Goal: Task Accomplishment & Management: Manage account settings

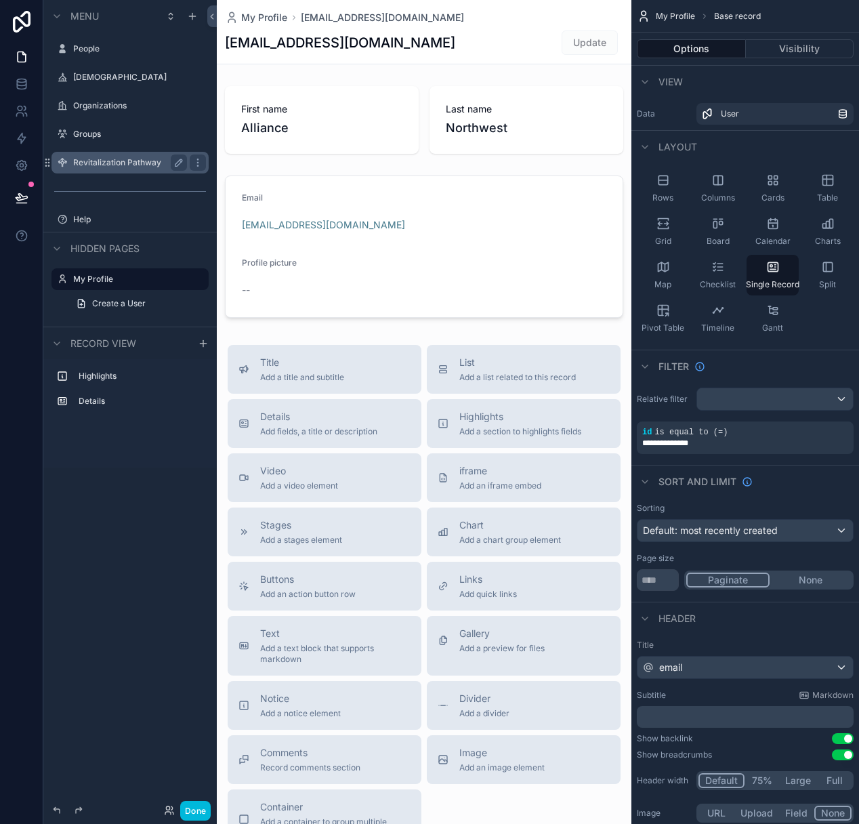
click at [112, 158] on label "Revitalization Pathway" at bounding box center [127, 162] width 108 height 11
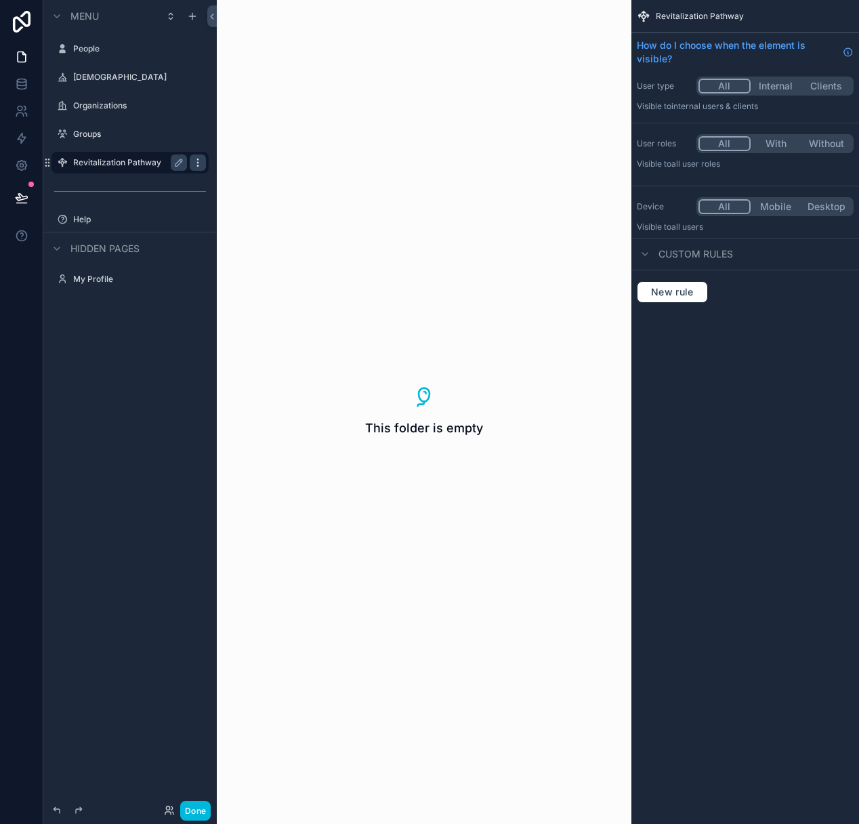
click at [199, 161] on icon "scrollable content" at bounding box center [197, 162] width 11 height 11
click at [172, 162] on button "scrollable content" at bounding box center [179, 163] width 16 height 16
click at [66, 165] on icon "scrollable content" at bounding box center [62, 162] width 11 height 11
click at [113, 373] on div "**********" at bounding box center [129, 404] width 173 height 808
click at [192, 17] on icon "scrollable content" at bounding box center [192, 16] width 0 height 6
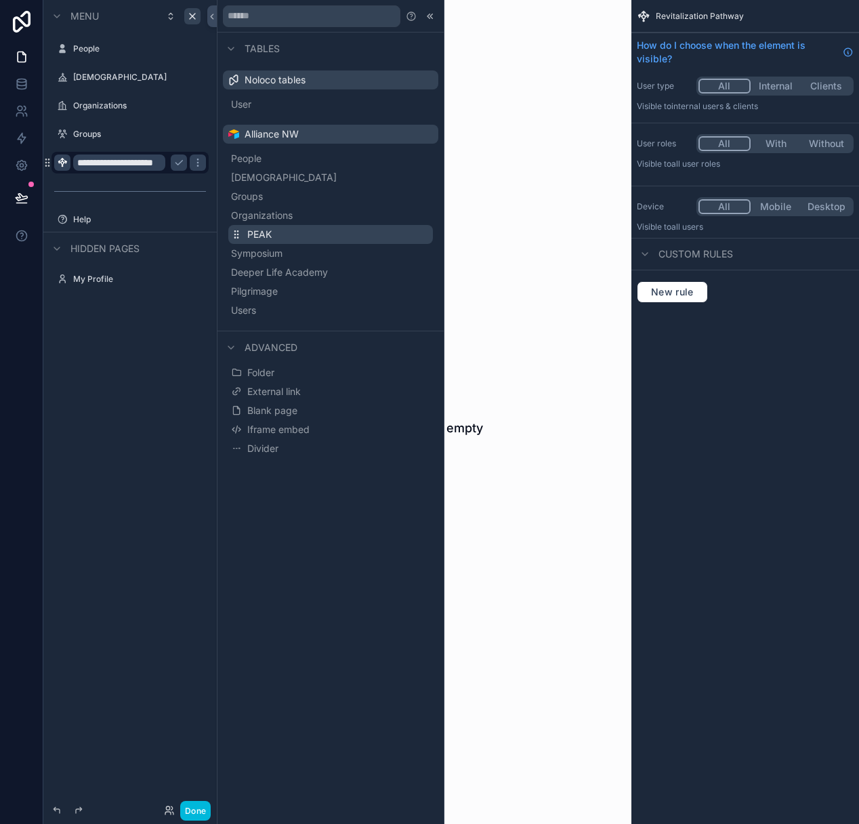
click at [293, 234] on button "PEAK" at bounding box center [330, 234] width 205 height 19
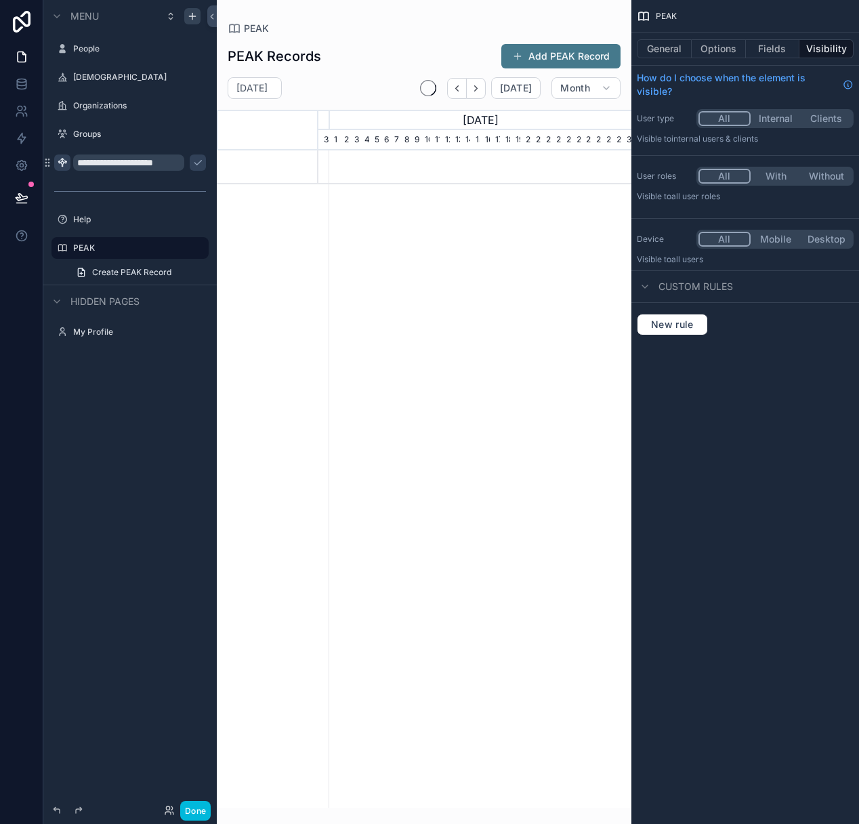
scroll to position [0, 313]
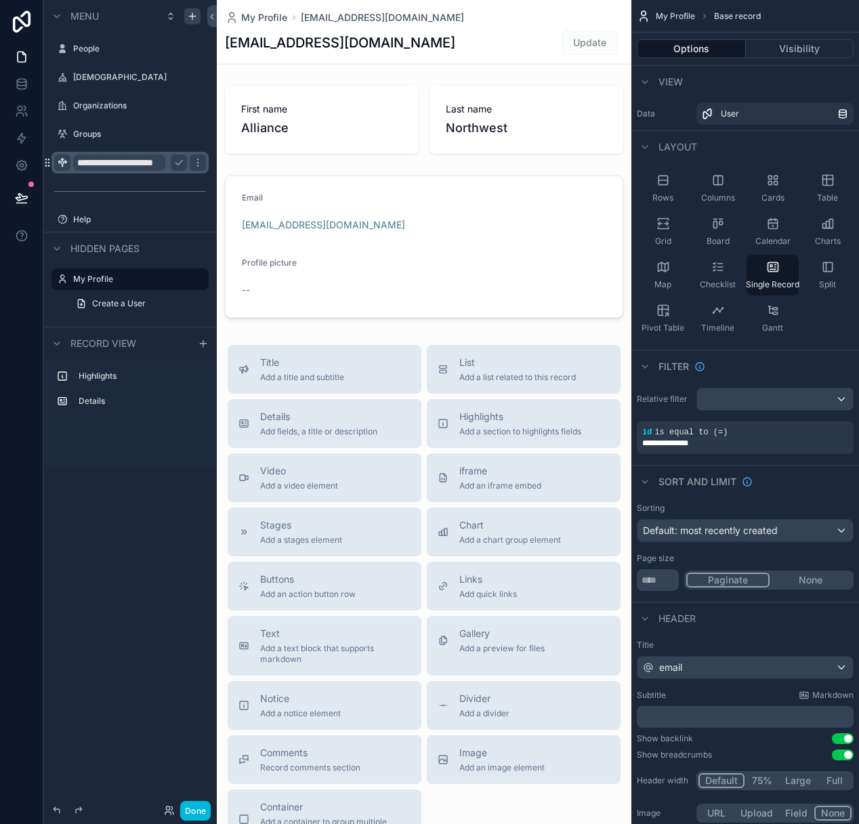
click at [50, 161] on icon "scrollable content" at bounding box center [47, 162] width 11 height 11
click at [104, 180] on div "scrollable content" at bounding box center [130, 191] width 157 height 22
click at [199, 161] on icon "scrollable content" at bounding box center [197, 162] width 11 height 11
click at [173, 161] on icon "scrollable content" at bounding box center [178, 162] width 11 height 11
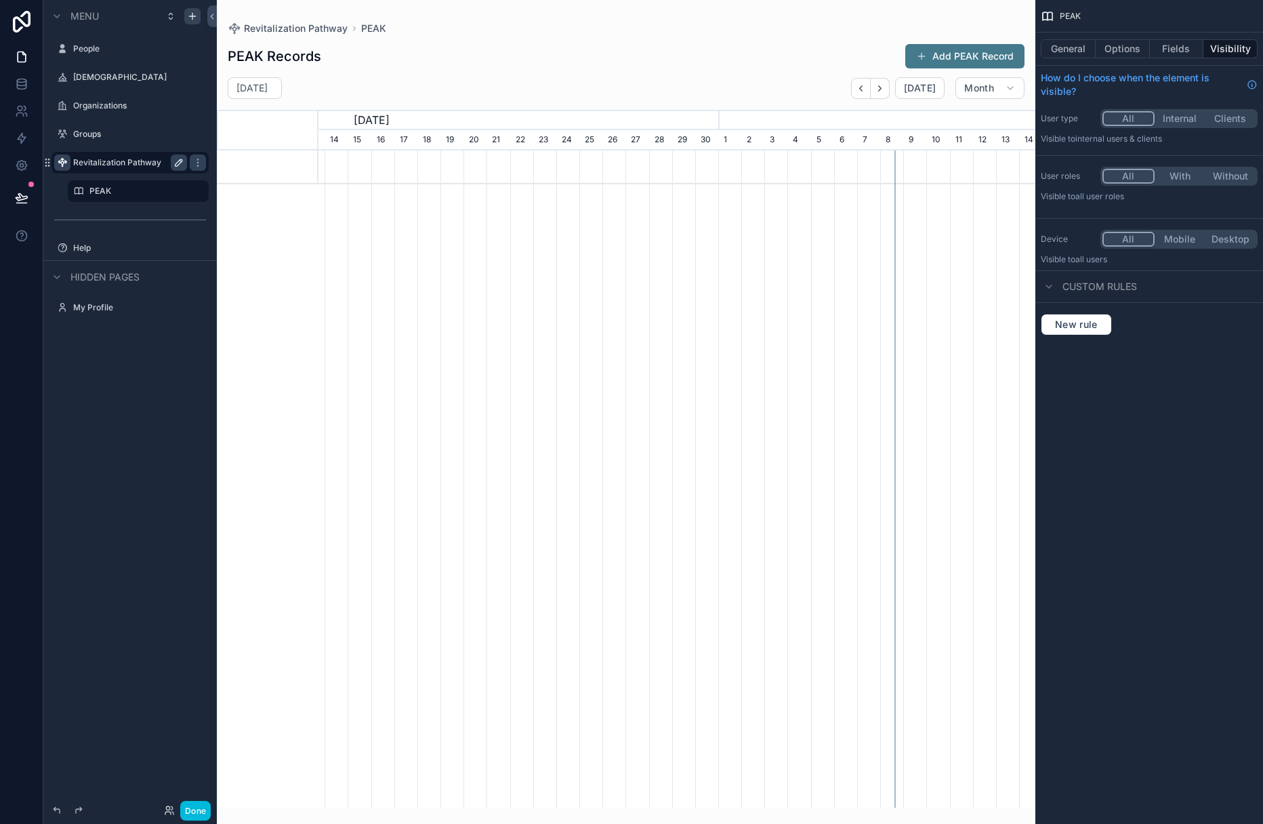
scroll to position [0, 717]
click at [171, 188] on button "scrollable content" at bounding box center [179, 191] width 16 height 16
click at [127, 193] on input "****" at bounding box center [127, 191] width 76 height 16
click at [138, 416] on div "Menu People [DEMOGRAPHIC_DATA] Organizations Groups Revitalization Pathway ****…" at bounding box center [129, 404] width 173 height 808
click at [859, 54] on button "General" at bounding box center [1068, 48] width 55 height 19
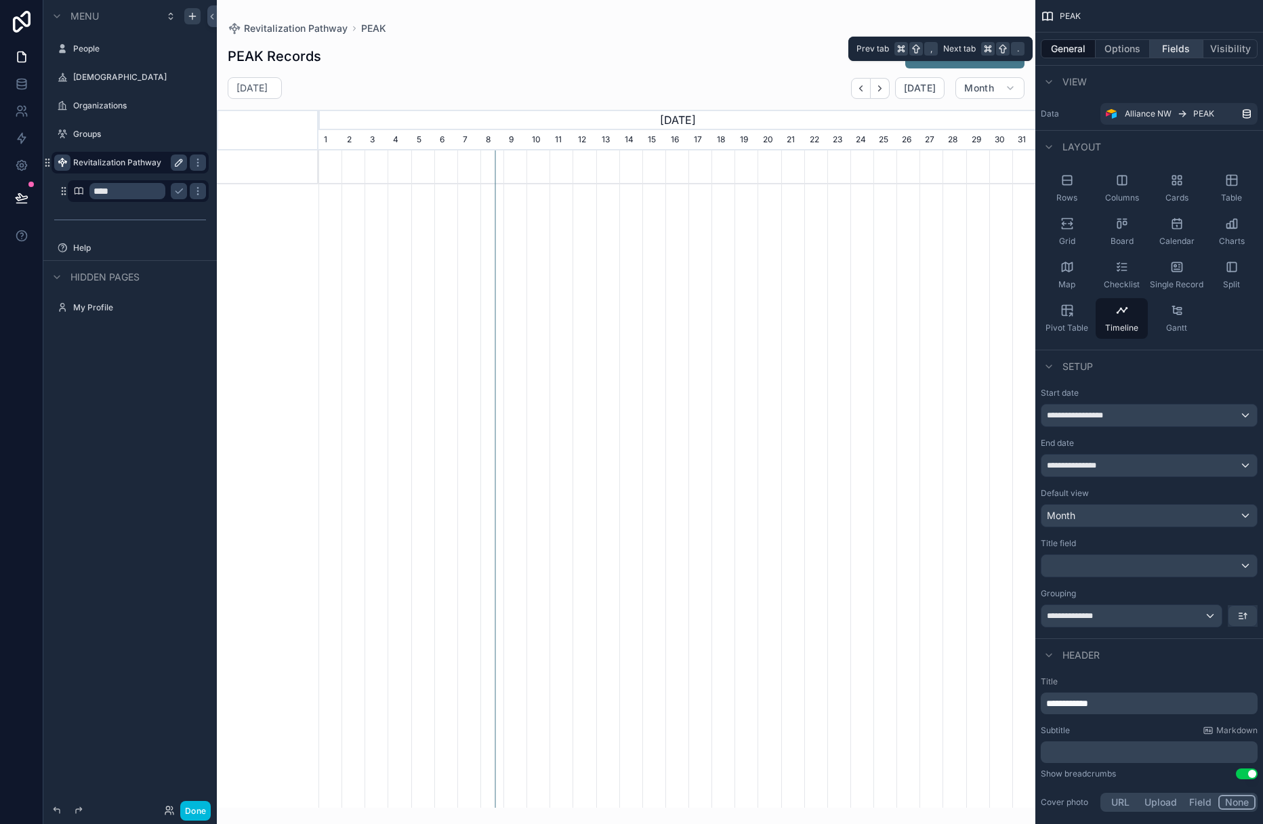
click at [859, 51] on button "Fields" at bounding box center [1177, 48] width 54 height 19
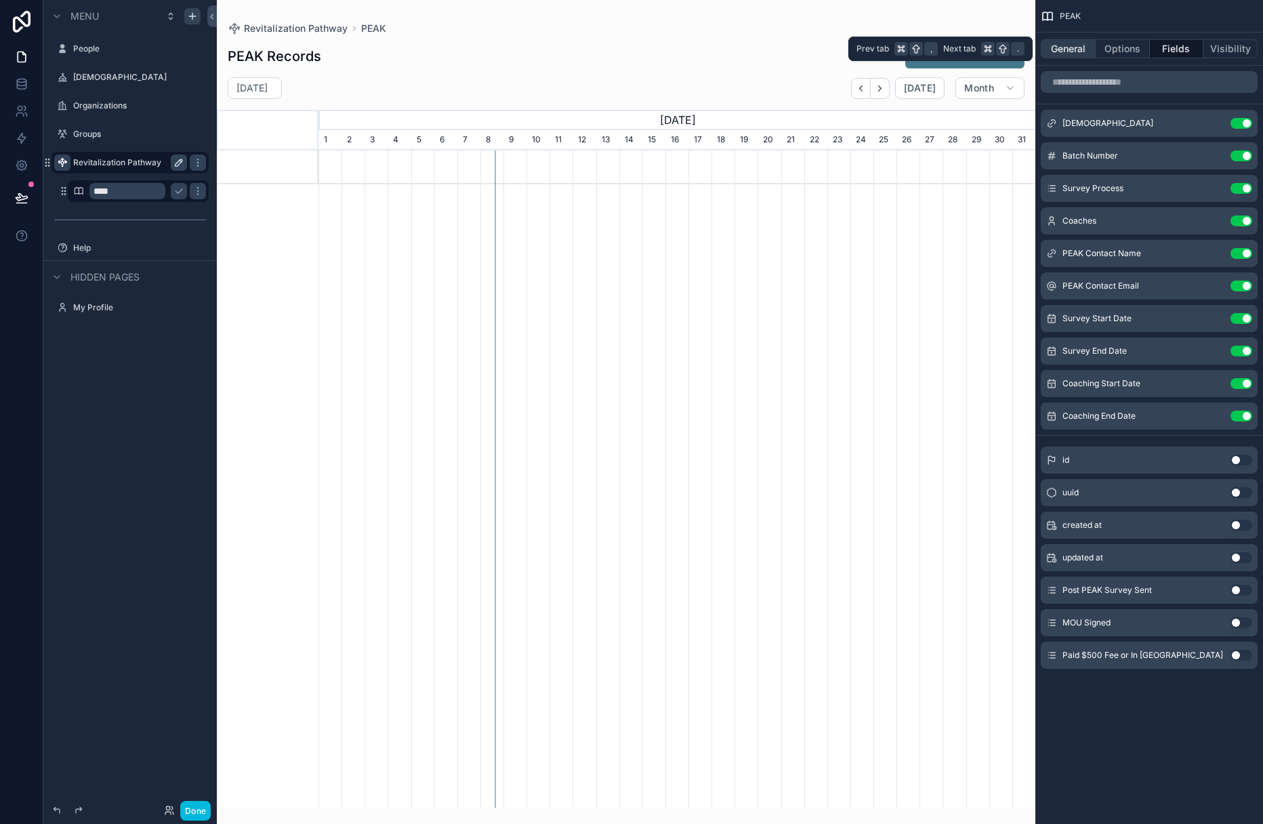
click at [859, 45] on button "General" at bounding box center [1068, 48] width 55 height 19
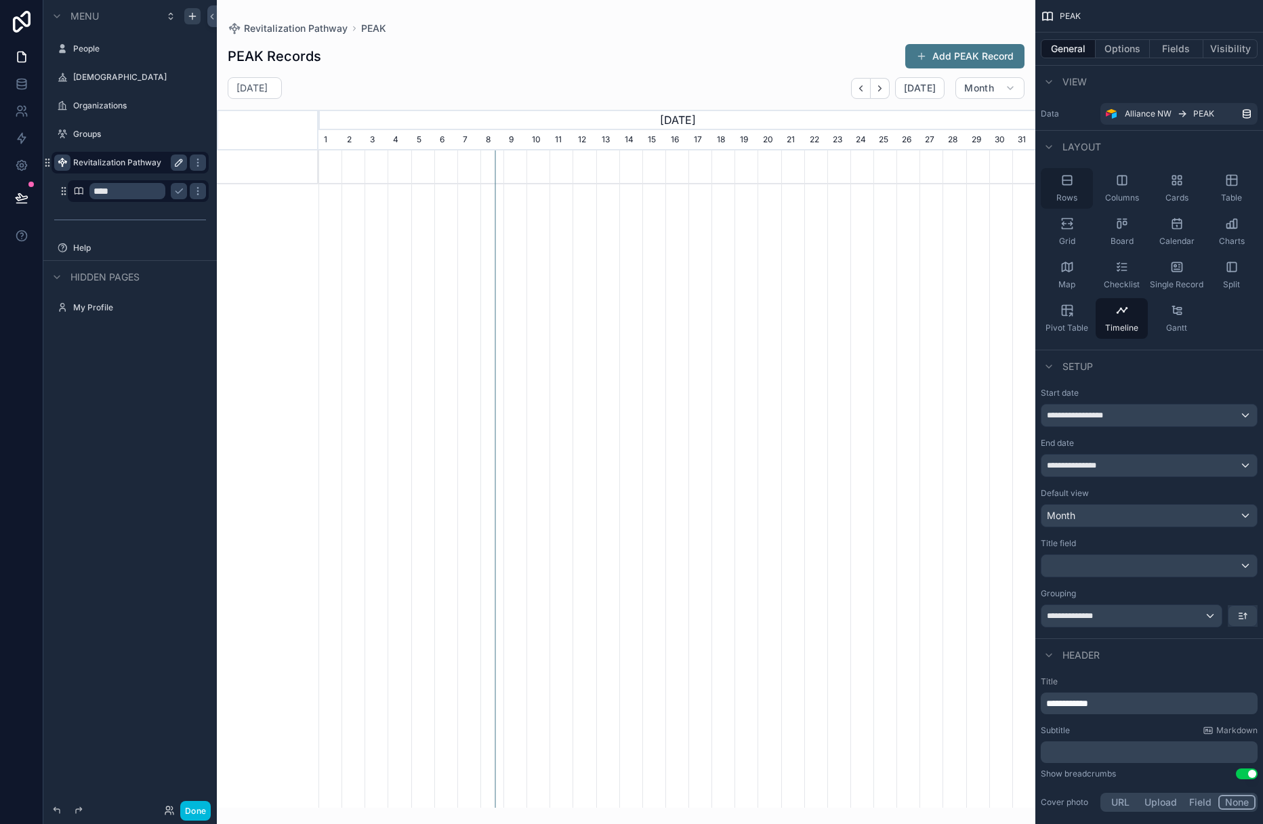
click at [859, 185] on div "Rows" at bounding box center [1067, 188] width 52 height 41
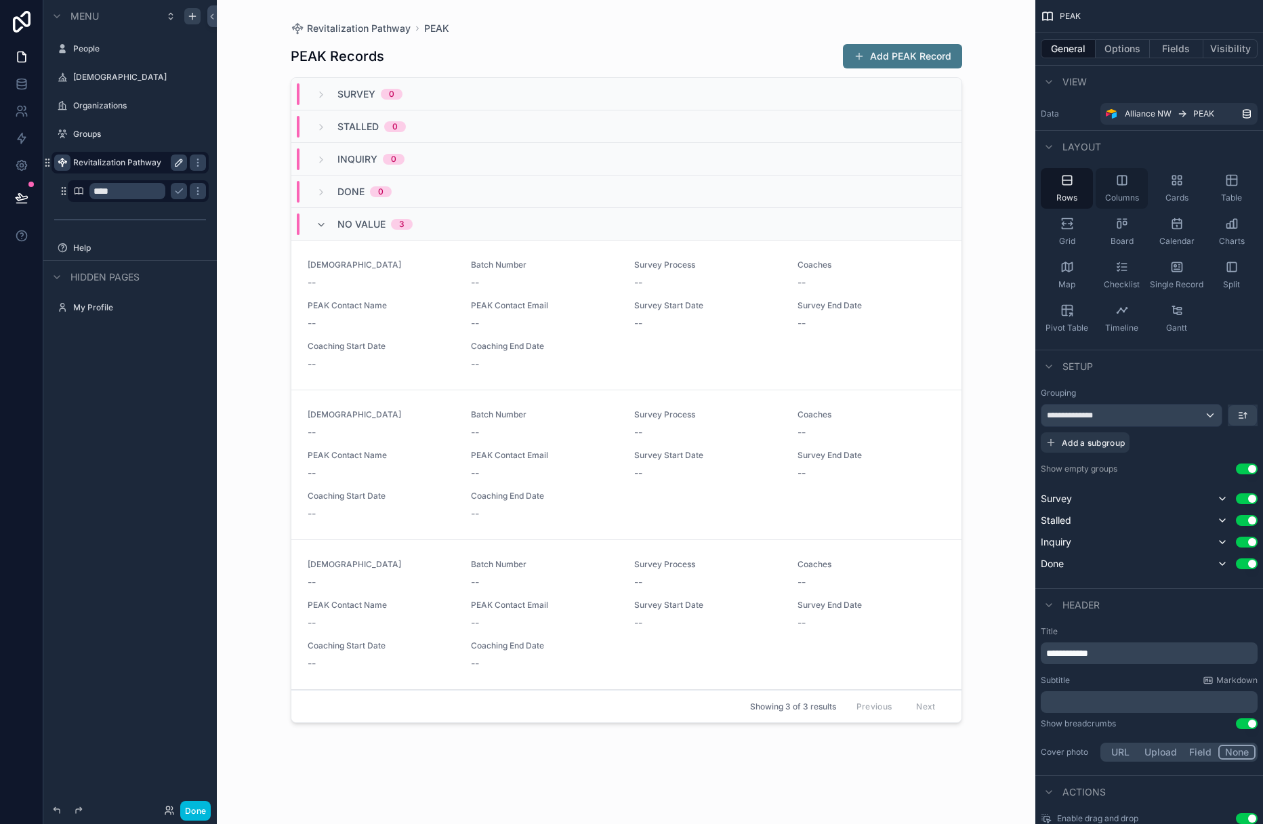
click at [859, 187] on div "Columns" at bounding box center [1122, 188] width 52 height 41
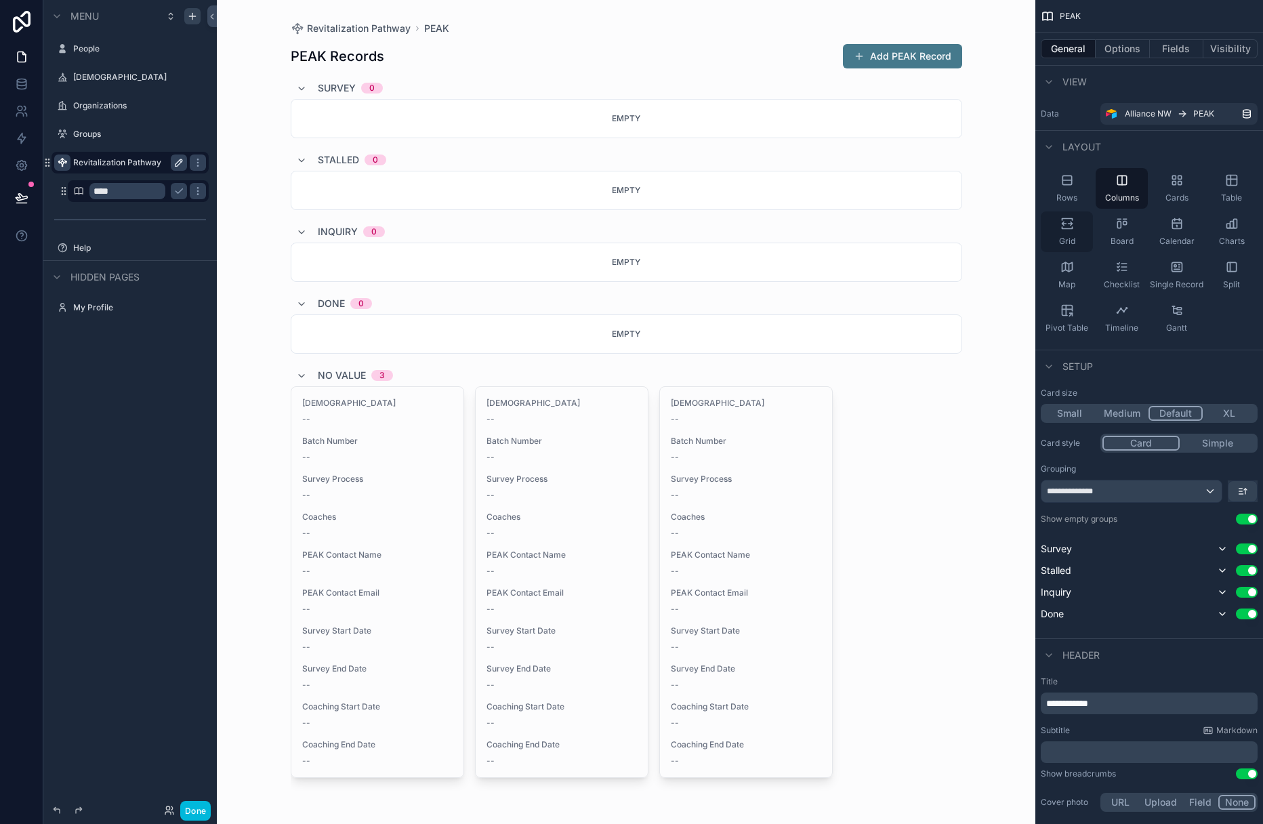
click at [859, 233] on div "Grid" at bounding box center [1067, 231] width 52 height 41
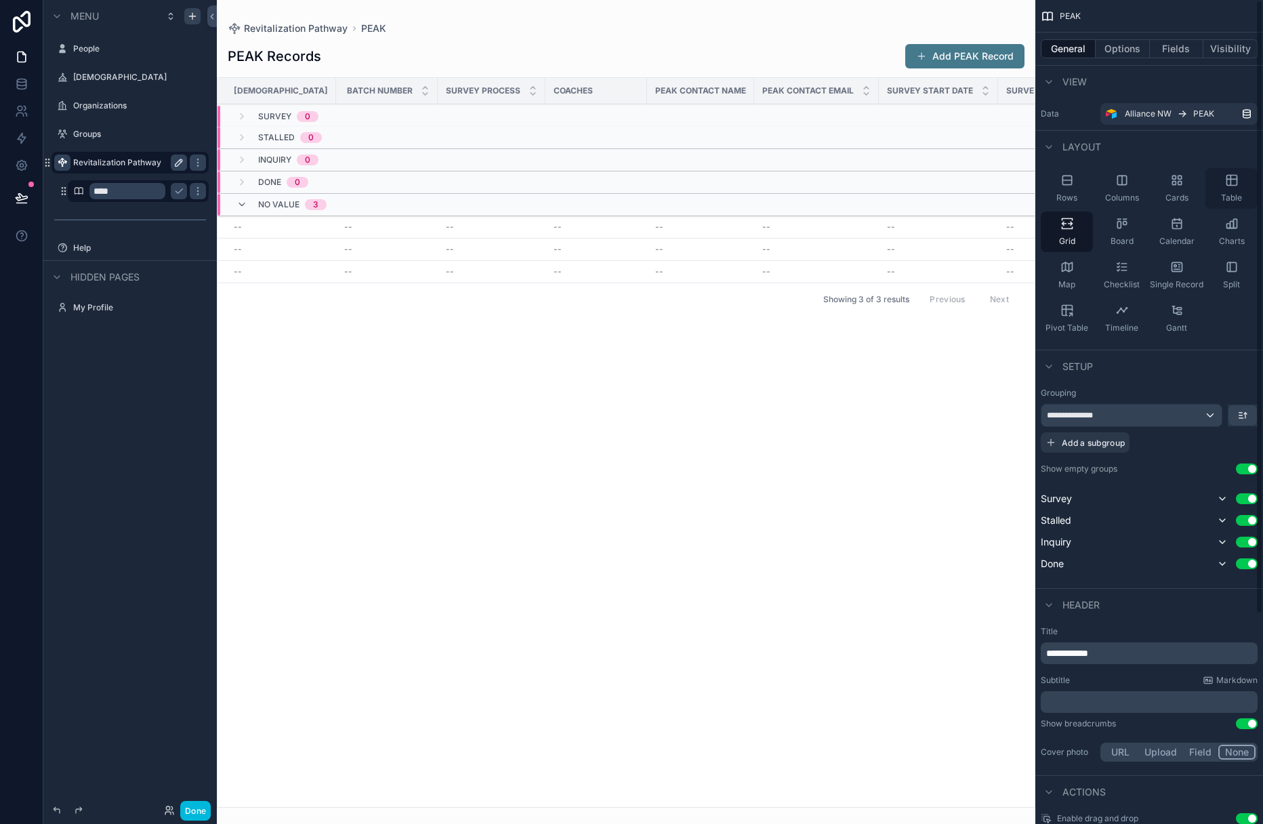
click at [859, 186] on div "Table" at bounding box center [1232, 188] width 52 height 41
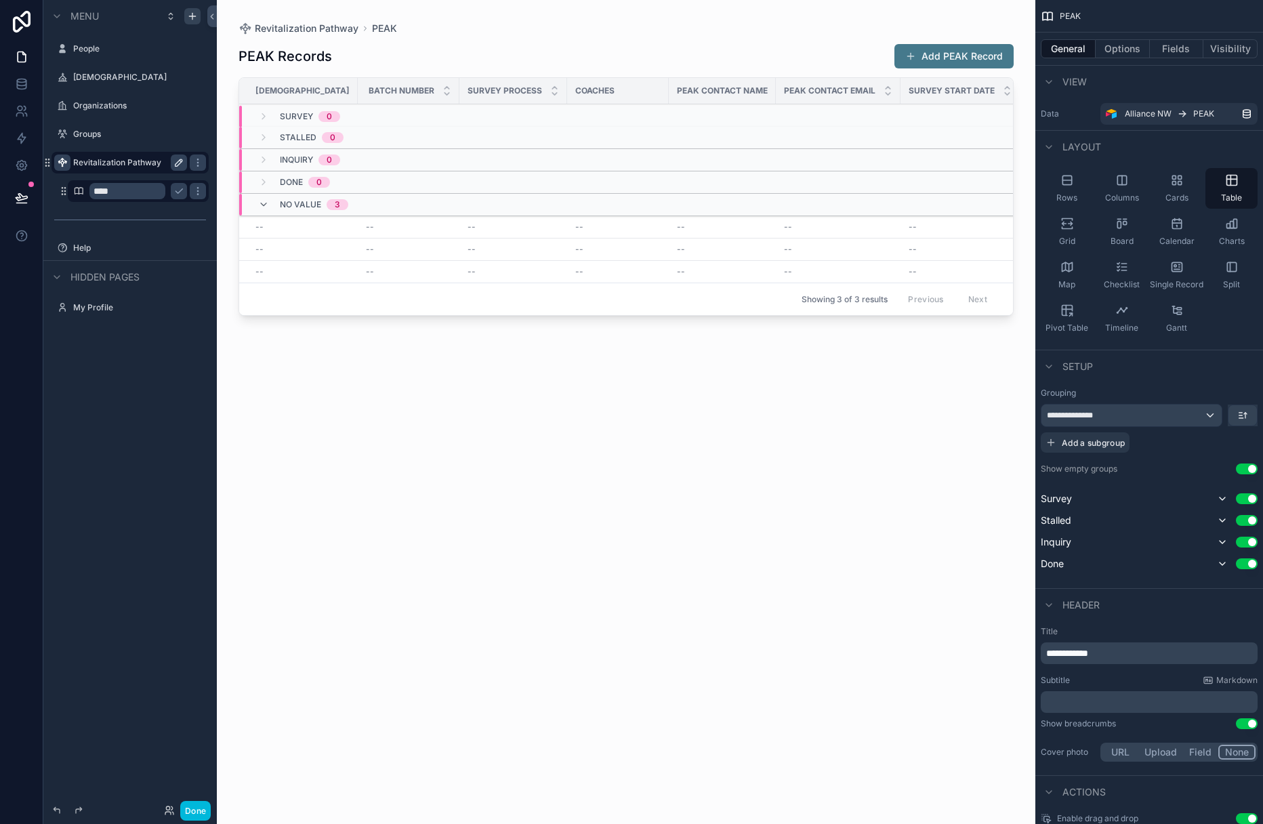
click at [859, 471] on button "Use setting" at bounding box center [1247, 469] width 22 height 11
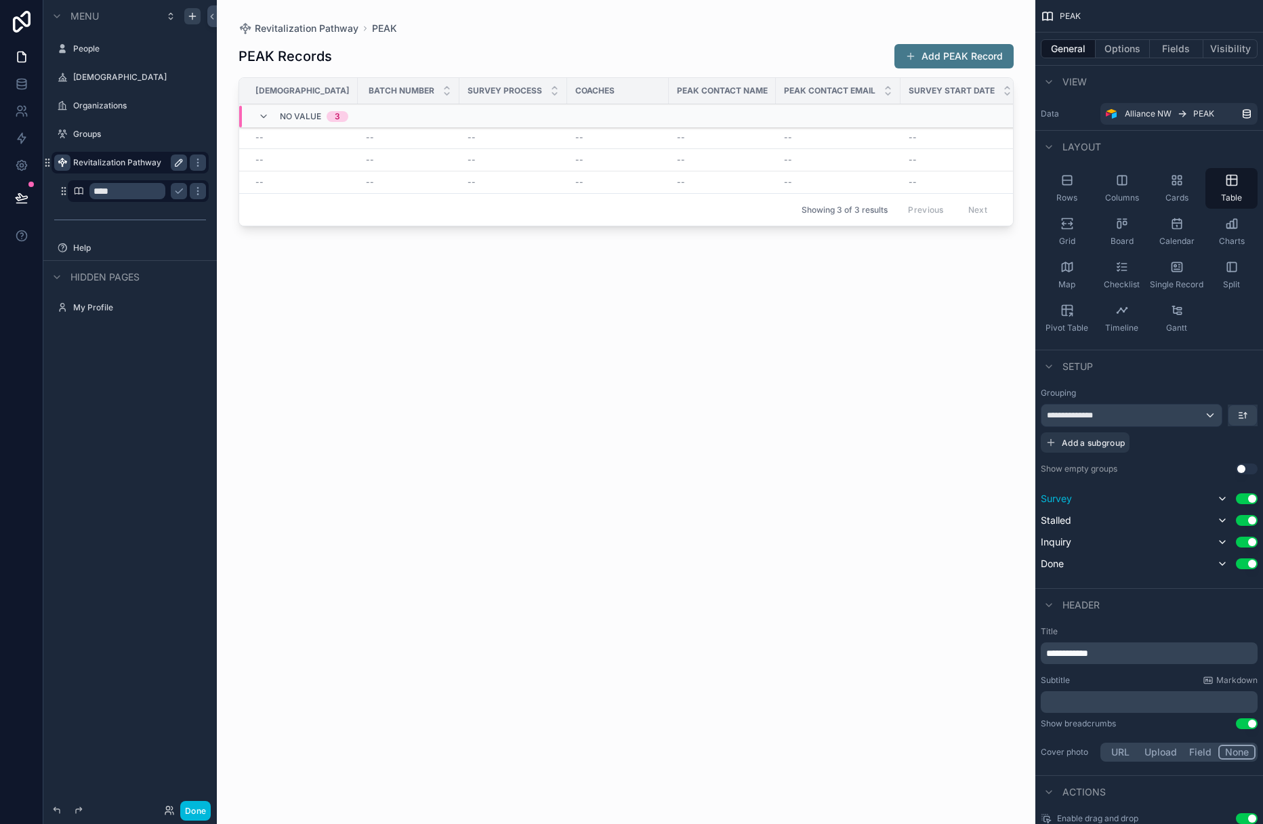
click at [859, 499] on button "Use setting" at bounding box center [1247, 498] width 22 height 11
click at [859, 517] on button "Use setting" at bounding box center [1247, 517] width 22 height 11
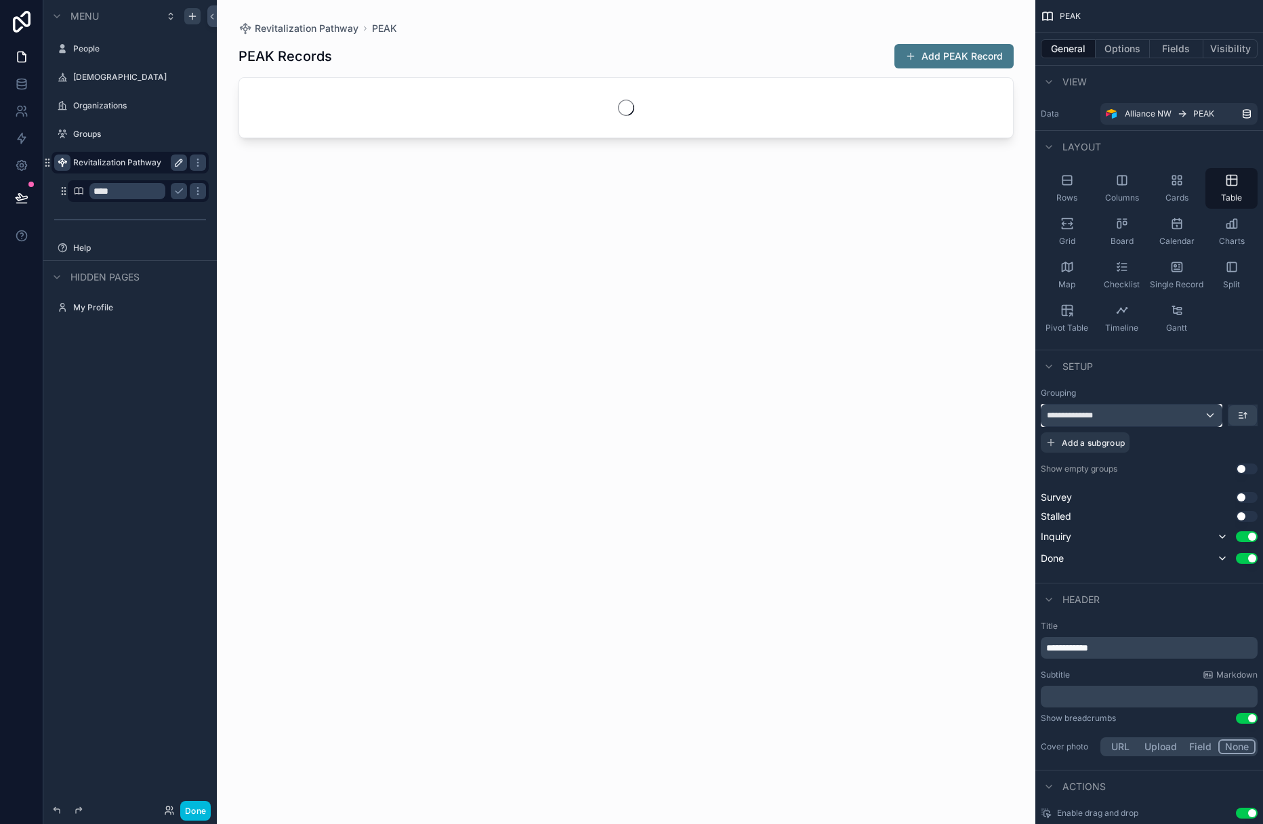
click at [859, 415] on div "**********" at bounding box center [1132, 416] width 180 height 22
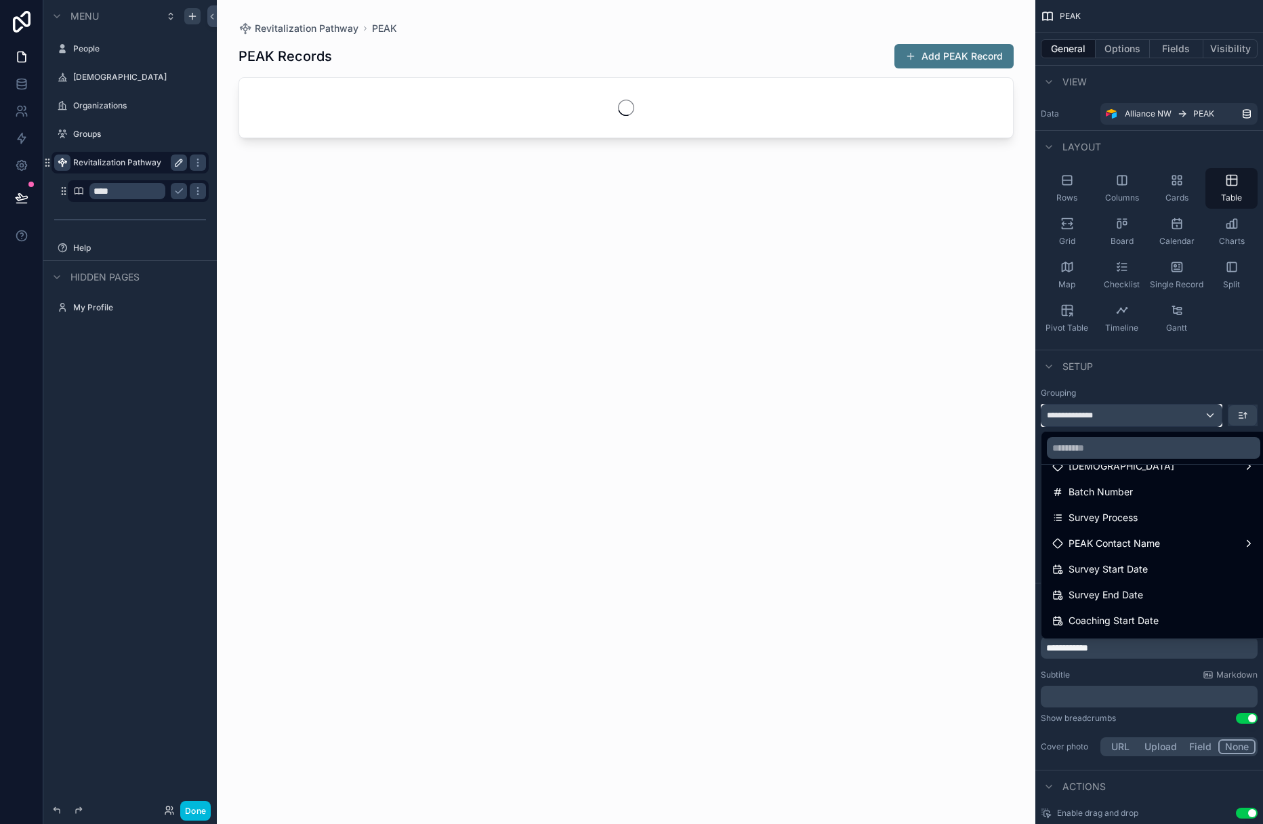
scroll to position [0, 0]
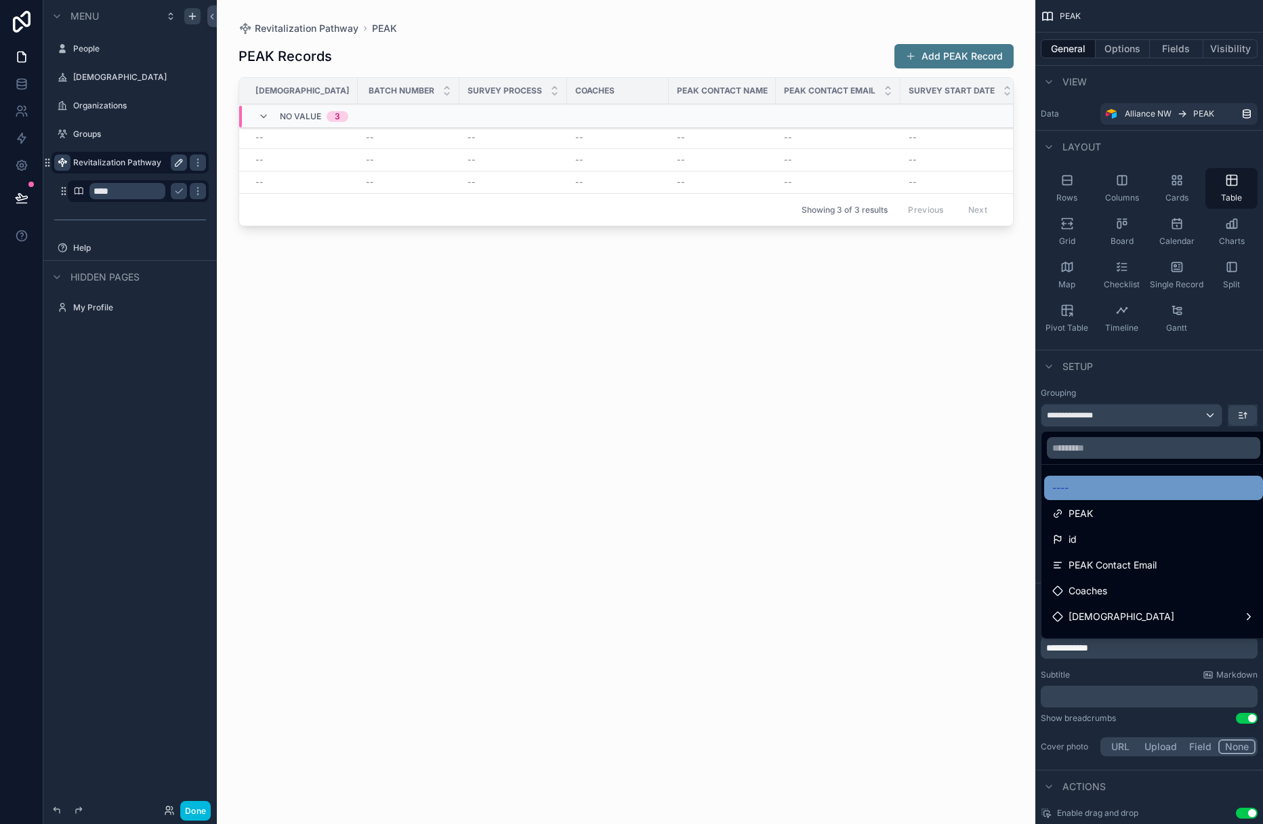
click at [859, 483] on div "----" at bounding box center [1153, 488] width 203 height 16
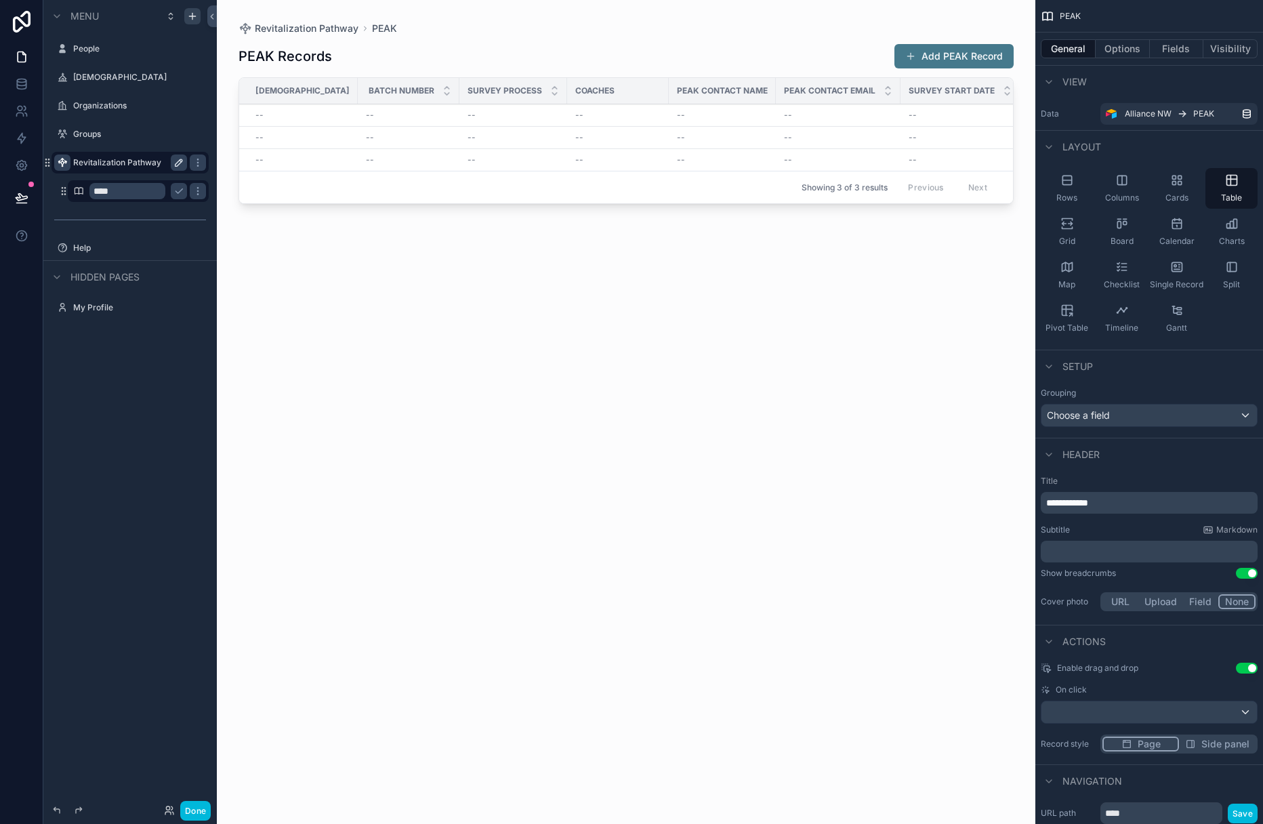
click at [287, 113] on div "scrollable content" at bounding box center [626, 404] width 819 height 808
click at [270, 113] on div "--" at bounding box center [302, 115] width 94 height 11
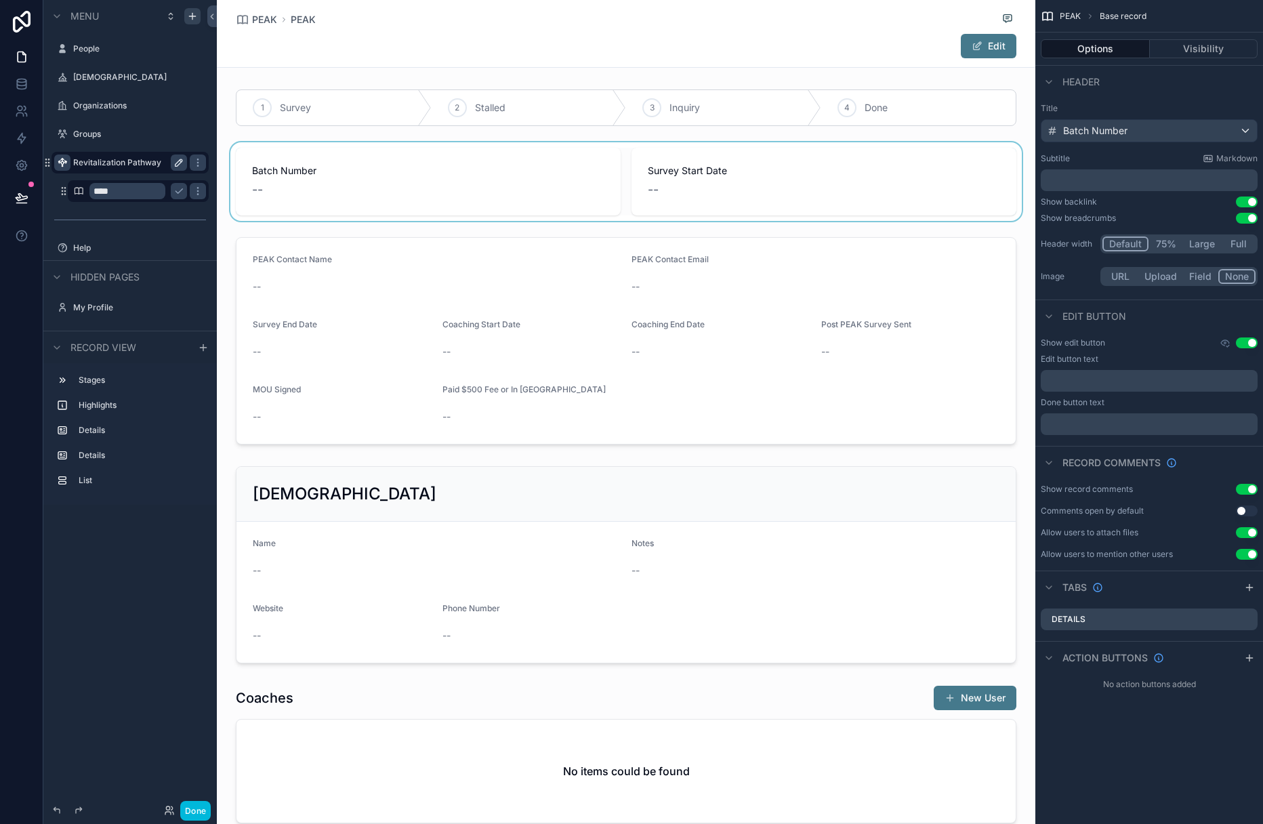
click at [283, 186] on div "scrollable content" at bounding box center [626, 181] width 819 height 79
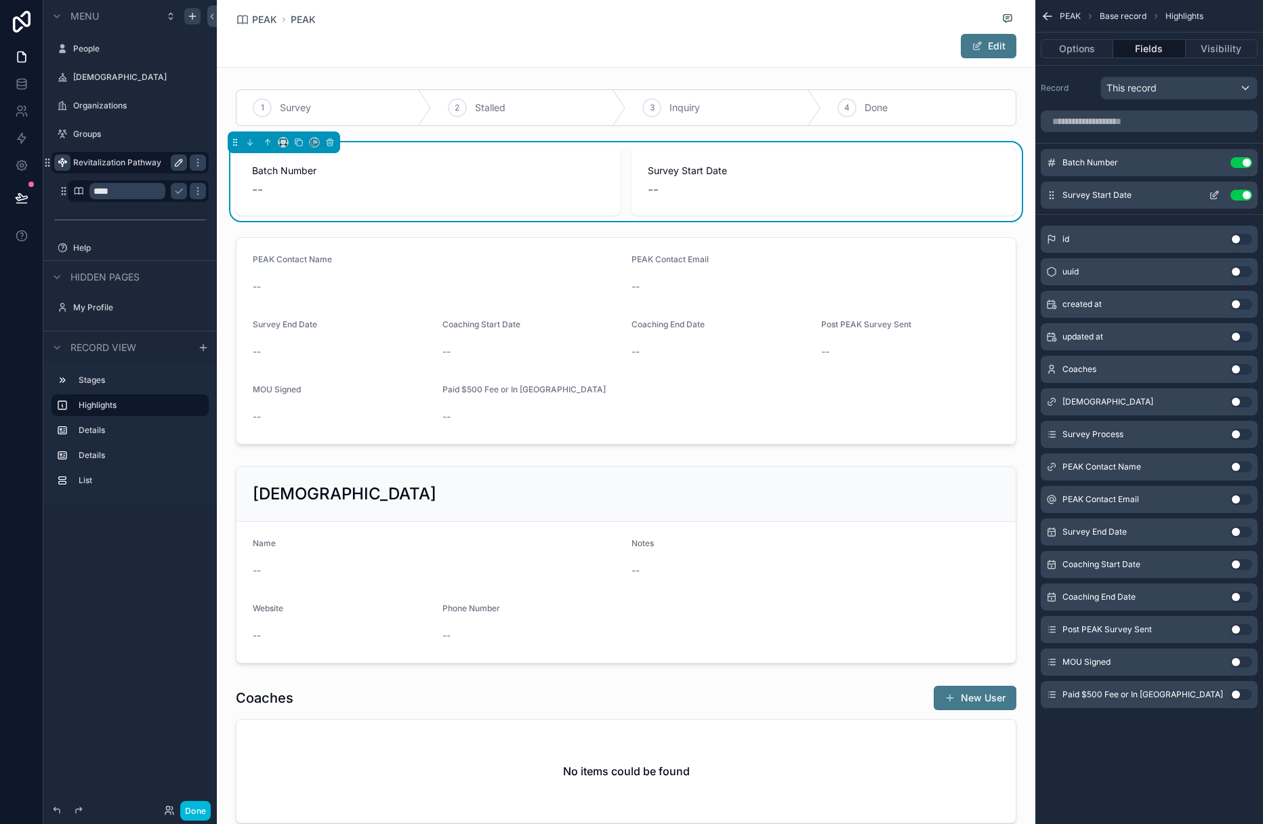
click at [859, 163] on button "Use setting" at bounding box center [1242, 162] width 22 height 11
click at [302, 22] on span "PEAK" at bounding box center [303, 20] width 25 height 14
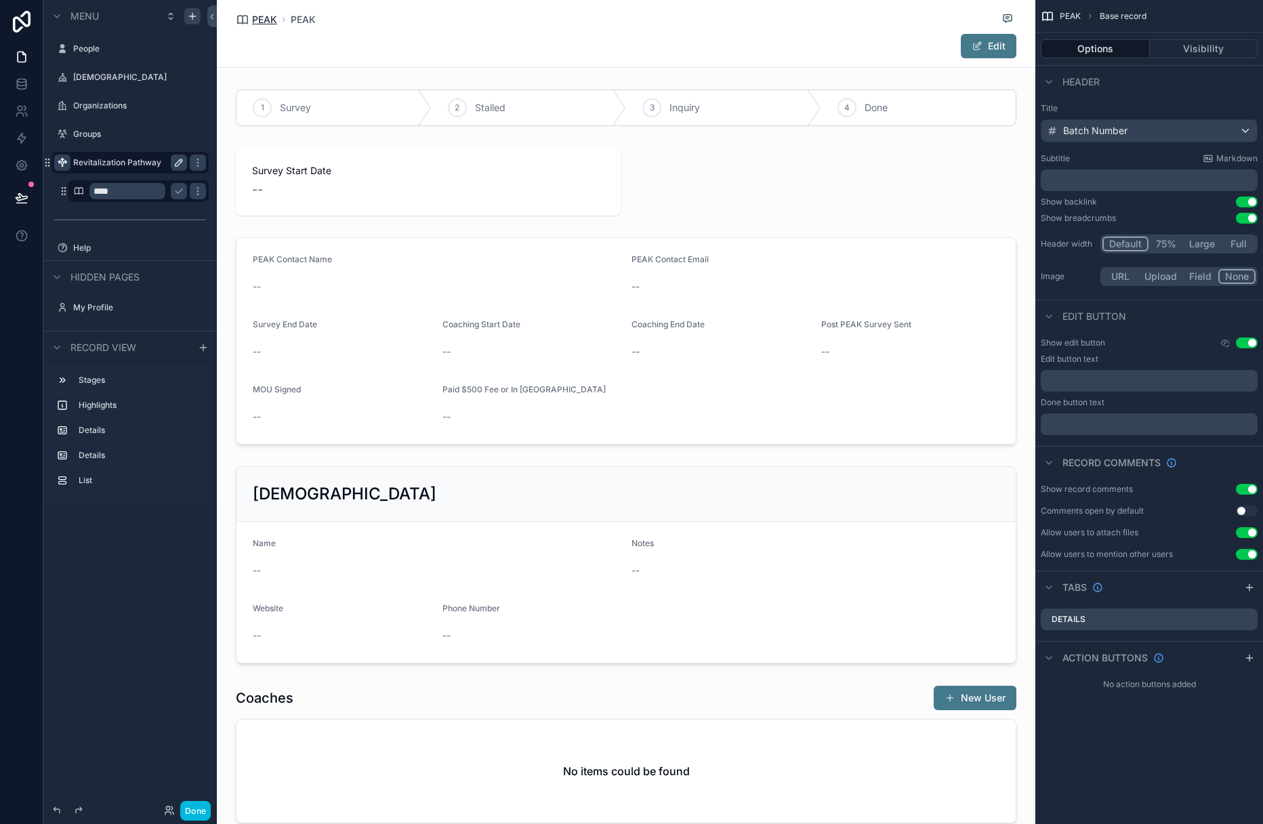
click at [266, 23] on span "PEAK" at bounding box center [264, 20] width 25 height 14
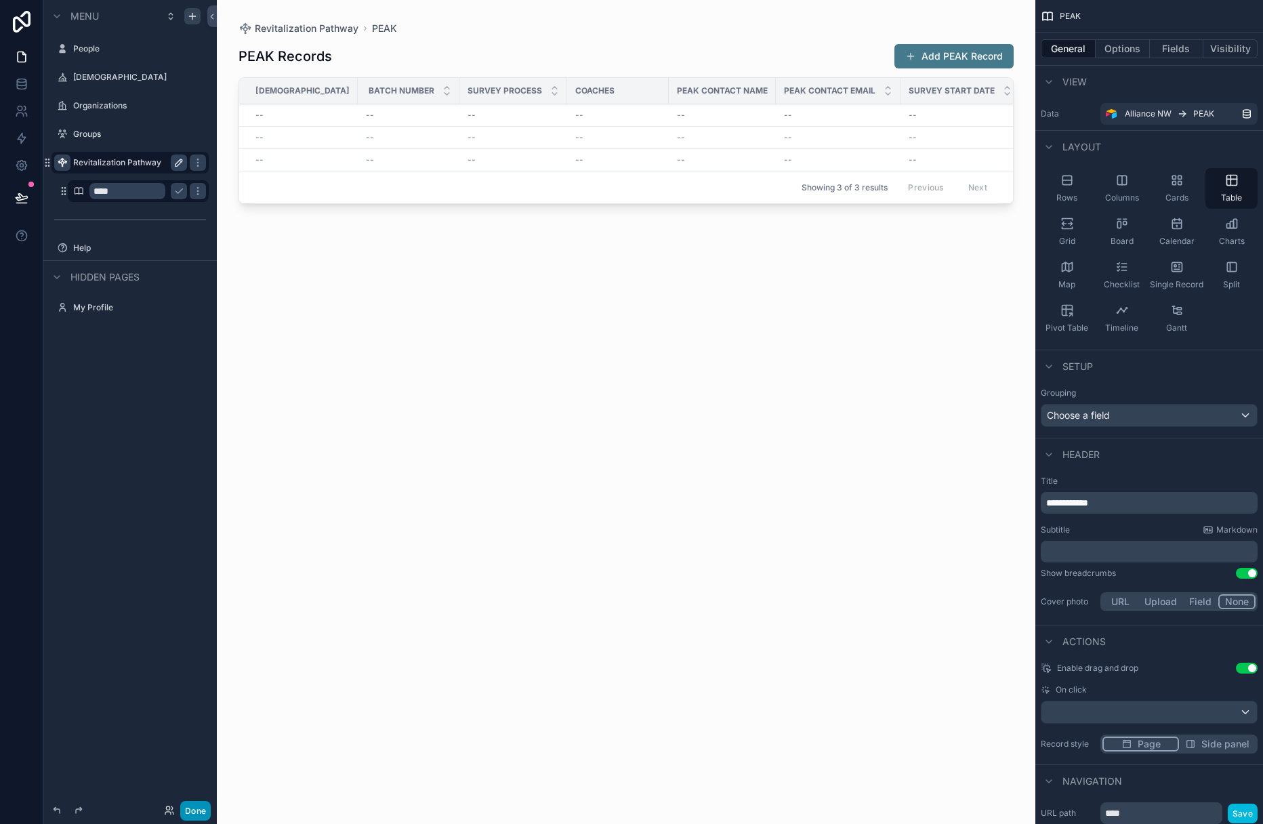
click at [189, 808] on button "Done" at bounding box center [195, 811] width 30 height 20
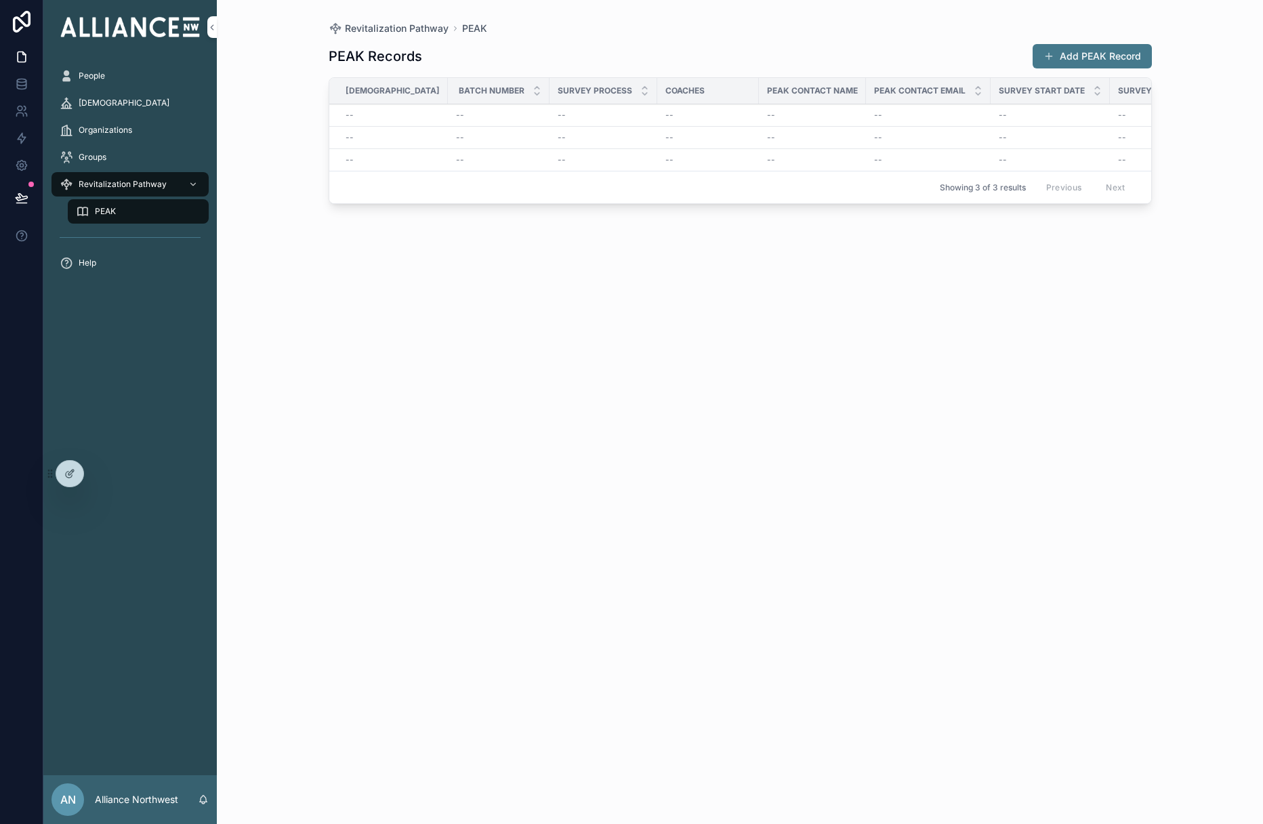
click at [369, 112] on div "--" at bounding box center [393, 115] width 94 height 11
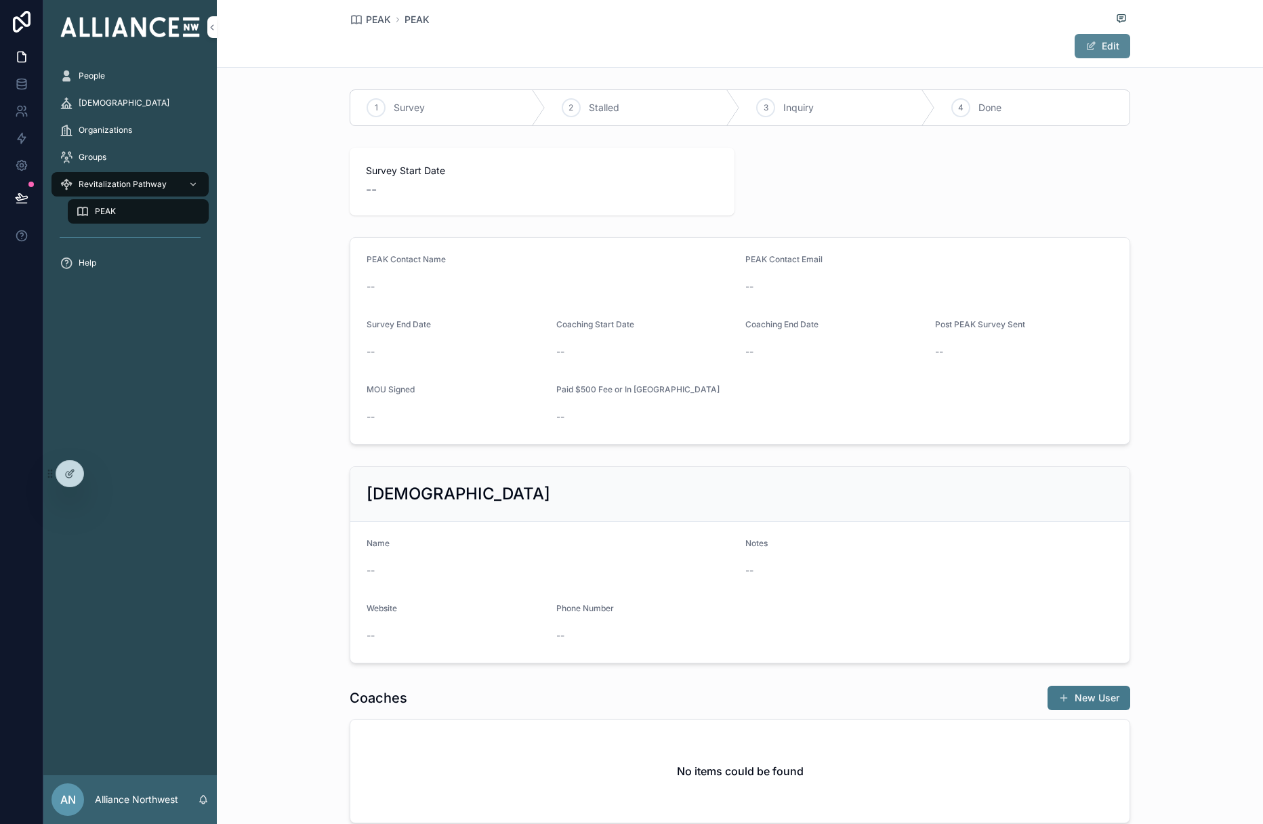
click at [859, 45] on button "Edit" at bounding box center [1103, 46] width 56 height 24
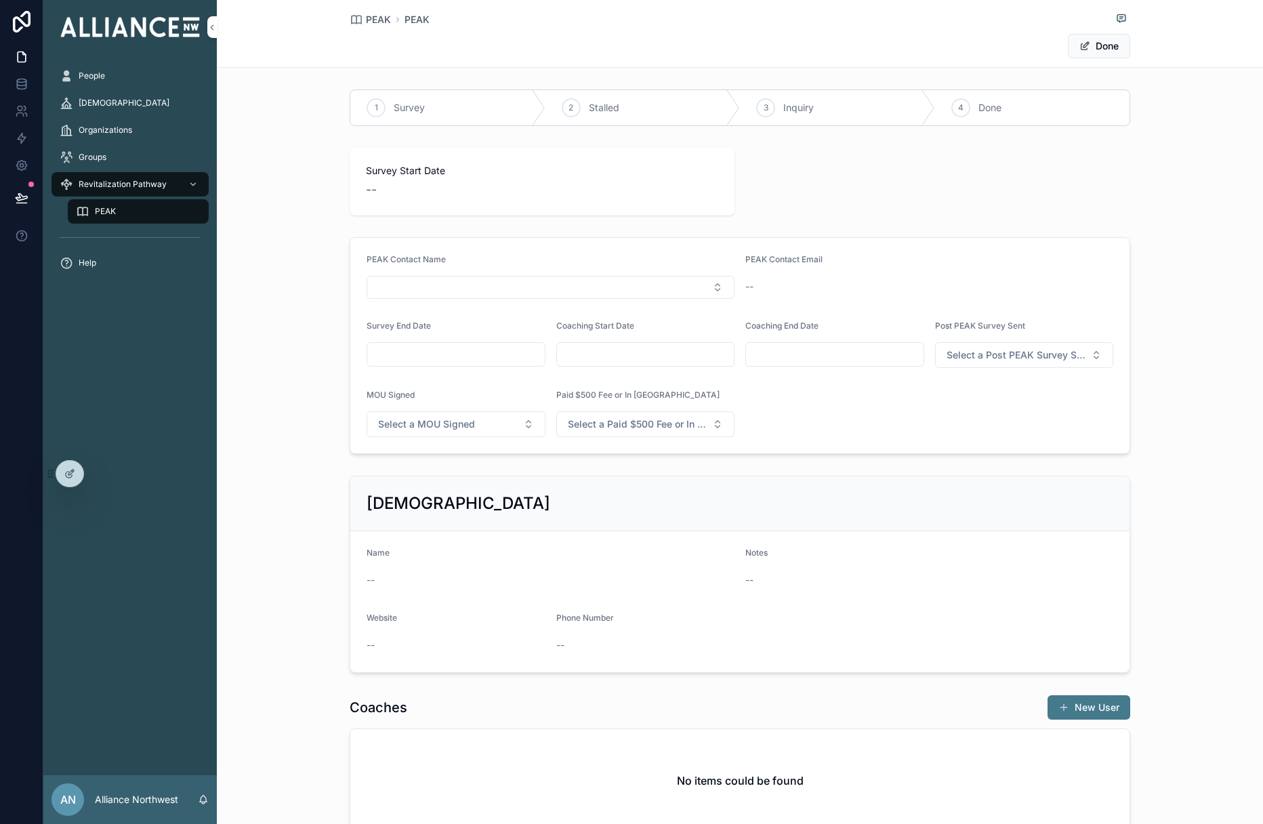
click at [405, 573] on div "--" at bounding box center [551, 580] width 368 height 14
click at [383, 576] on div "--" at bounding box center [551, 580] width 368 height 14
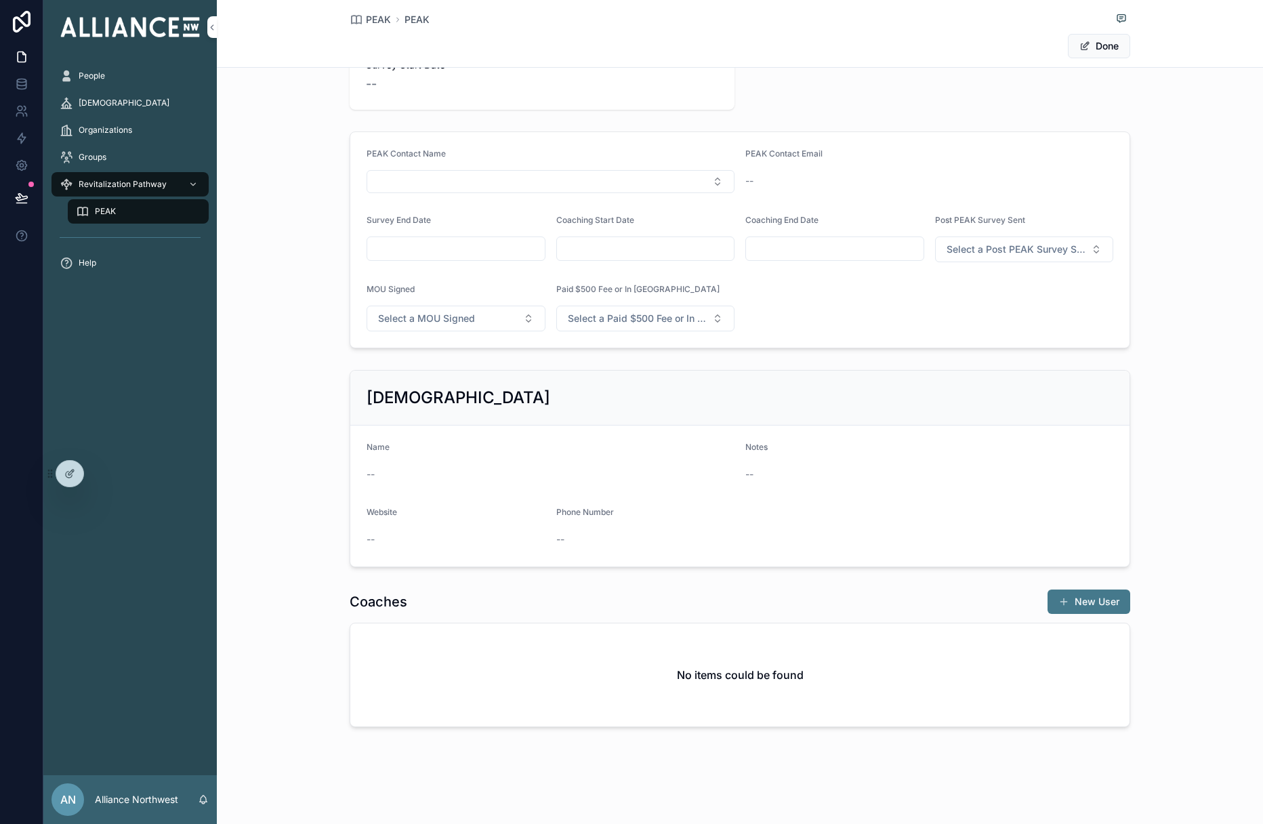
scroll to position [106, 0]
click at [489, 311] on button "Select a MOU Signed" at bounding box center [456, 318] width 179 height 26
click at [430, 380] on div "No" at bounding box center [456, 372] width 188 height 20
click at [631, 319] on span "Select a Paid $500 Fee or In Pathway" at bounding box center [638, 318] width 140 height 14
click at [595, 388] on div "Paid $500" at bounding box center [585, 392] width 40 height 12
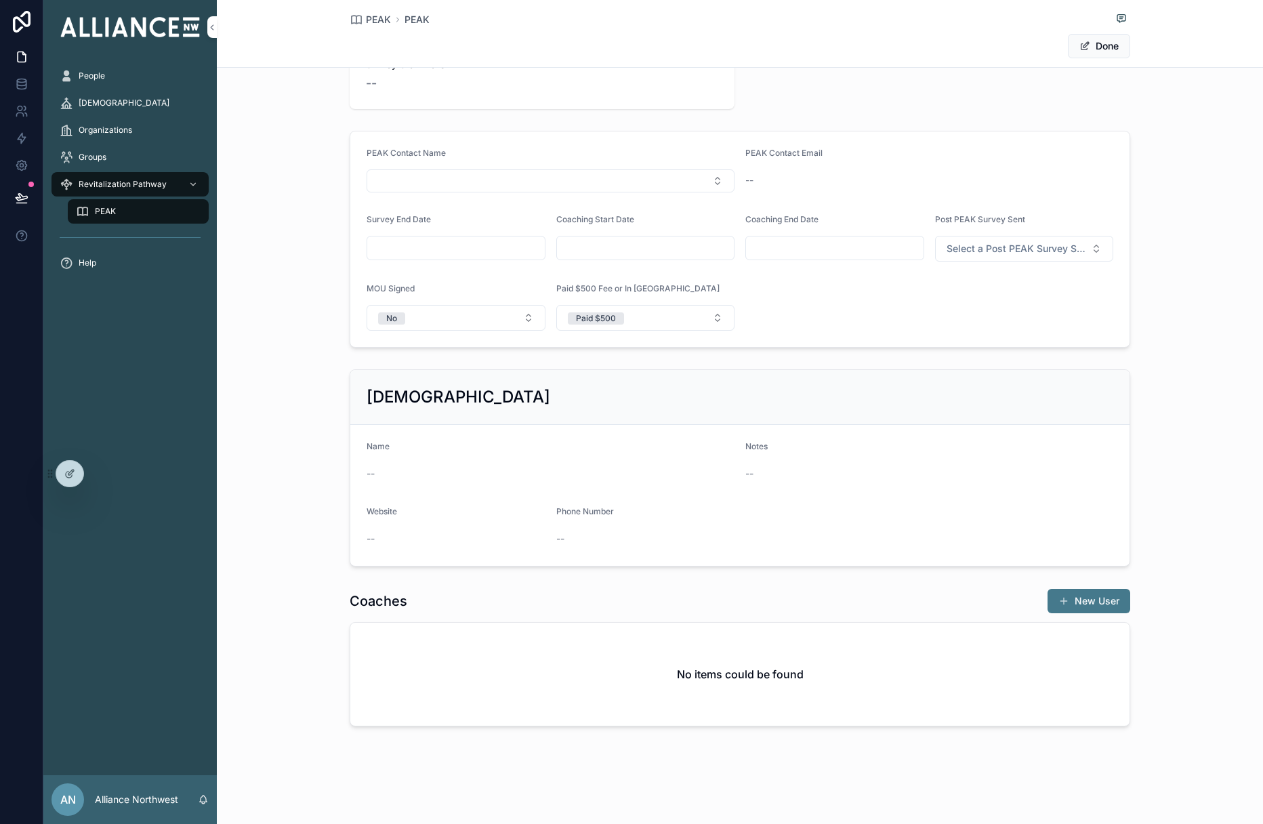
click at [706, 676] on h2 "No items could be found" at bounding box center [740, 674] width 127 height 16
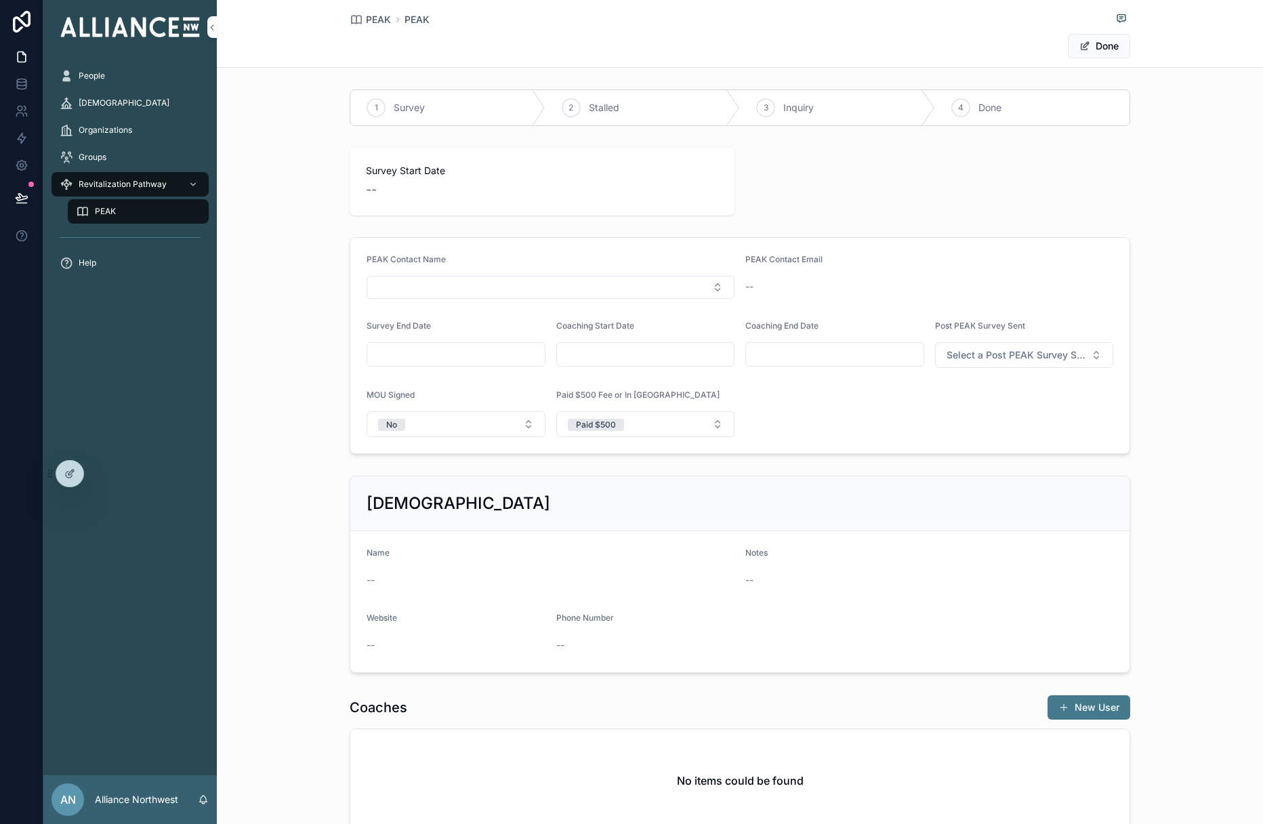
click at [380, 191] on div "--" at bounding box center [542, 189] width 352 height 19
drag, startPoint x: 1114, startPoint y: 52, endPoint x: 1103, endPoint y: 55, distance: 11.2
click at [859, 52] on button "Done" at bounding box center [1099, 46] width 62 height 24
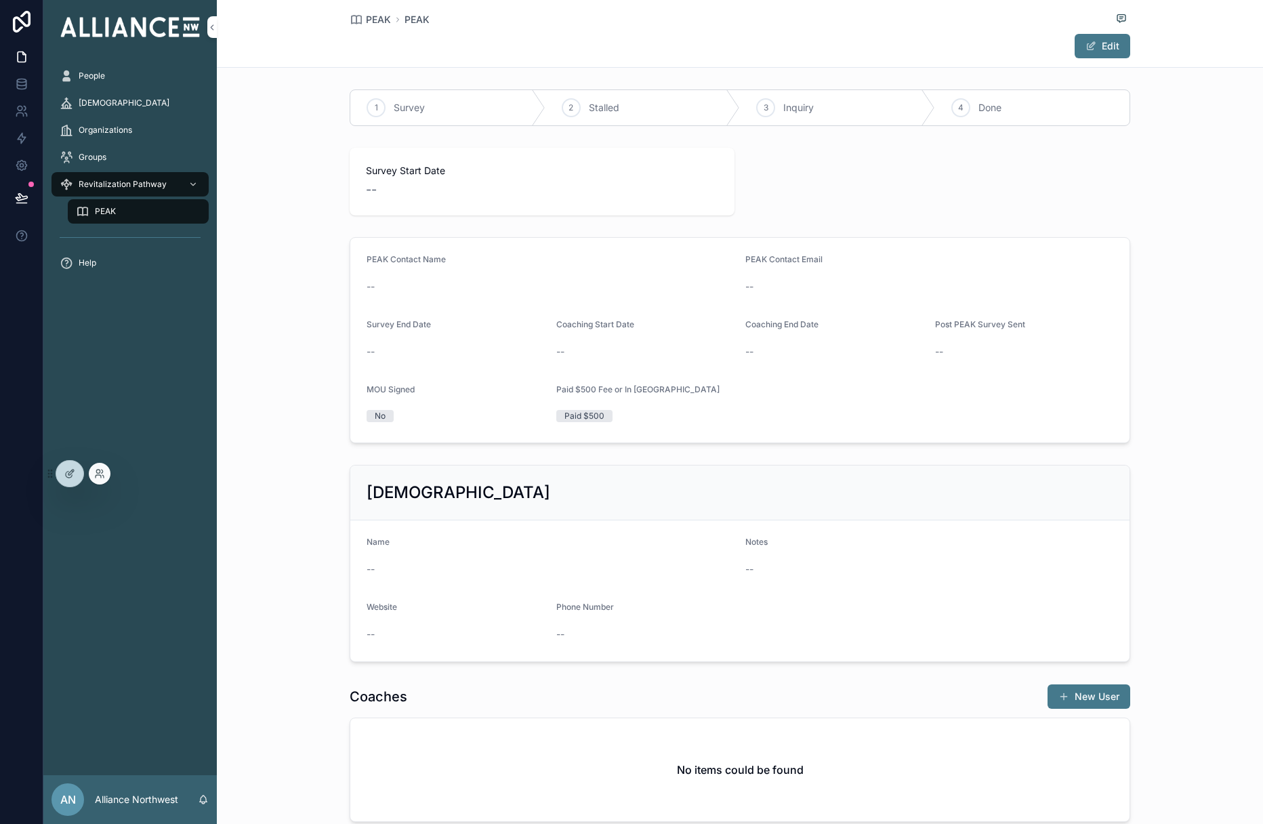
click at [83, 479] on div at bounding box center [96, 474] width 27 height 22
click at [74, 479] on div at bounding box center [69, 474] width 27 height 26
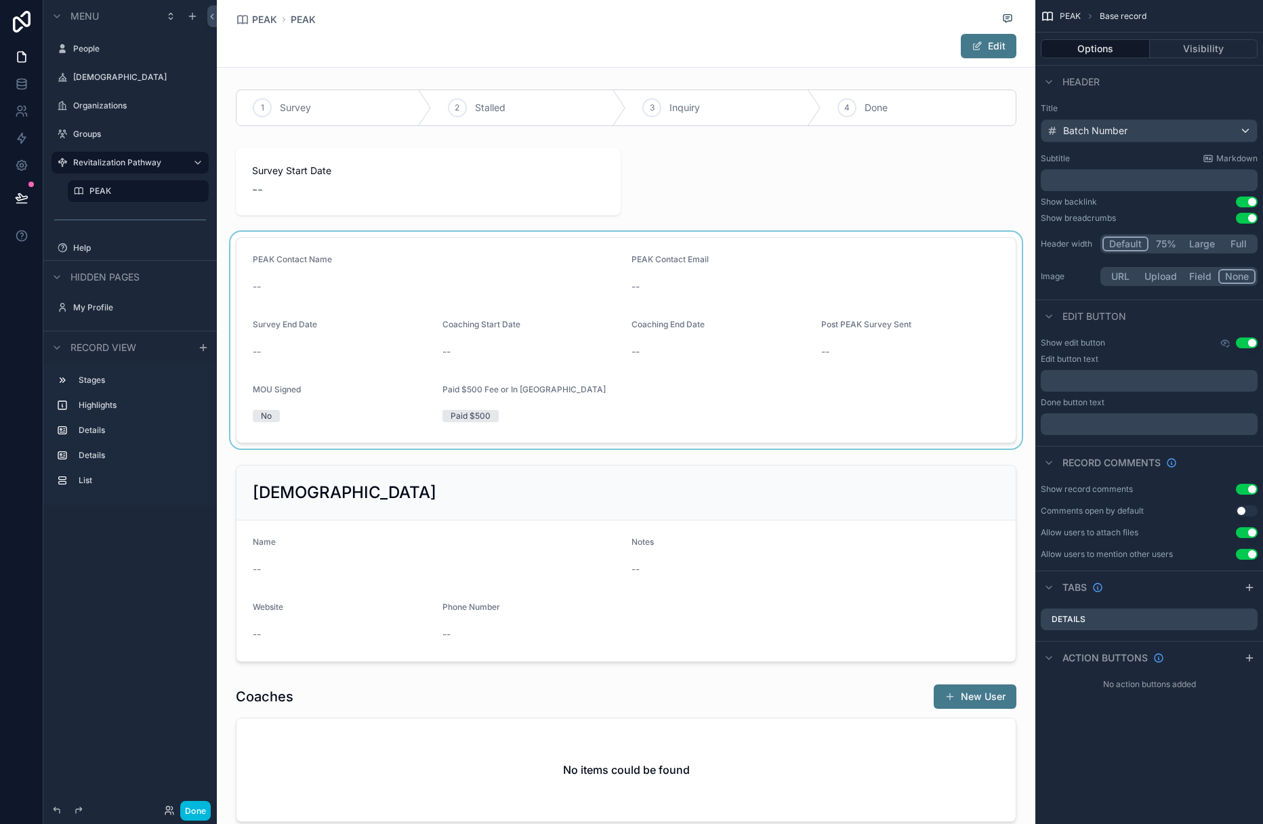
click at [608, 278] on div "scrollable content" at bounding box center [626, 340] width 819 height 217
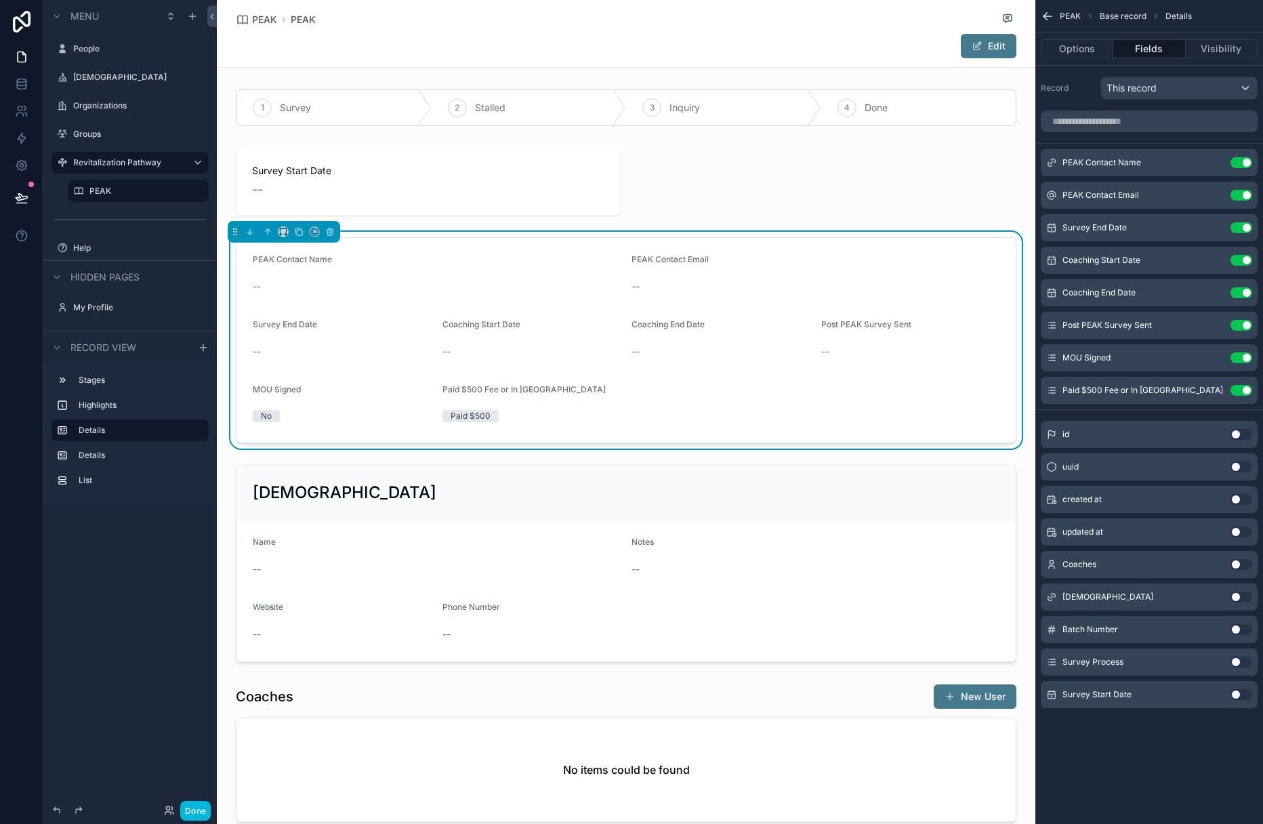
click at [859, 596] on button "Use setting" at bounding box center [1242, 597] width 22 height 11
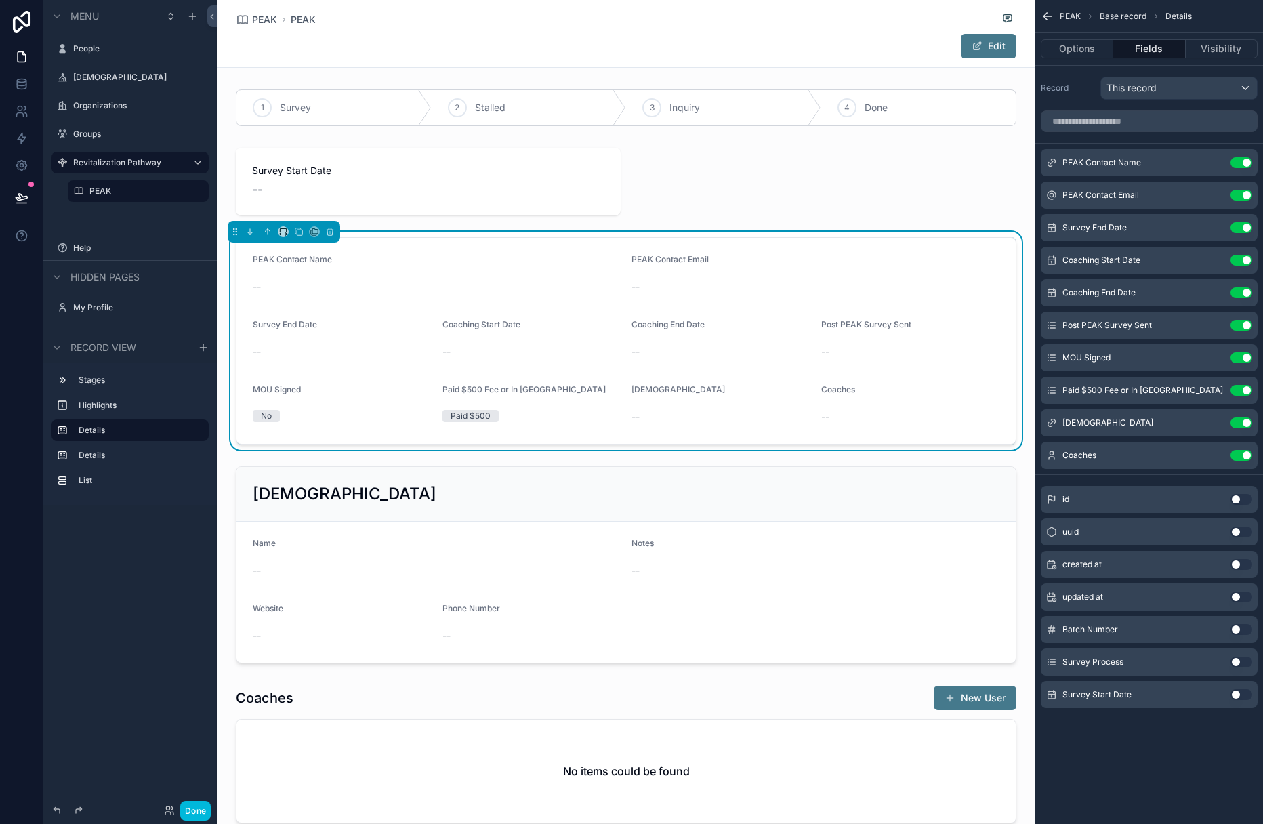
click at [201, 811] on button "Done" at bounding box center [195, 811] width 30 height 20
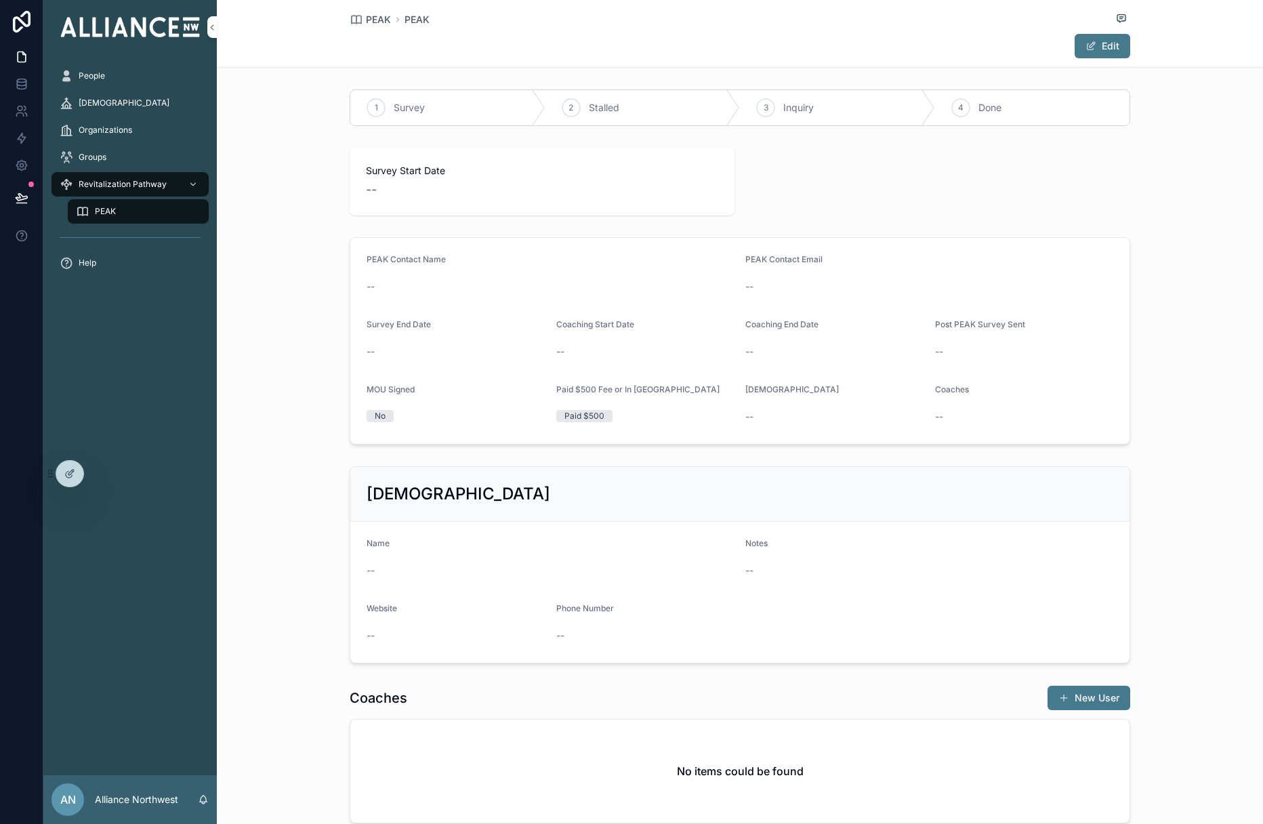
click at [819, 351] on div "--" at bounding box center [834, 352] width 179 height 14
click at [859, 43] on button "Edit" at bounding box center [1103, 46] width 56 height 24
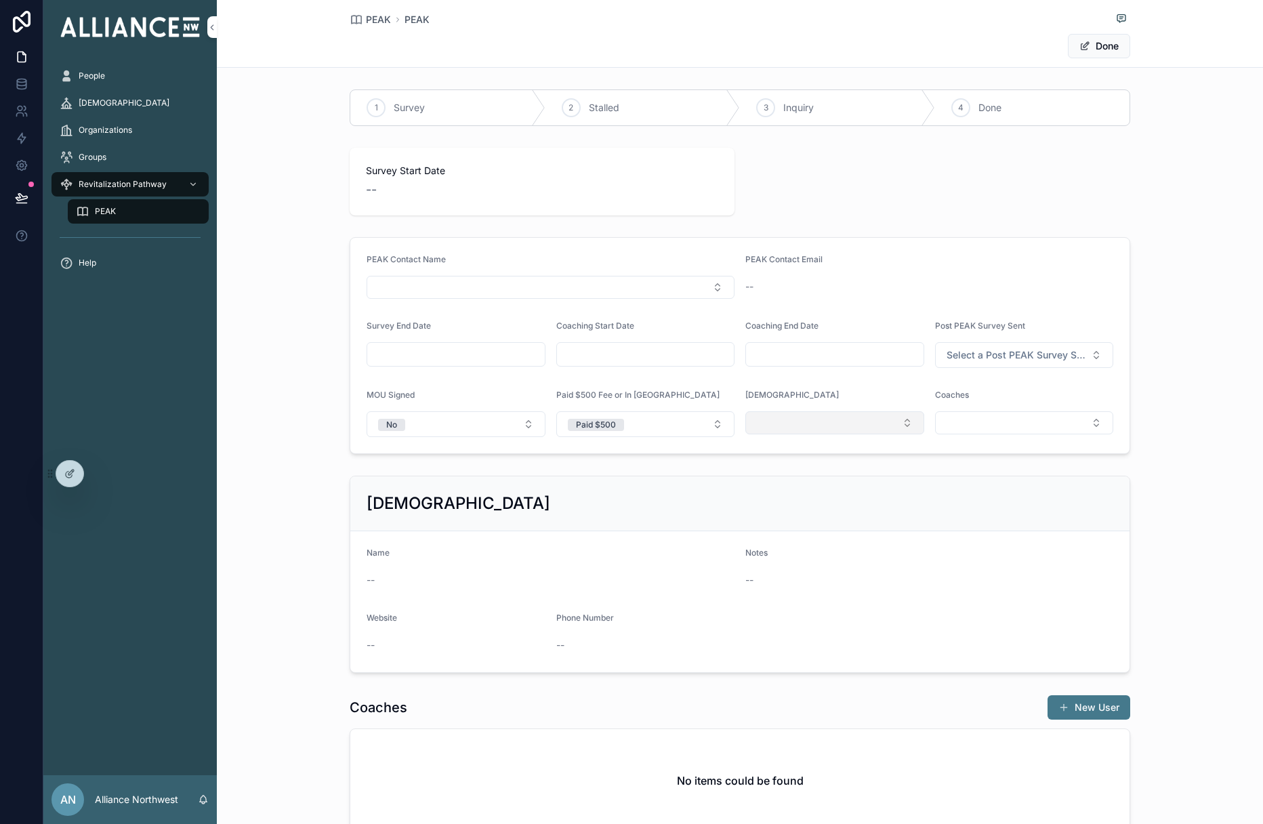
click at [859, 426] on button "Select Button" at bounding box center [834, 422] width 179 height 23
drag, startPoint x: 809, startPoint y: 499, endPoint x: 813, endPoint y: 493, distance: 7.7
click at [809, 499] on span "Test Organization" at bounding box center [785, 498] width 79 height 14
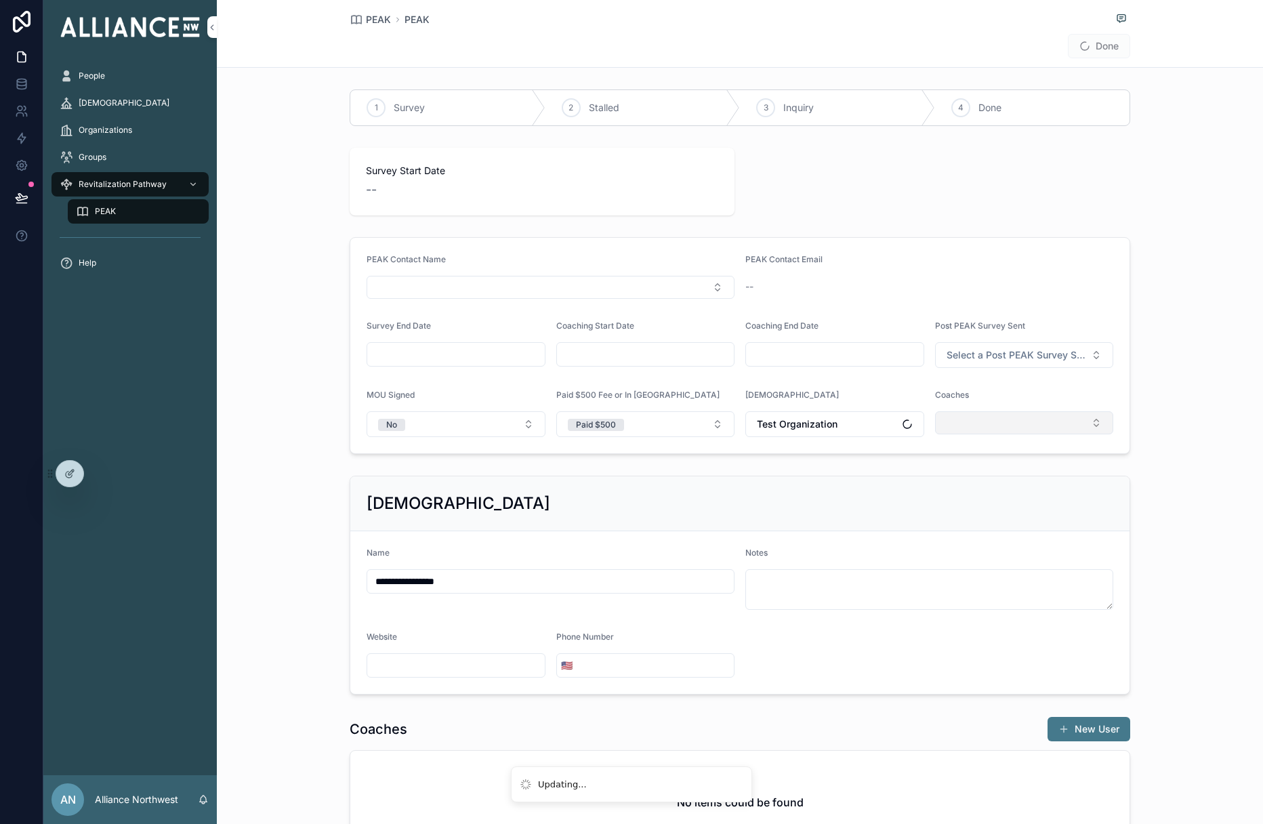
click at [859, 426] on button "Select Button" at bounding box center [1024, 422] width 179 height 23
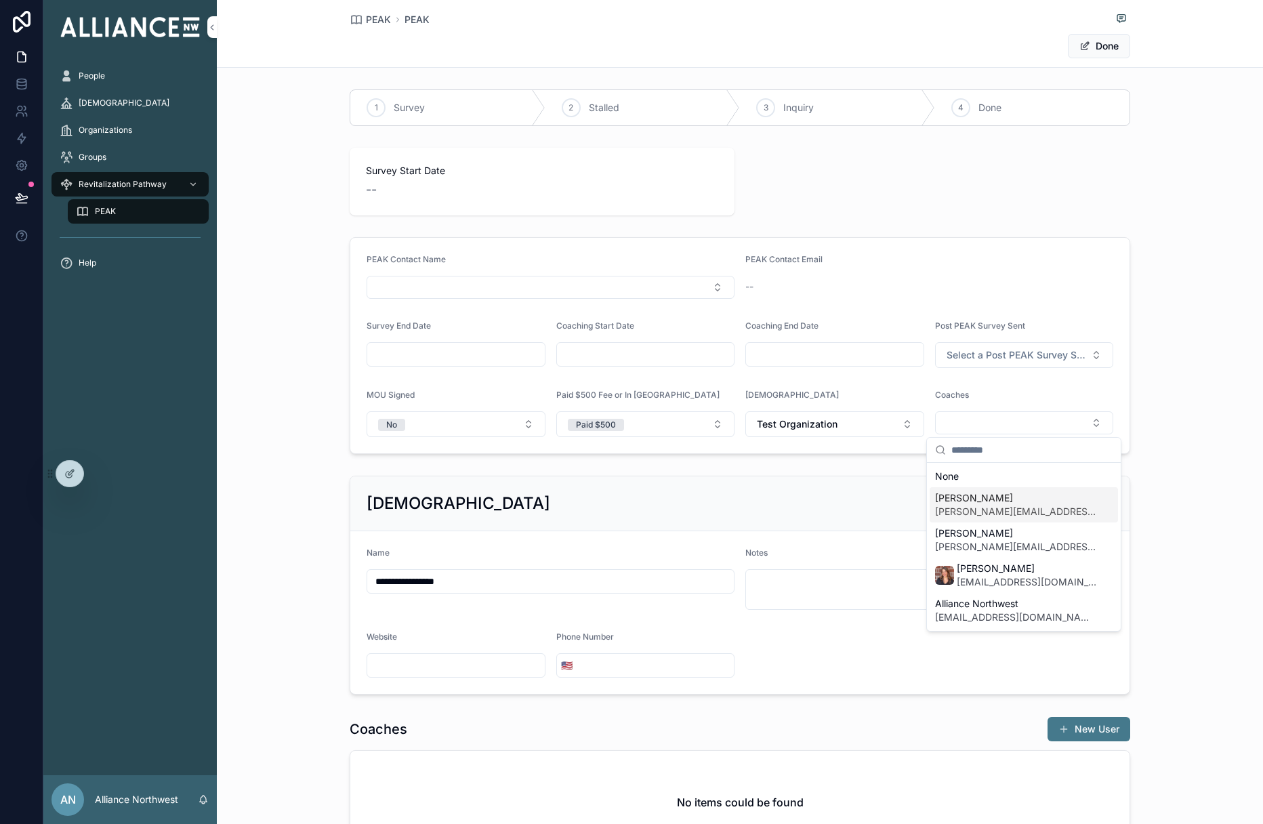
click at [859, 507] on span "[PERSON_NAME][EMAIL_ADDRESS][DOMAIN_NAME]" at bounding box center [1015, 512] width 161 height 14
click at [859, 380] on div "PEAK Contact Name PEAK Contact Email -- Survey End Date Coaching Start Date Coa…" at bounding box center [740, 346] width 1046 height 228
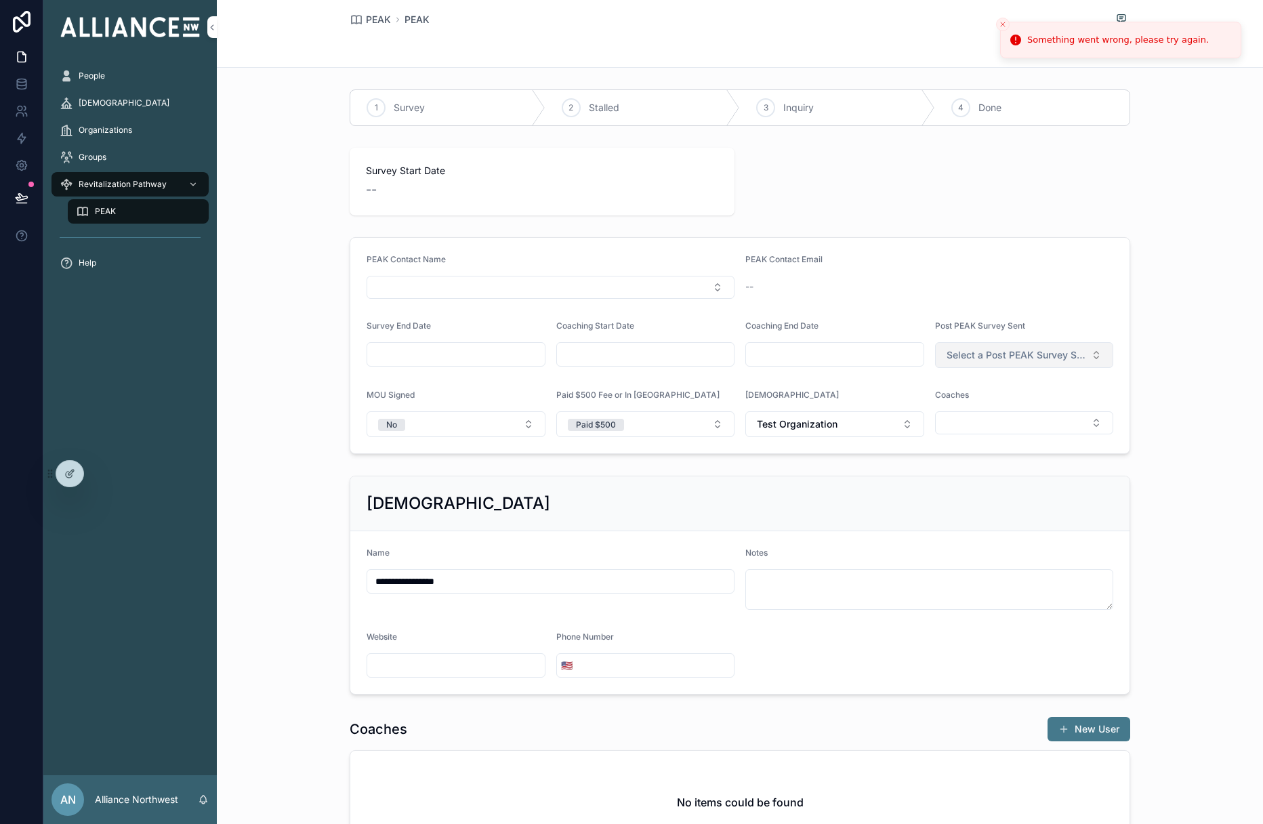
click at [859, 352] on span "Select a Post PEAK Survey Sent" at bounding box center [1017, 355] width 140 height 14
click at [859, 406] on div "No" at bounding box center [1024, 409] width 188 height 20
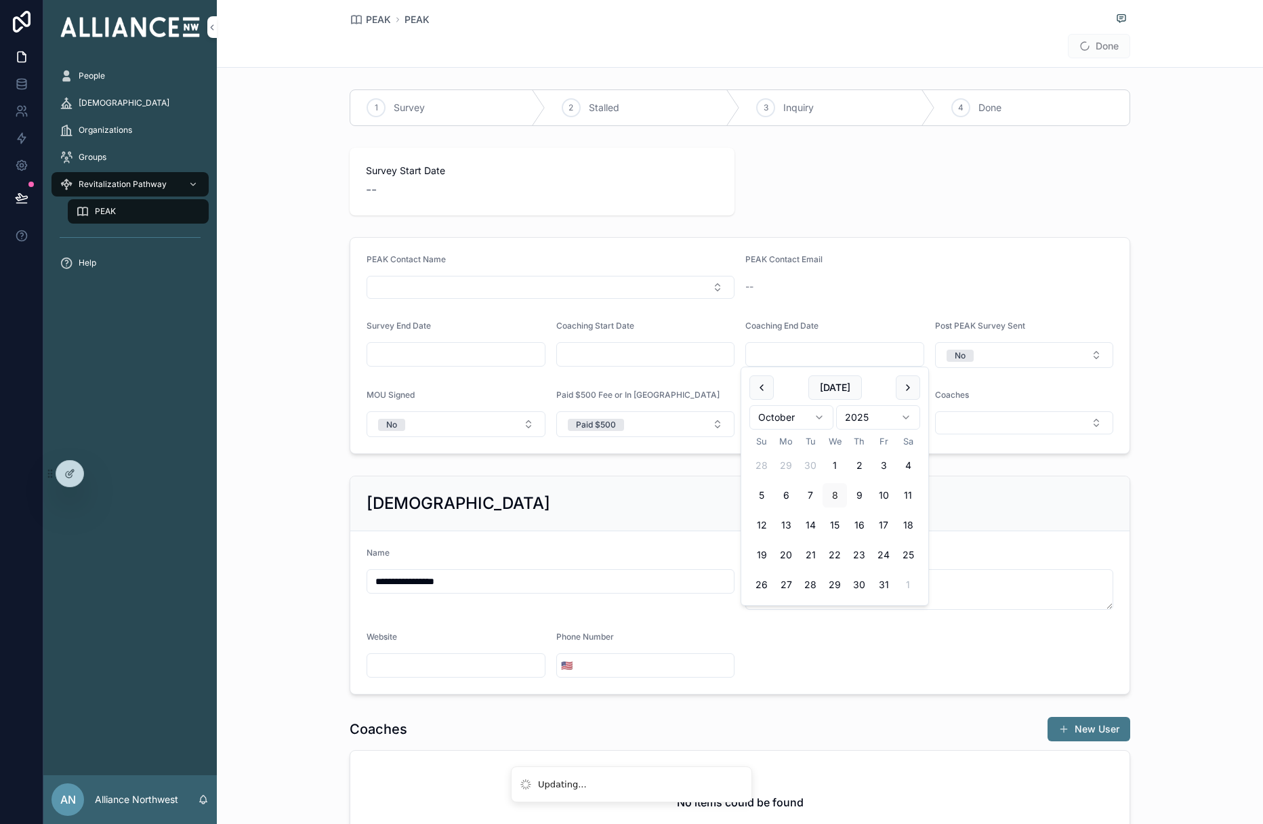
click at [833, 354] on input "scrollable content" at bounding box center [835, 354] width 178 height 19
click at [859, 413] on html "**********" at bounding box center [631, 412] width 1263 height 824
click at [842, 499] on button "7" at bounding box center [835, 495] width 24 height 24
type input "*********"
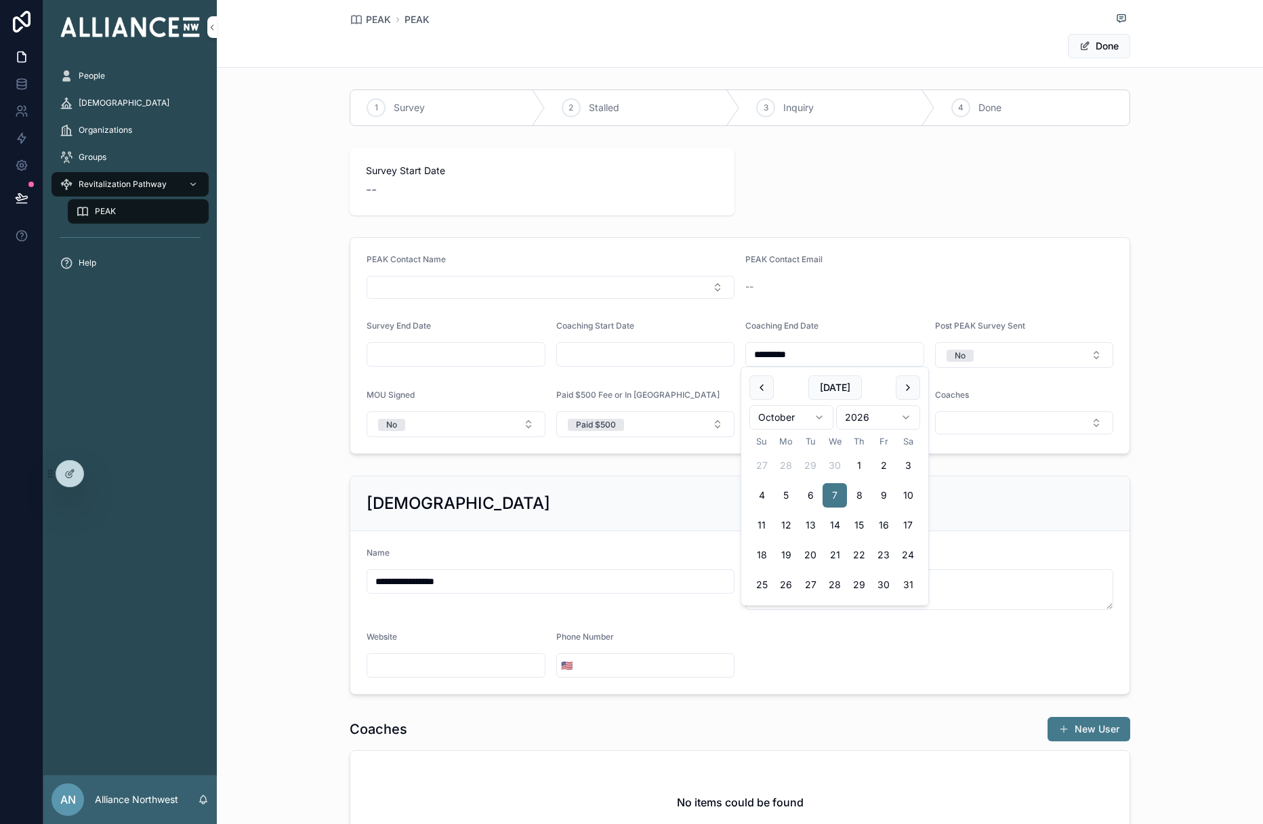
click at [693, 355] on input "scrollable content" at bounding box center [646, 354] width 178 height 19
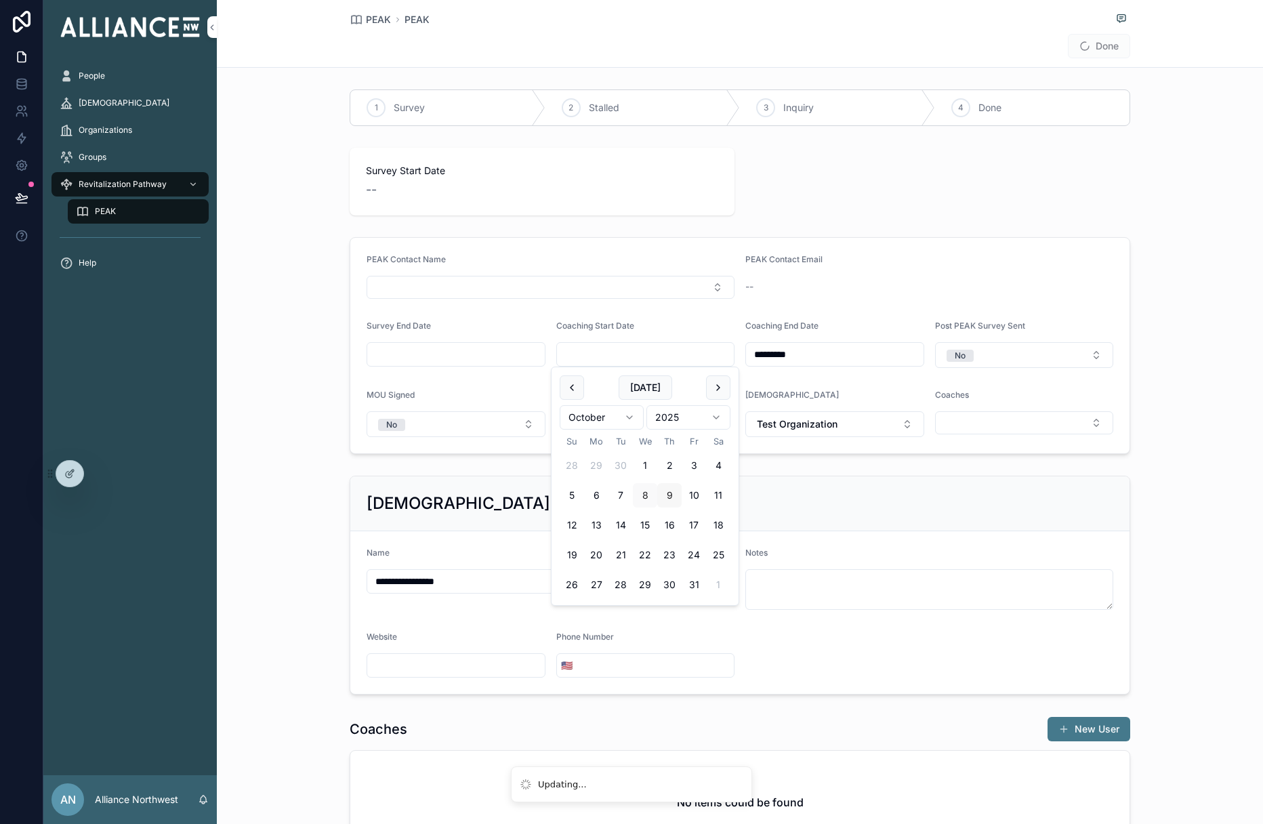
click at [660, 484] on button "9" at bounding box center [669, 495] width 24 height 24
type input "*********"
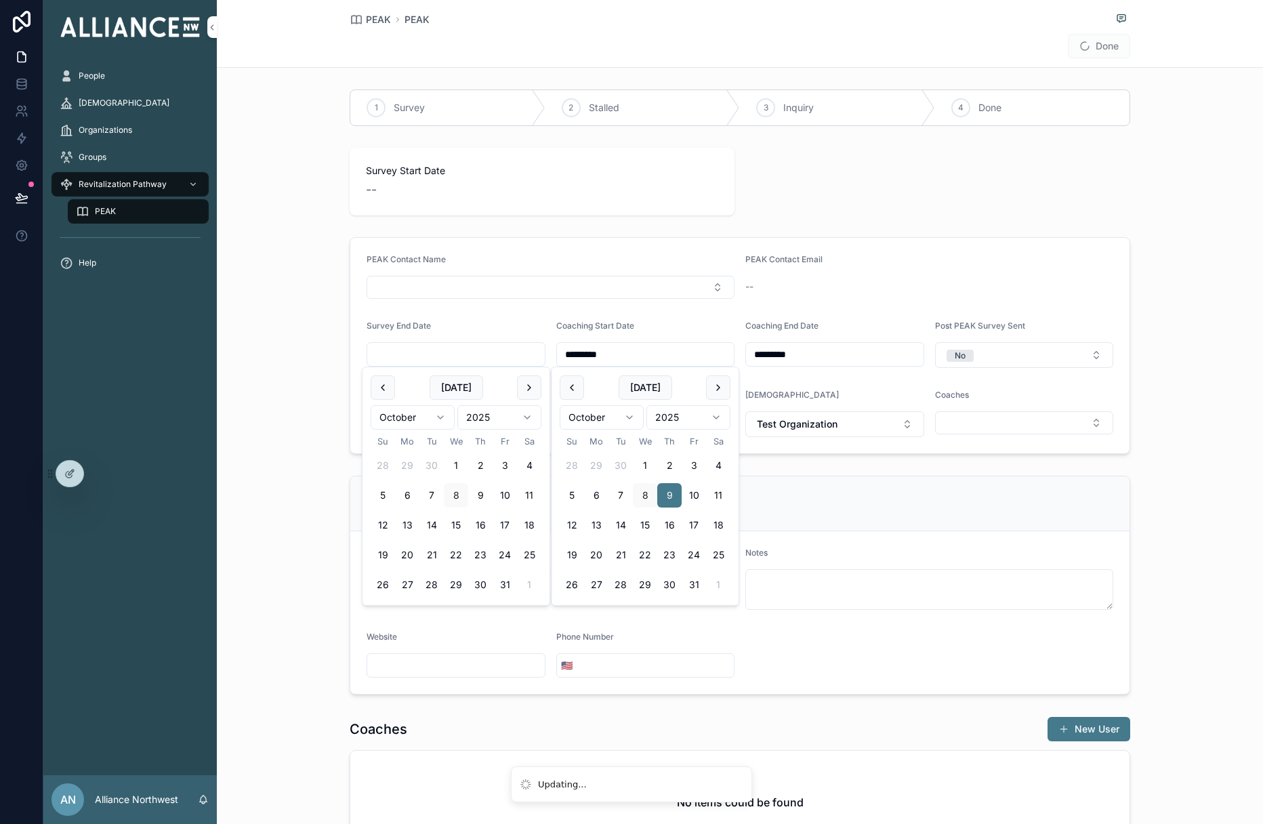
click at [442, 357] on input "scrollable content" at bounding box center [456, 354] width 178 height 19
click at [501, 586] on button "31" at bounding box center [505, 585] width 24 height 24
type input "**********"
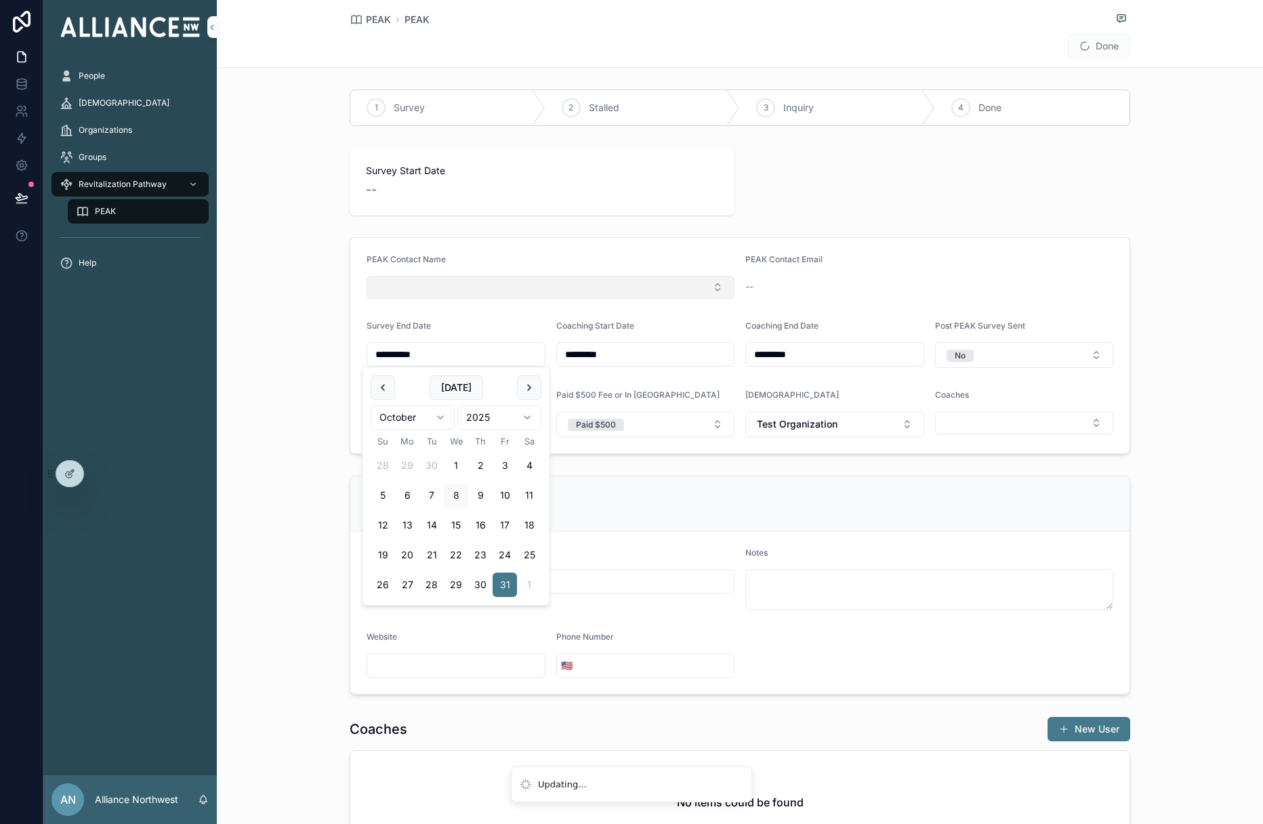
click at [627, 279] on button "Select Button" at bounding box center [551, 287] width 368 height 23
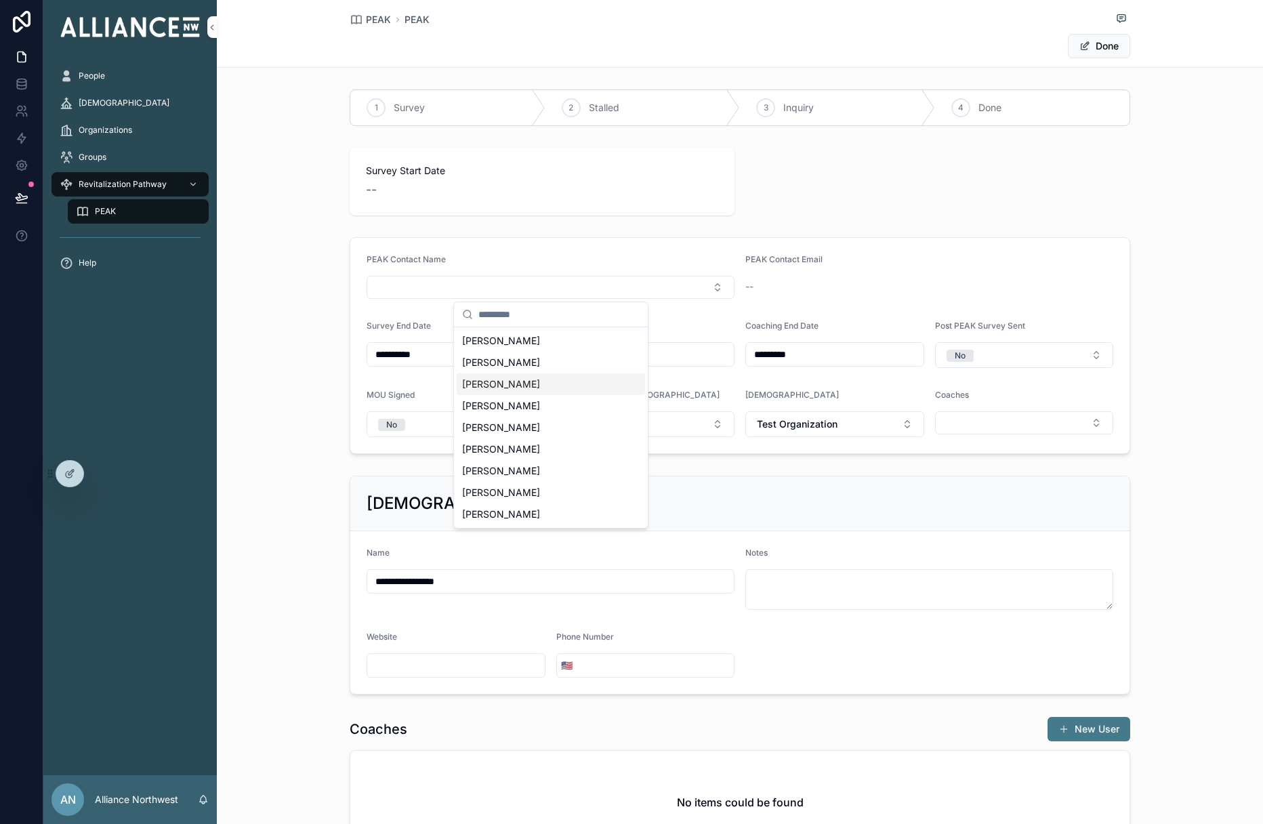
click at [512, 376] on div "[PERSON_NAME]" at bounding box center [551, 384] width 188 height 22
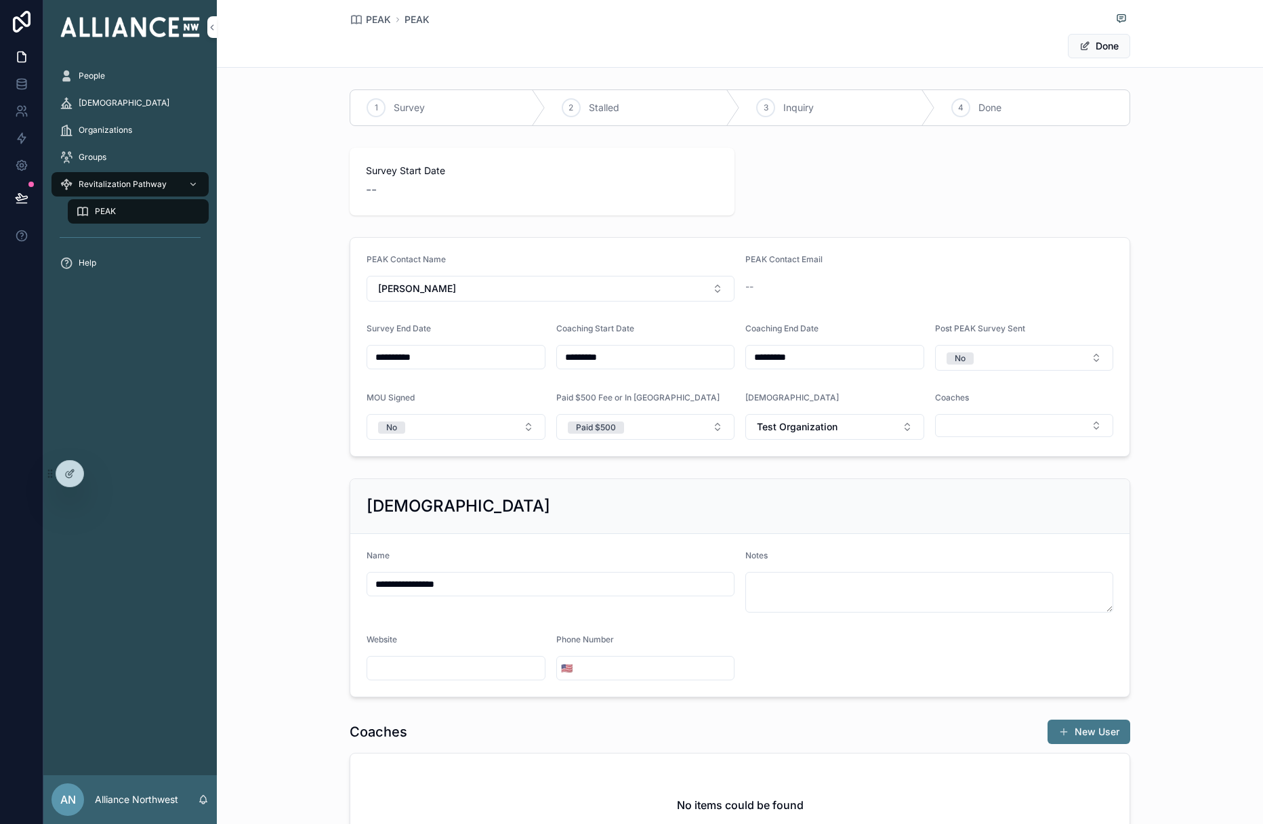
click at [592, 590] on input "**********" at bounding box center [550, 584] width 367 height 19
click at [859, 42] on button "Done" at bounding box center [1099, 46] width 62 height 24
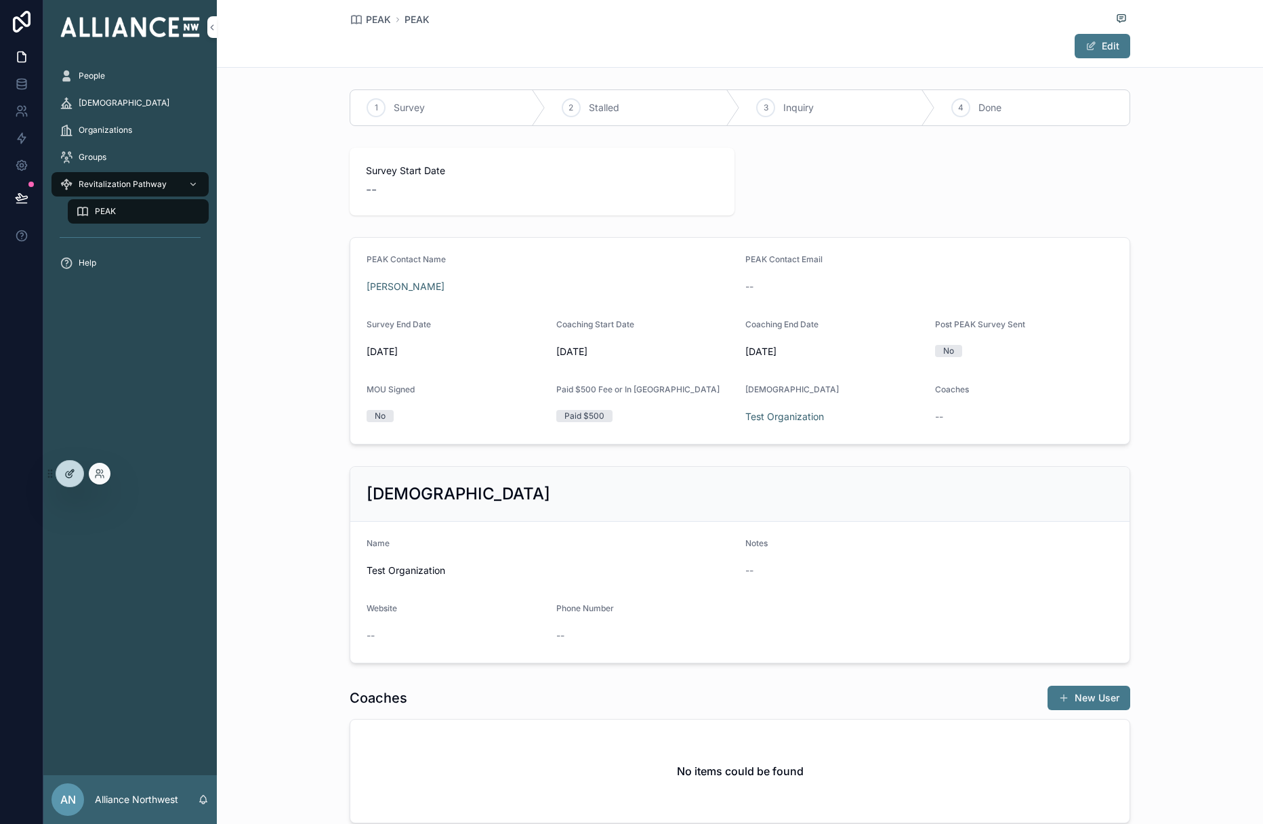
click at [70, 484] on div at bounding box center [69, 474] width 27 height 26
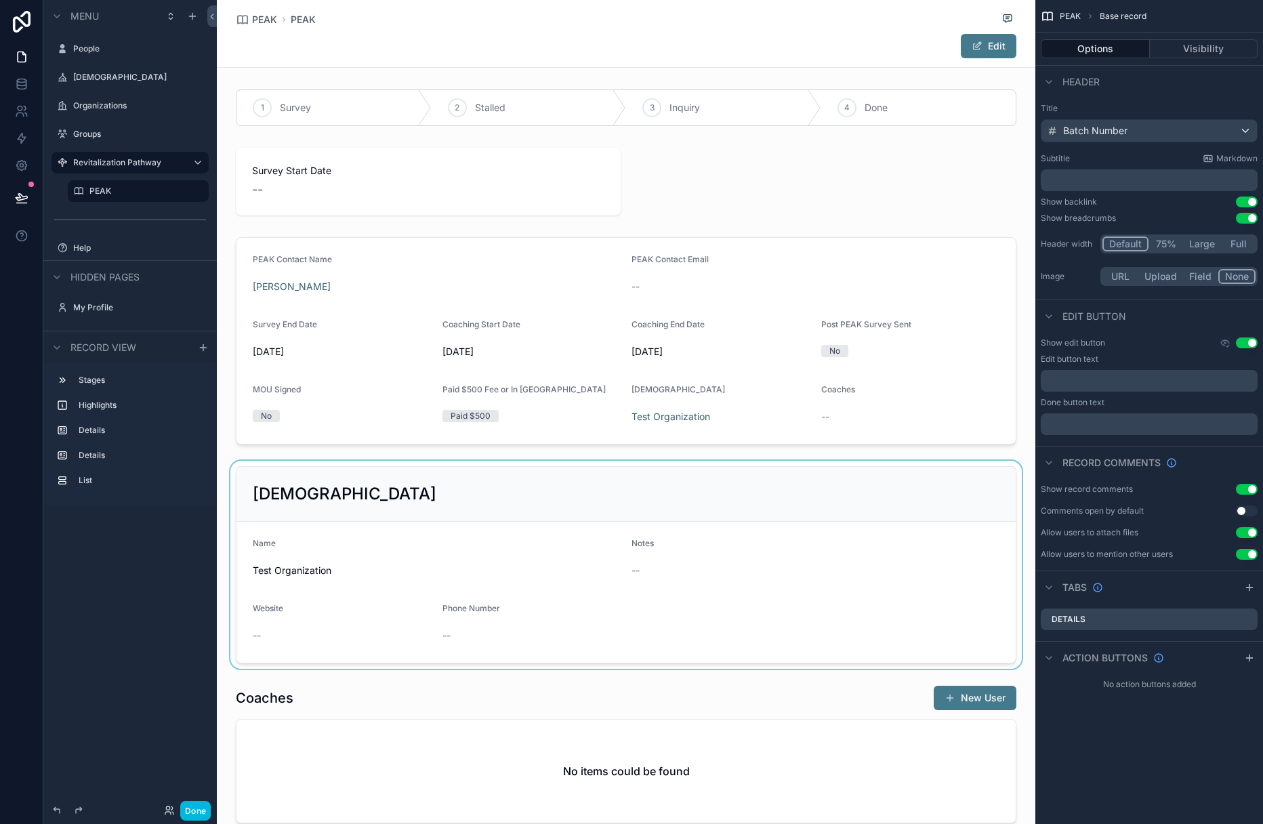
click at [557, 489] on div "scrollable content" at bounding box center [626, 565] width 819 height 208
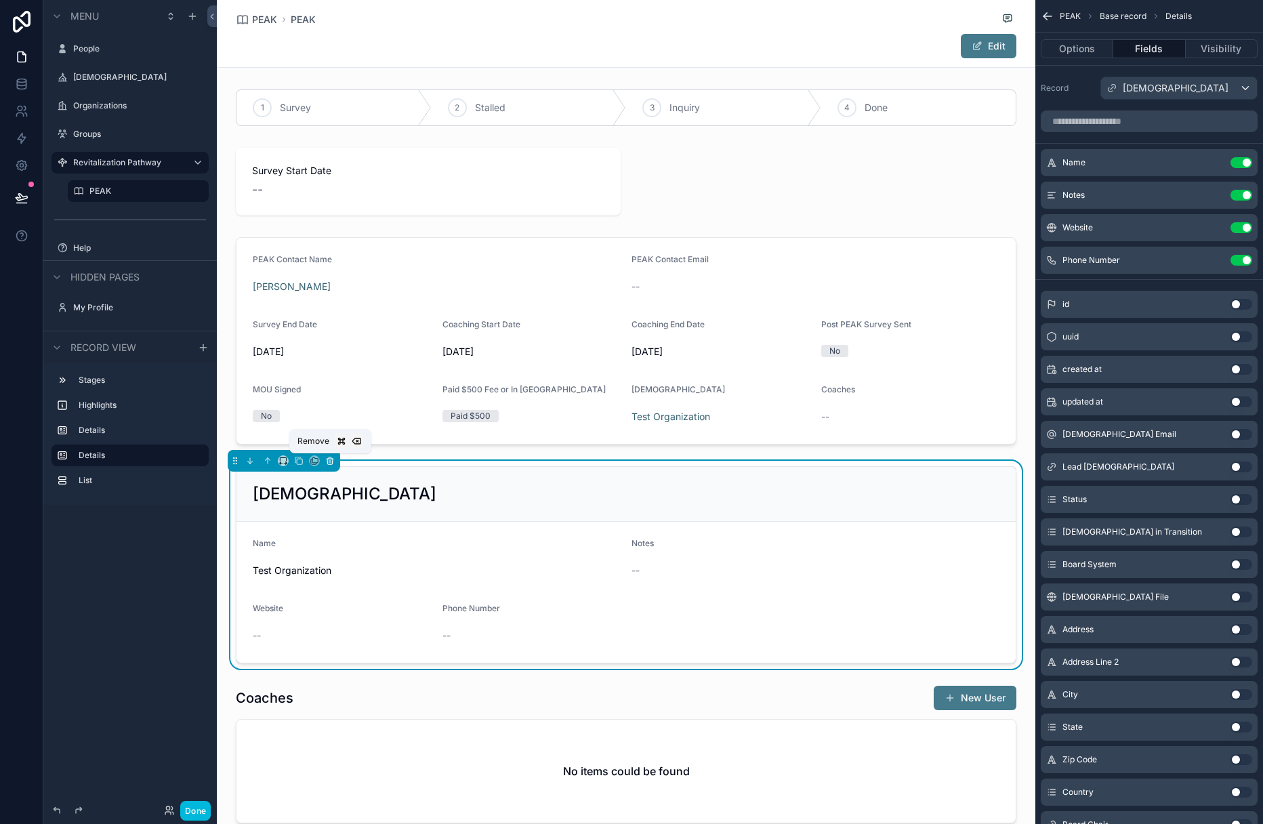
click at [333, 464] on icon "scrollable content" at bounding box center [329, 460] width 9 height 9
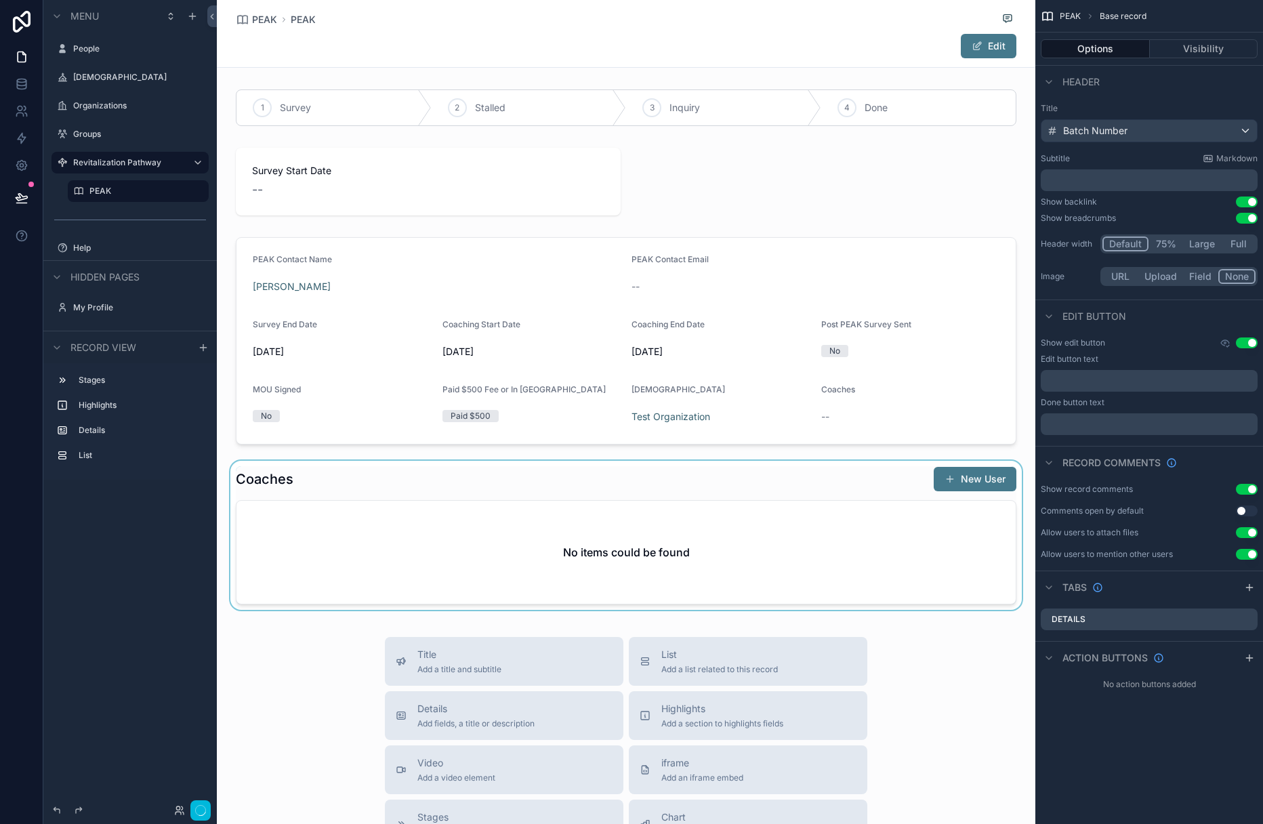
click at [329, 479] on div "scrollable content" at bounding box center [626, 538] width 819 height 155
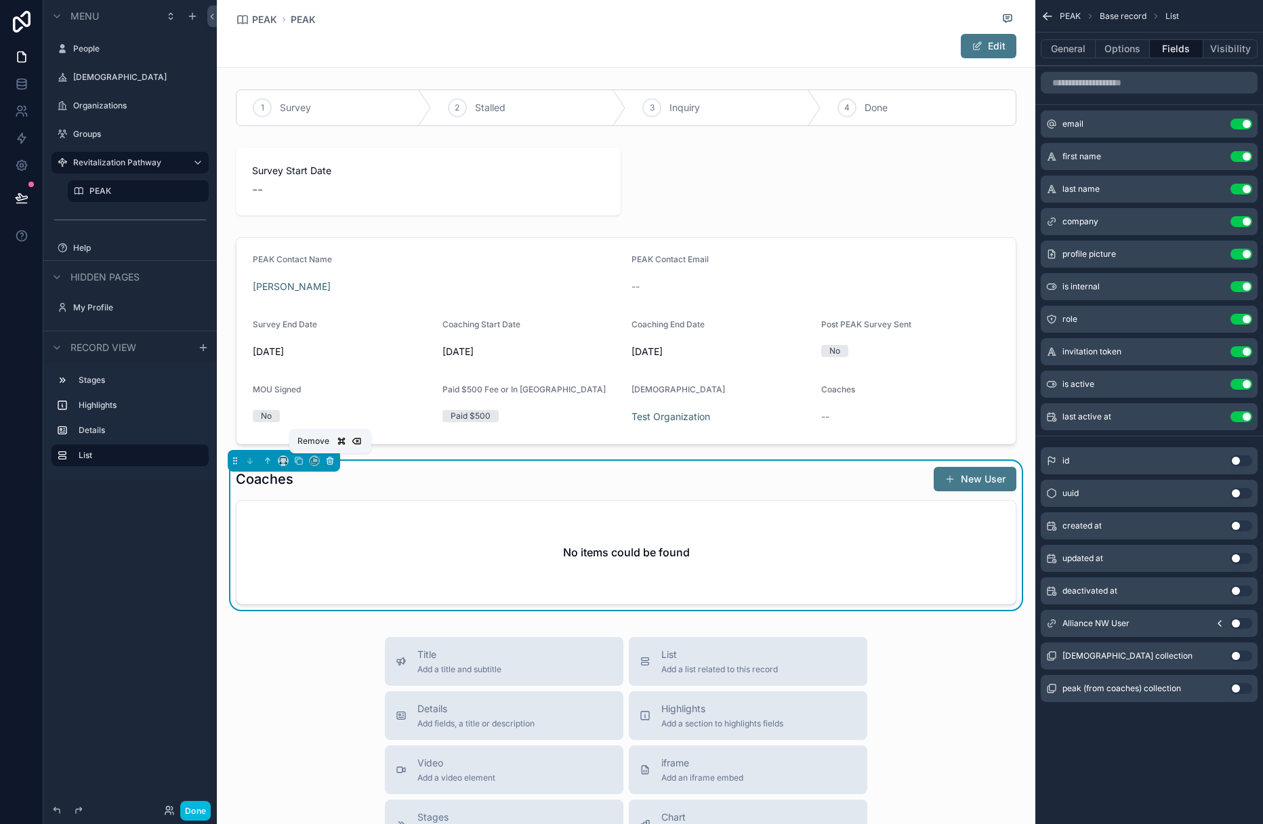
click at [327, 460] on icon "scrollable content" at bounding box center [329, 461] width 5 height 5
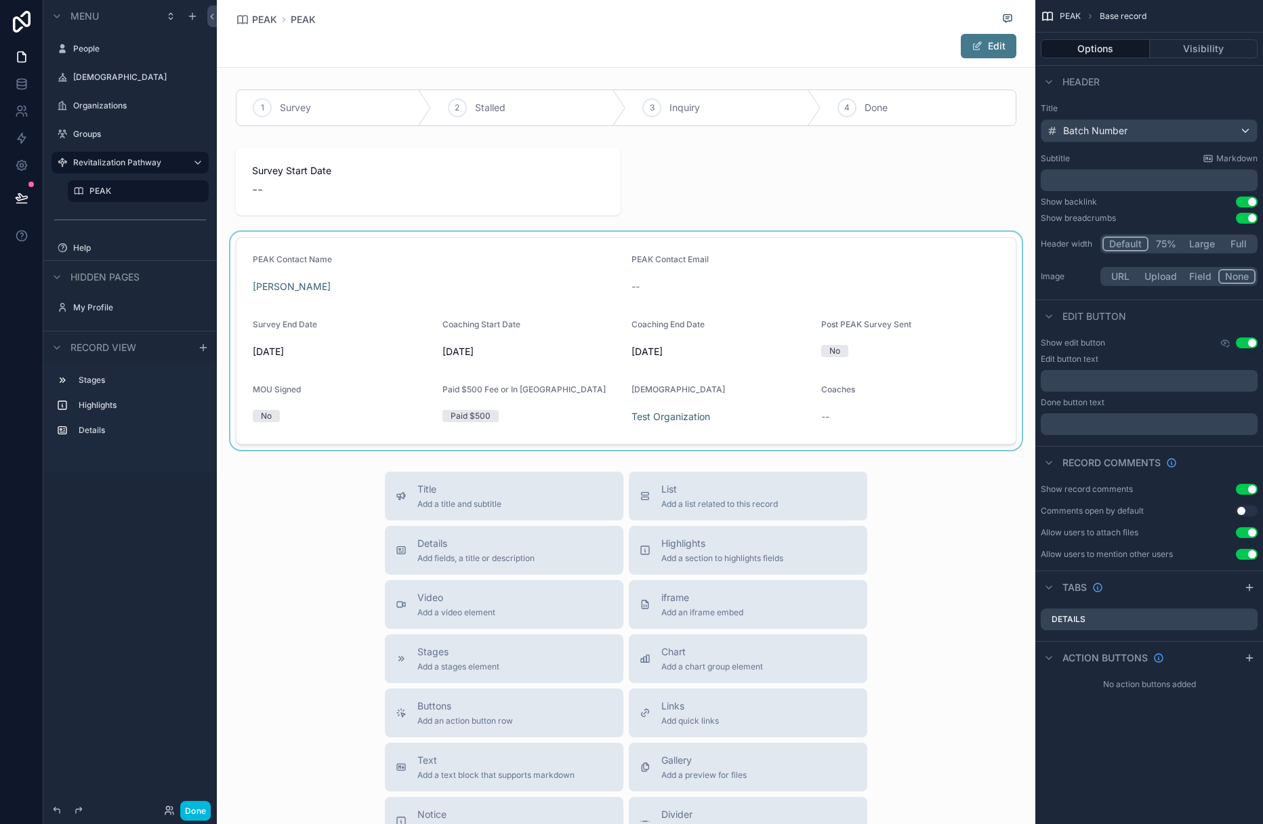
scroll to position [1, 0]
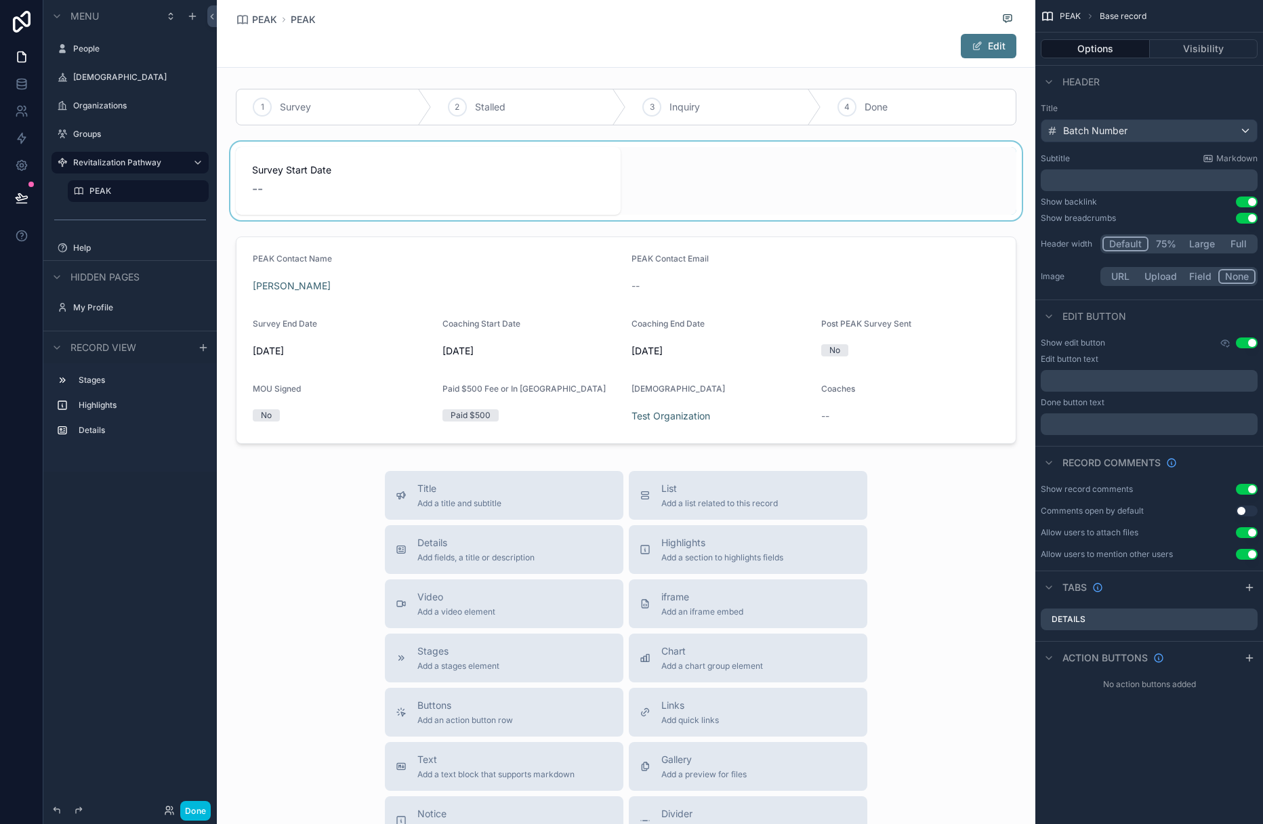
click at [393, 176] on div "scrollable content" at bounding box center [626, 181] width 819 height 79
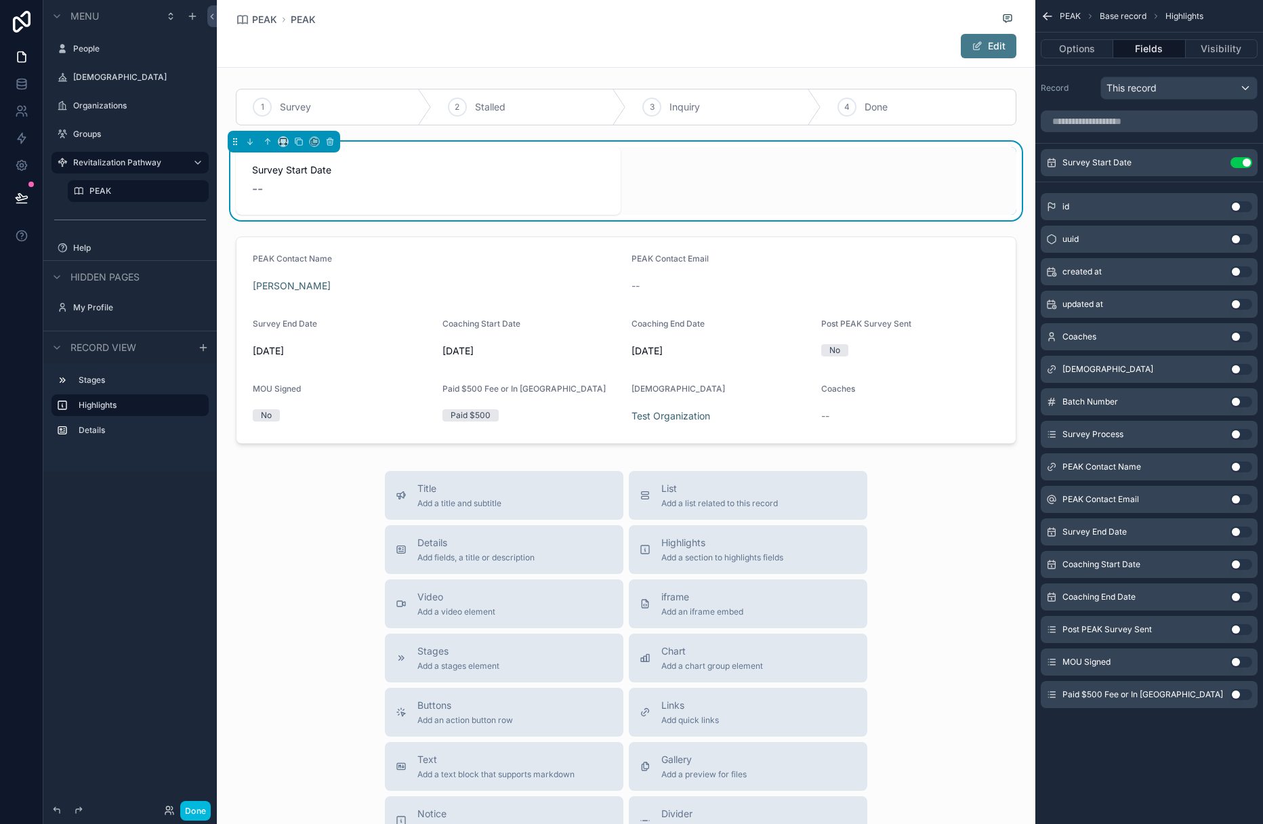
click at [859, 532] on button "Use setting" at bounding box center [1242, 532] width 22 height 11
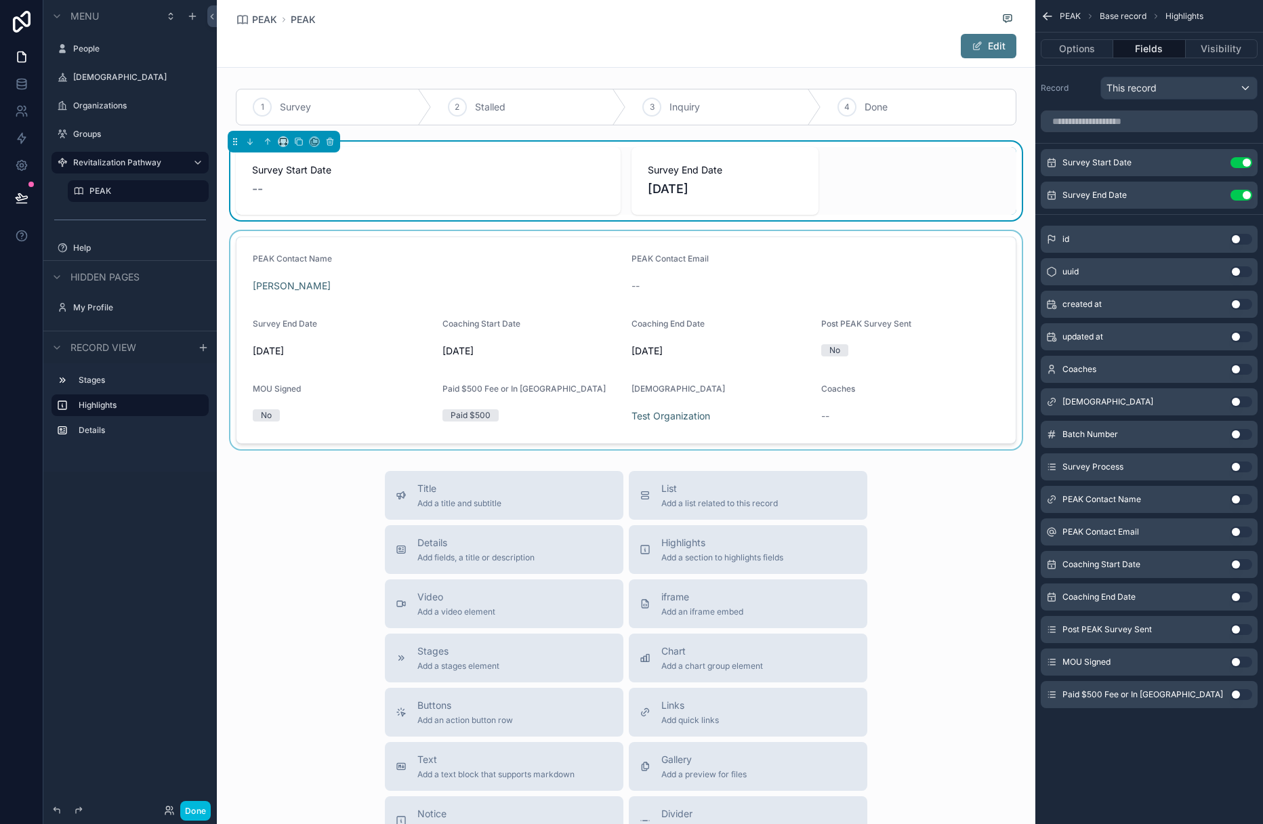
click at [786, 267] on div "scrollable content" at bounding box center [626, 340] width 819 height 218
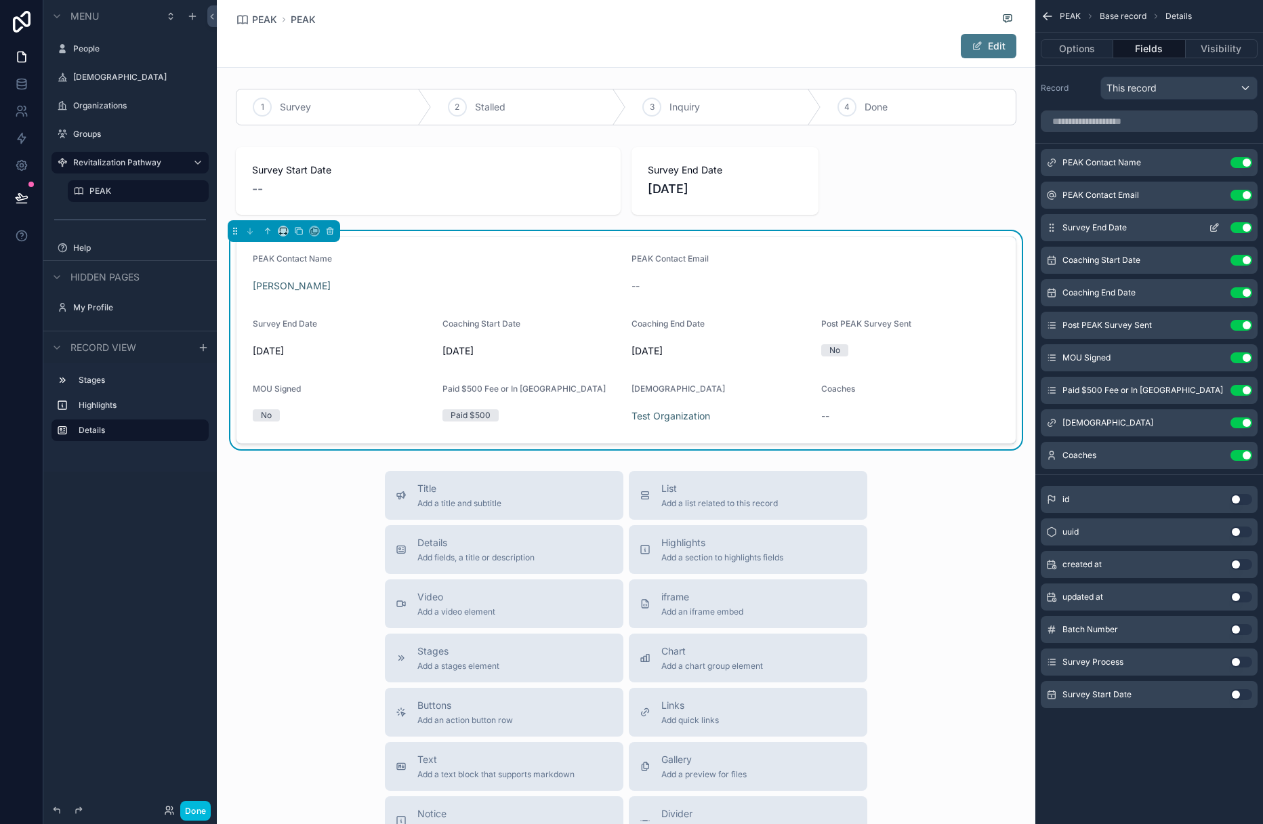
click at [859, 226] on button "Use setting" at bounding box center [1242, 227] width 22 height 11
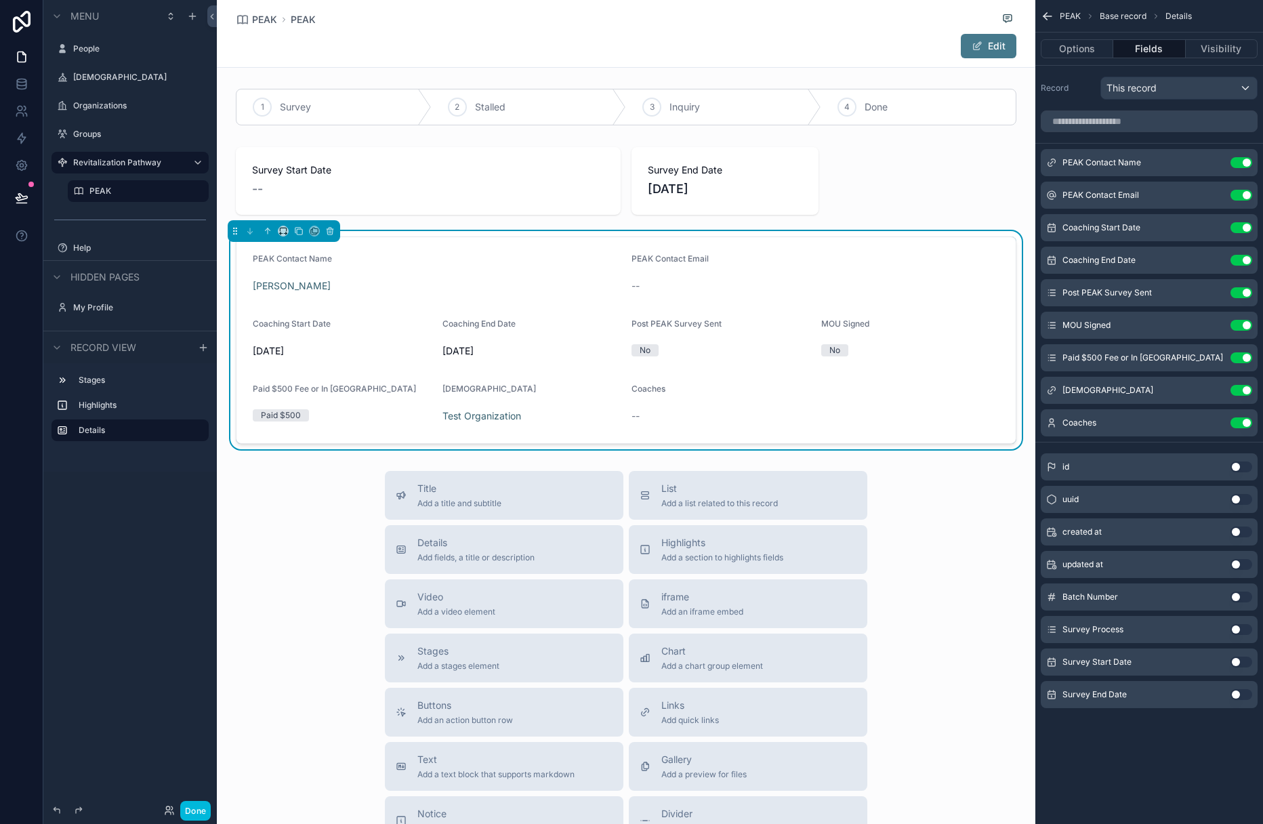
scroll to position [0, 0]
click at [756, 177] on div "scrollable content" at bounding box center [626, 181] width 819 height 79
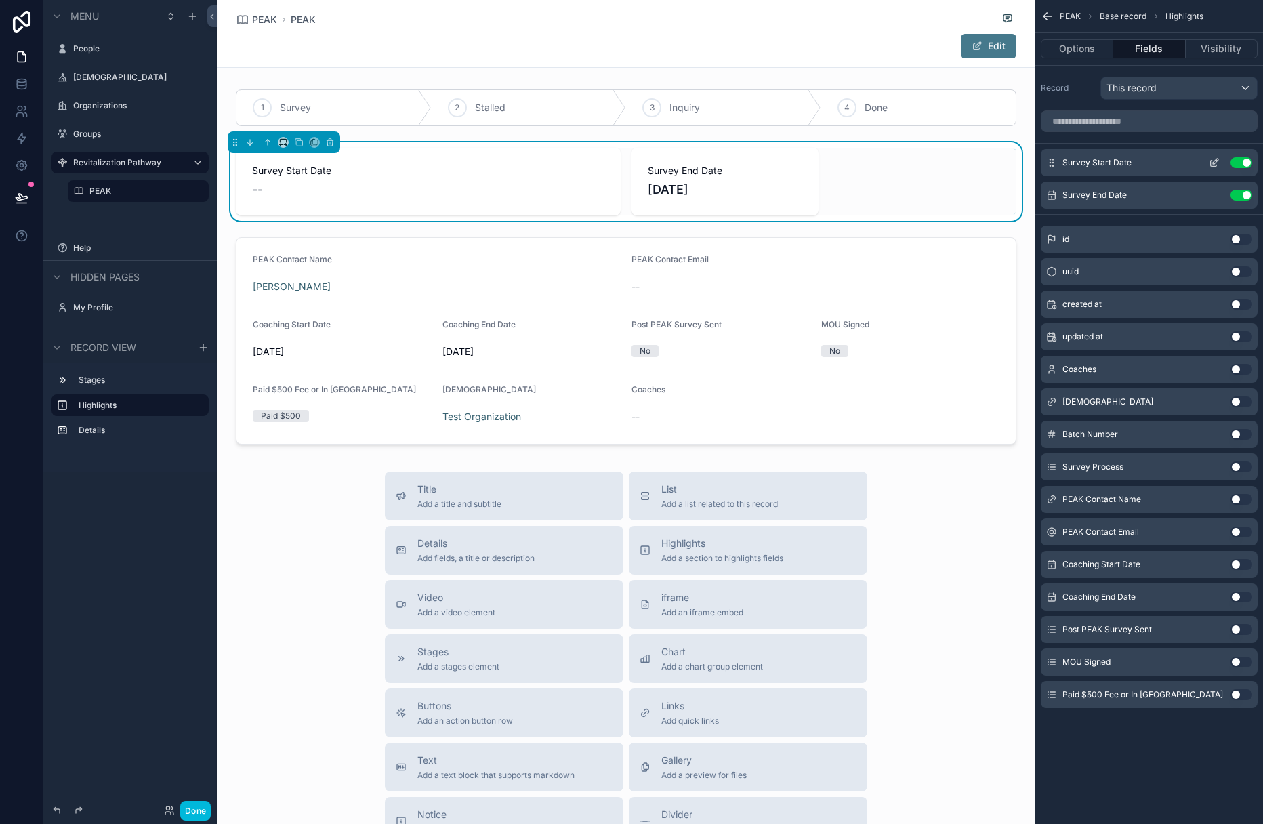
click at [859, 163] on icon "scrollable content" at bounding box center [1214, 162] width 11 height 11
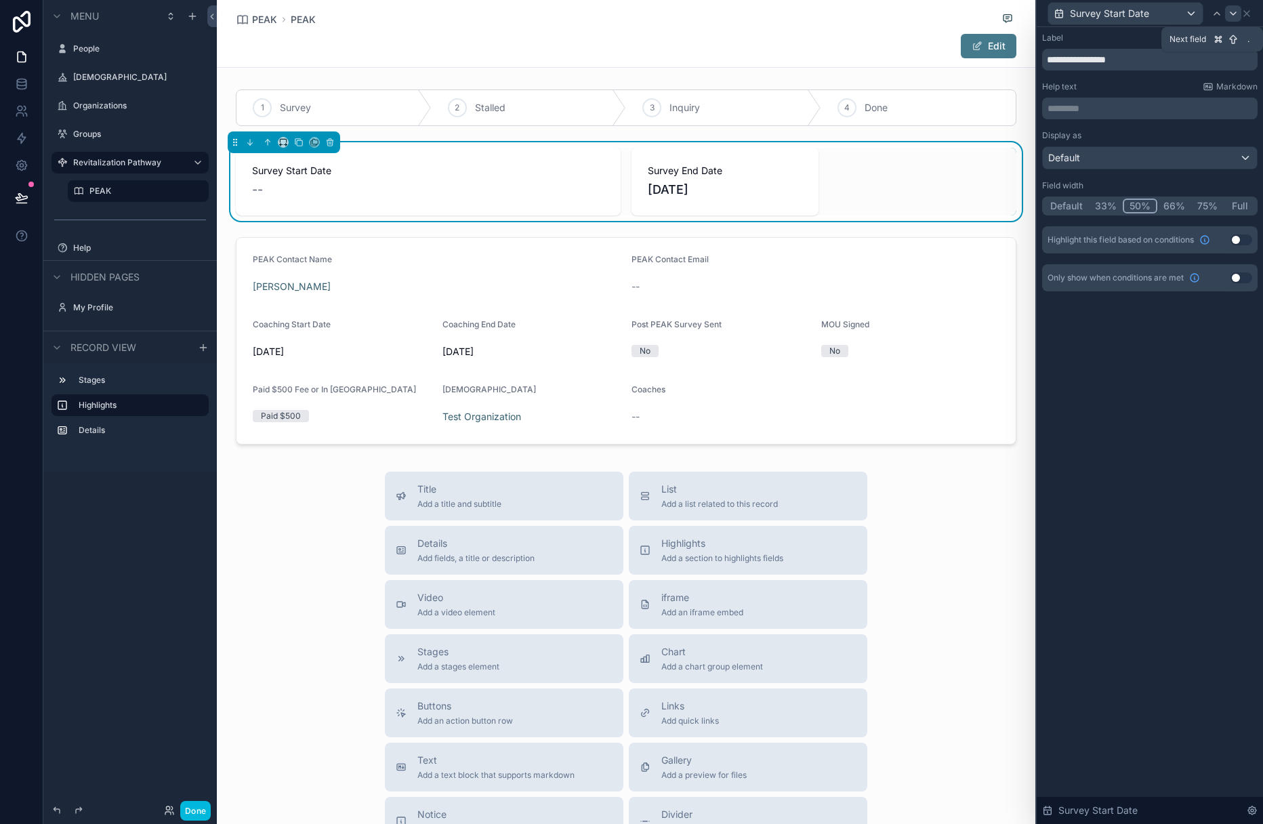
click at [859, 9] on icon at bounding box center [1233, 13] width 11 height 11
click at [859, 209] on button "50%" at bounding box center [1140, 206] width 33 height 15
click at [199, 804] on button "Done" at bounding box center [195, 811] width 30 height 20
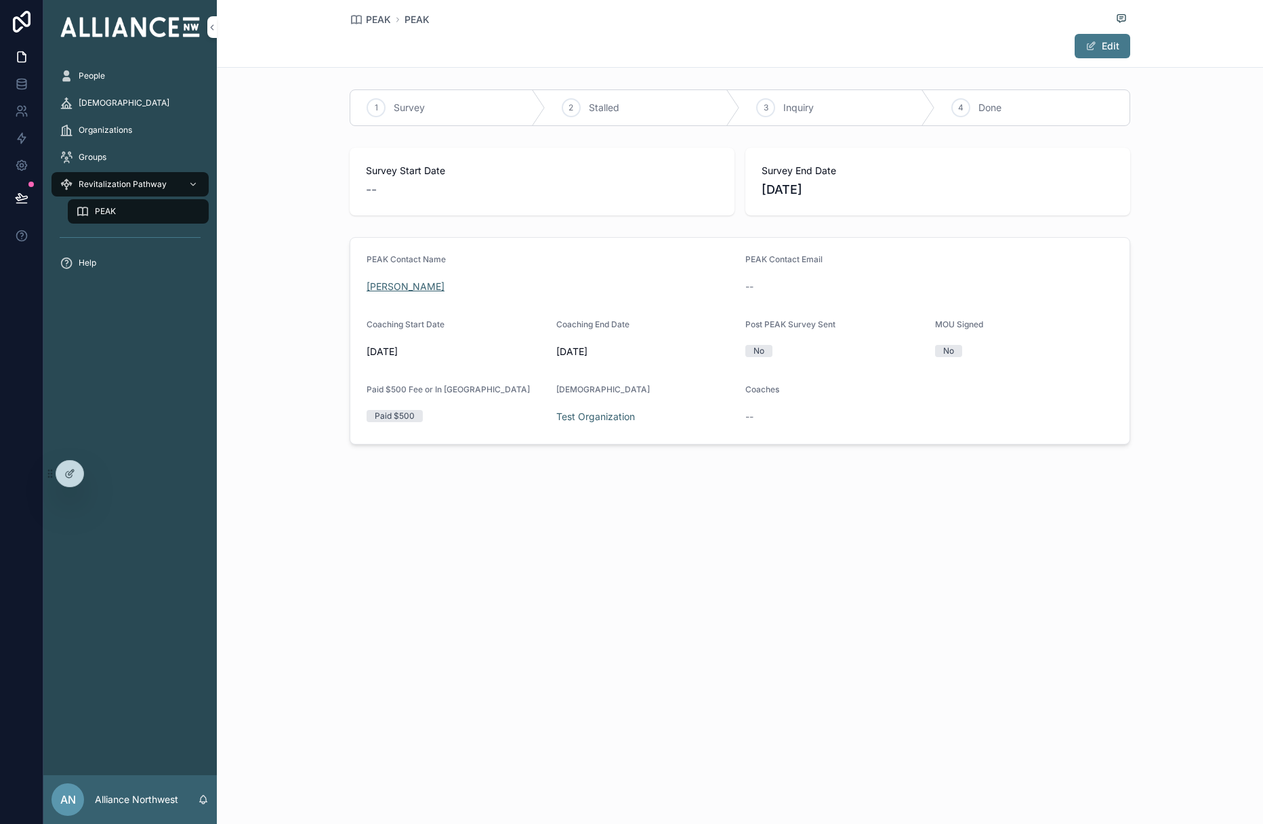
click at [398, 289] on span "[PERSON_NAME]" at bounding box center [406, 287] width 78 height 14
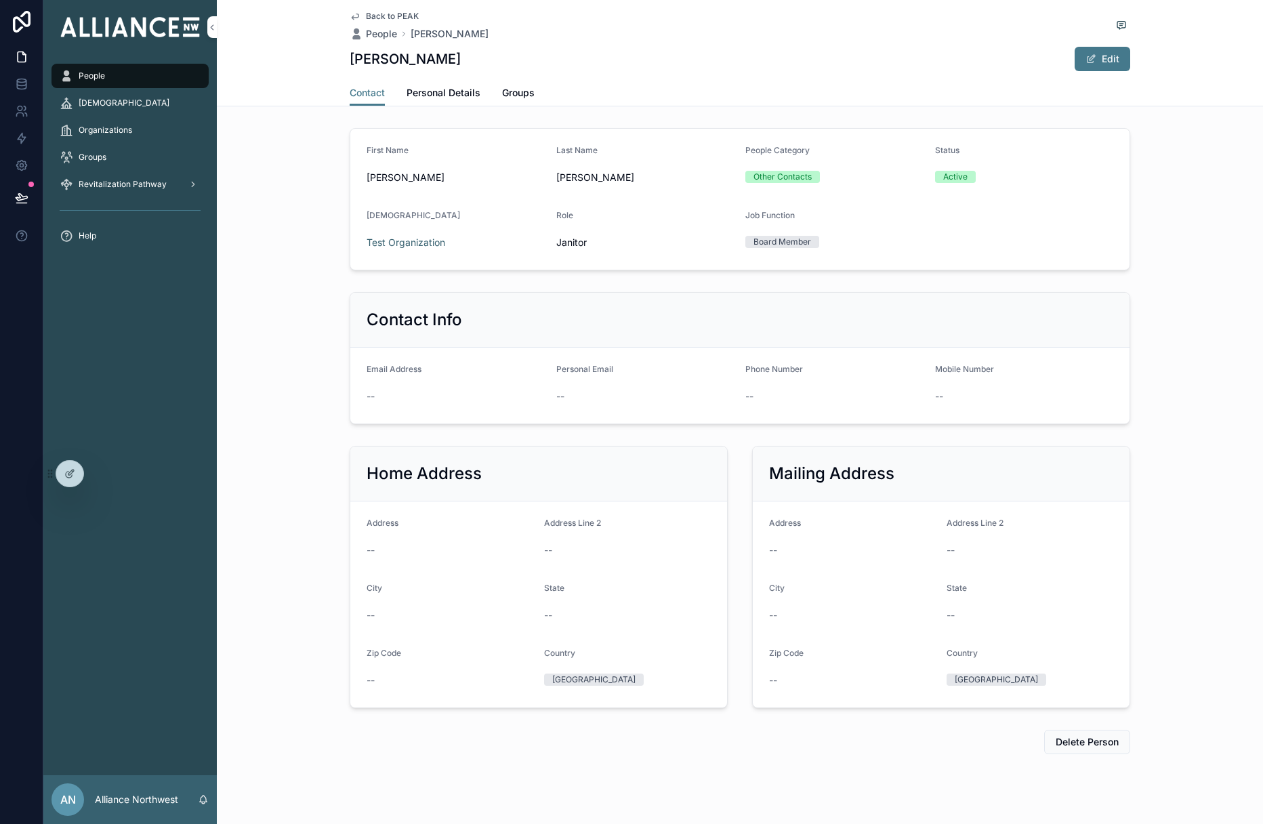
click at [448, 94] on span "Personal Details" at bounding box center [444, 93] width 74 height 14
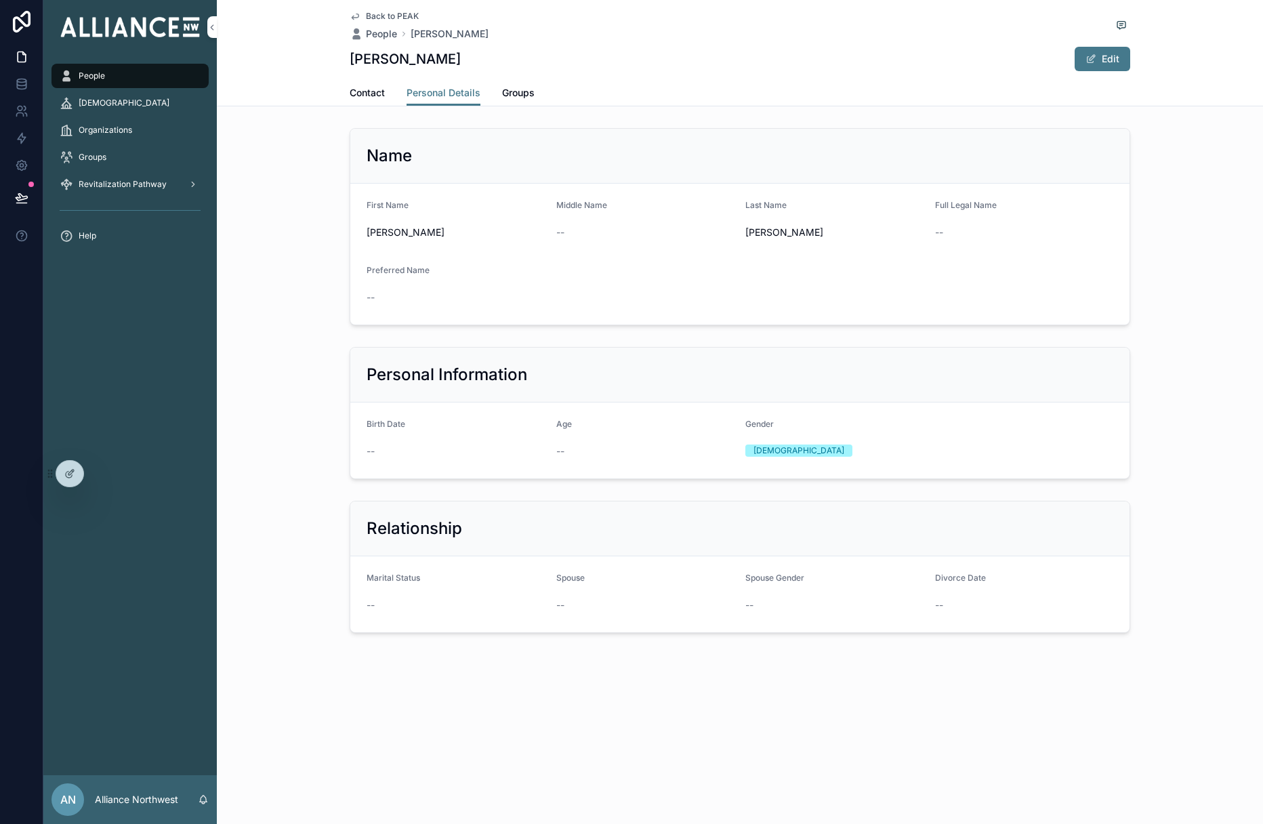
click at [526, 91] on span "Groups" at bounding box center [518, 93] width 33 height 14
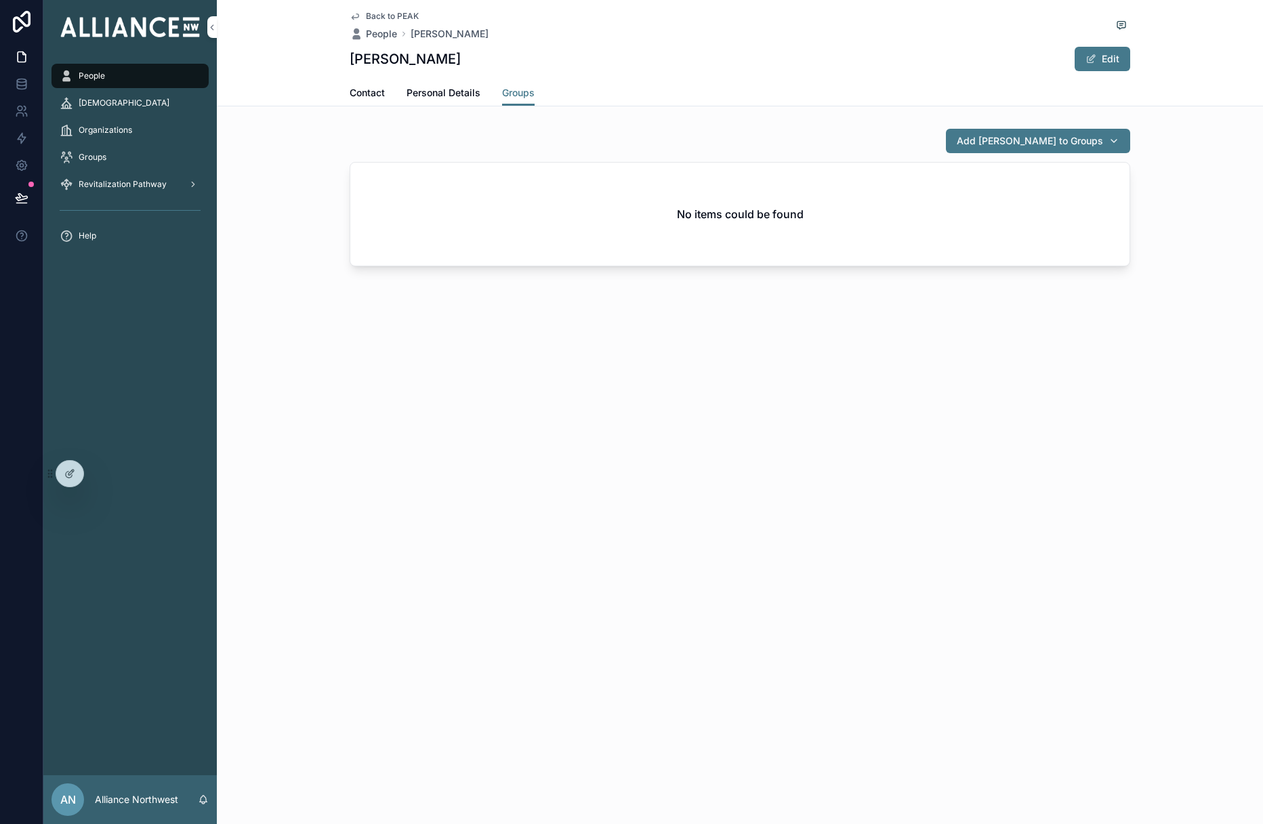
click at [365, 89] on span "Contact" at bounding box center [367, 93] width 35 height 14
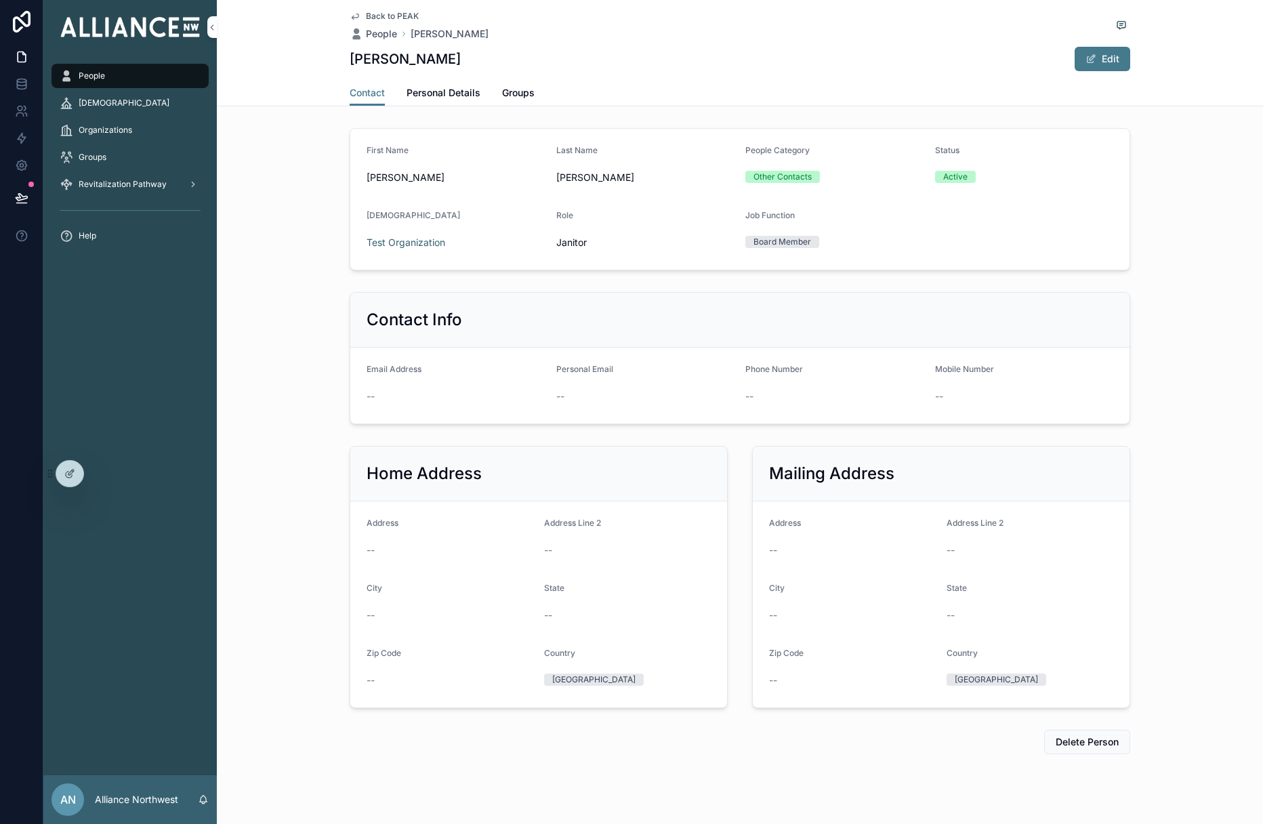
click at [397, 394] on div "--" at bounding box center [456, 397] width 179 height 14
click at [859, 61] on button "Edit" at bounding box center [1103, 59] width 56 height 24
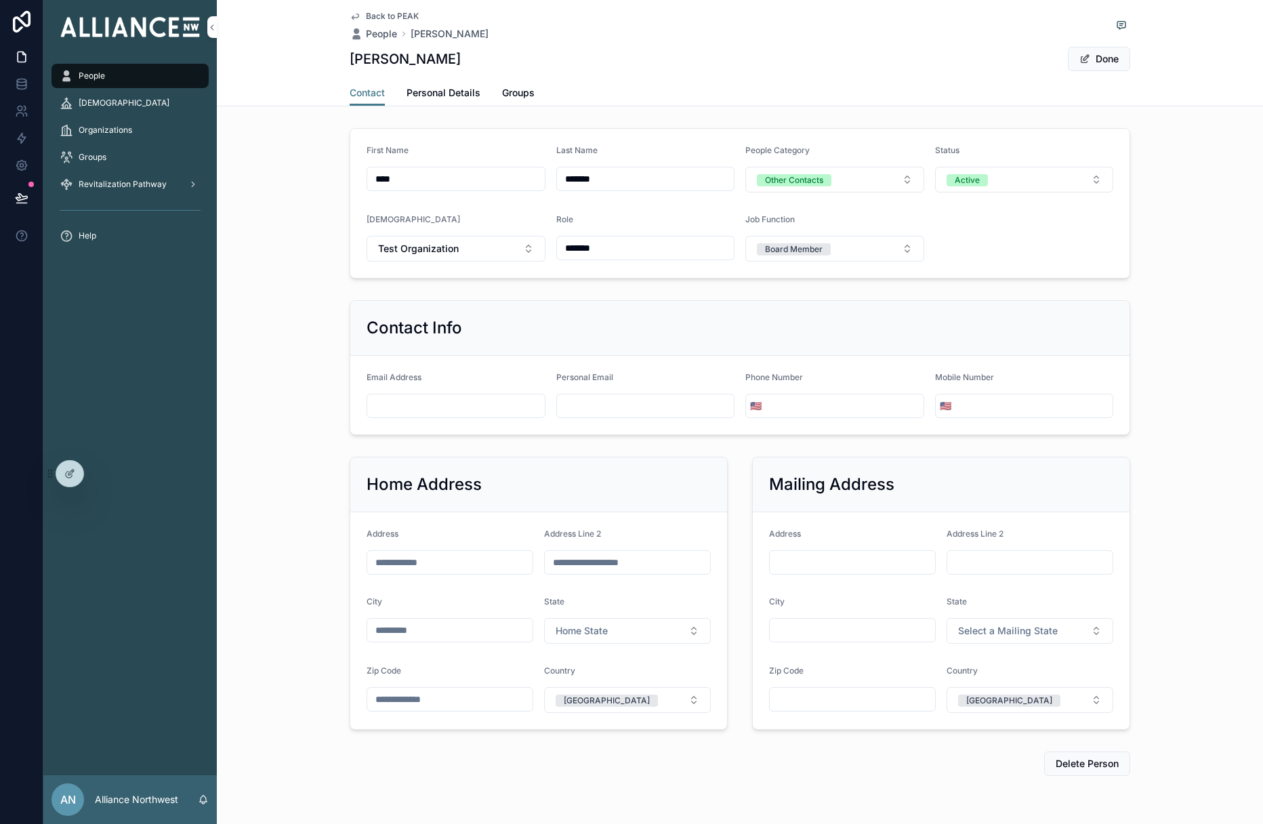
click at [464, 408] on input "scrollable content" at bounding box center [456, 405] width 178 height 19
type input "**********"
click at [537, 334] on div "Contact Info" at bounding box center [740, 328] width 747 height 22
click at [859, 66] on button "Done" at bounding box center [1099, 59] width 62 height 24
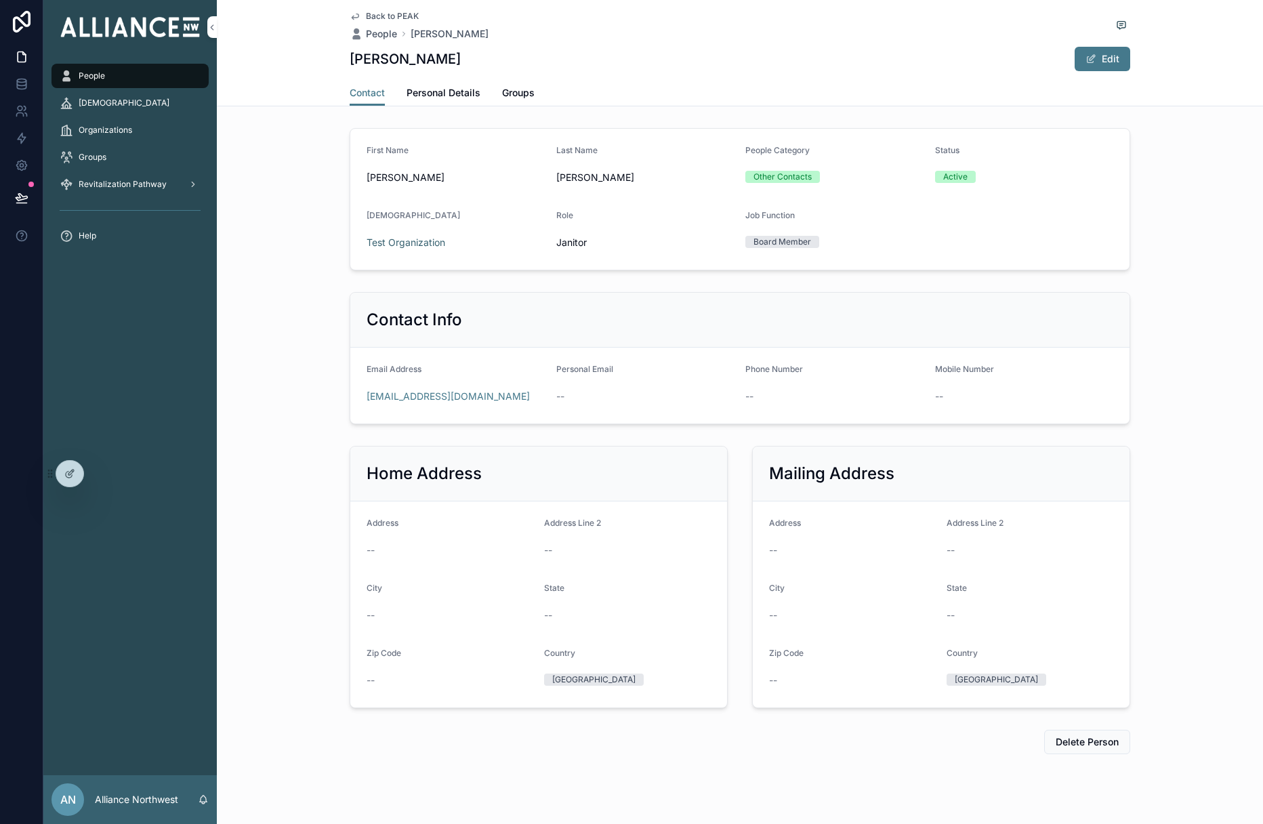
click at [384, 15] on span "Back to PEAK" at bounding box center [392, 16] width 53 height 11
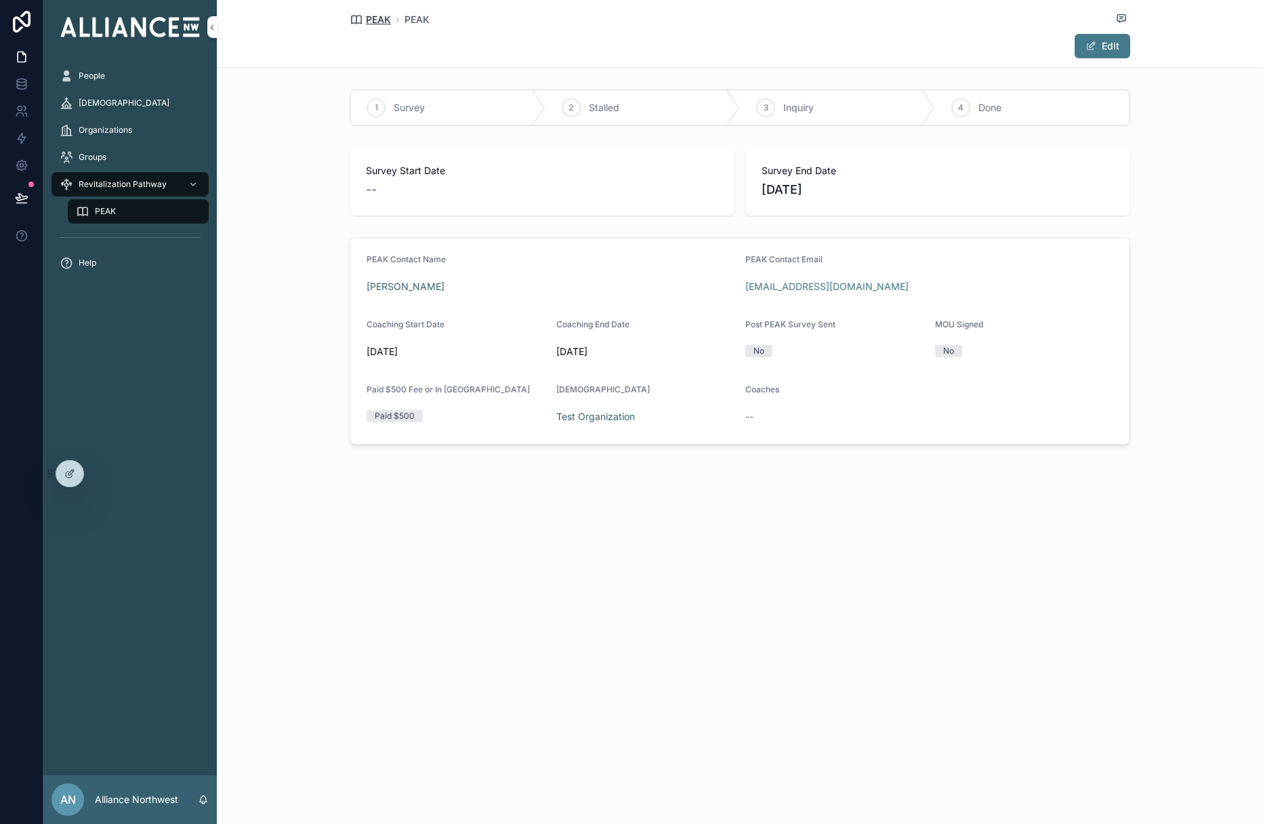
click at [384, 24] on span "PEAK" at bounding box center [378, 20] width 25 height 14
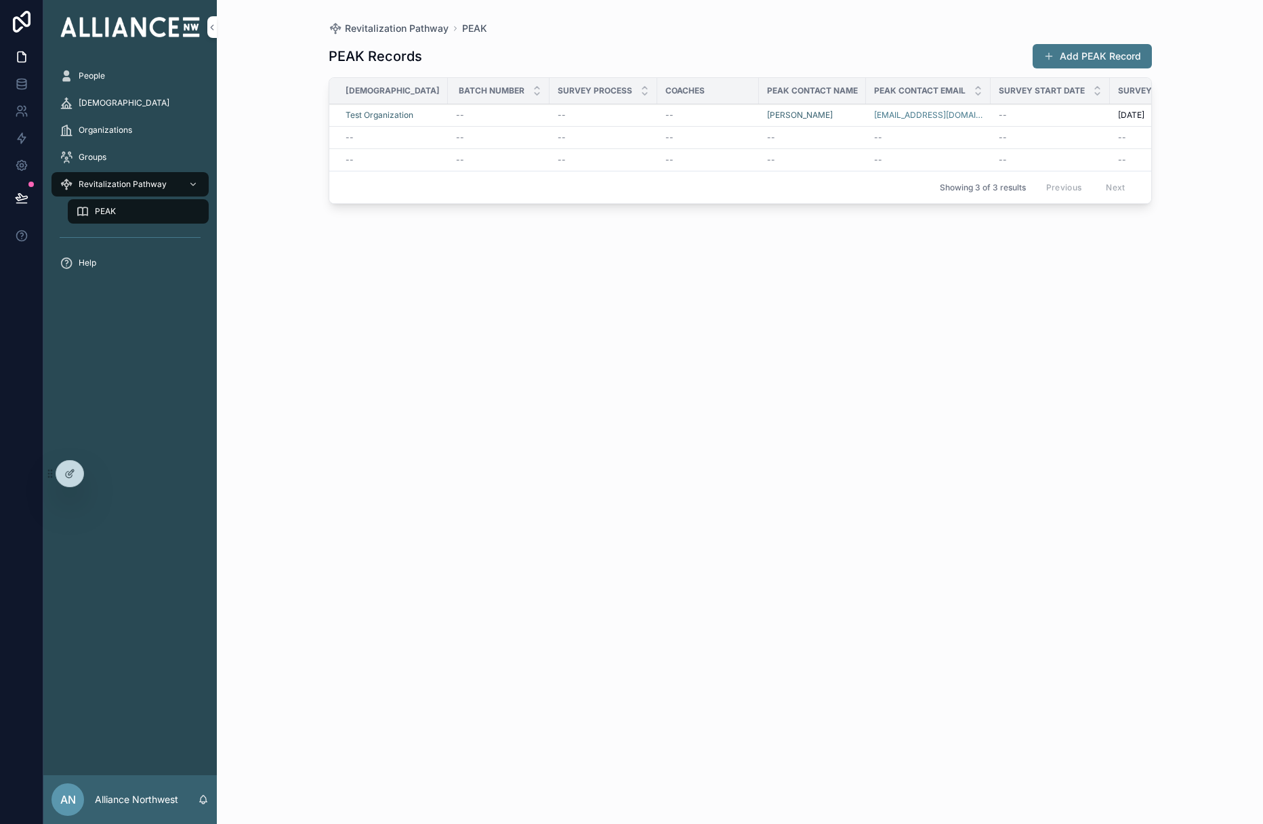
click at [481, 113] on div "--" at bounding box center [498, 115] width 85 height 11
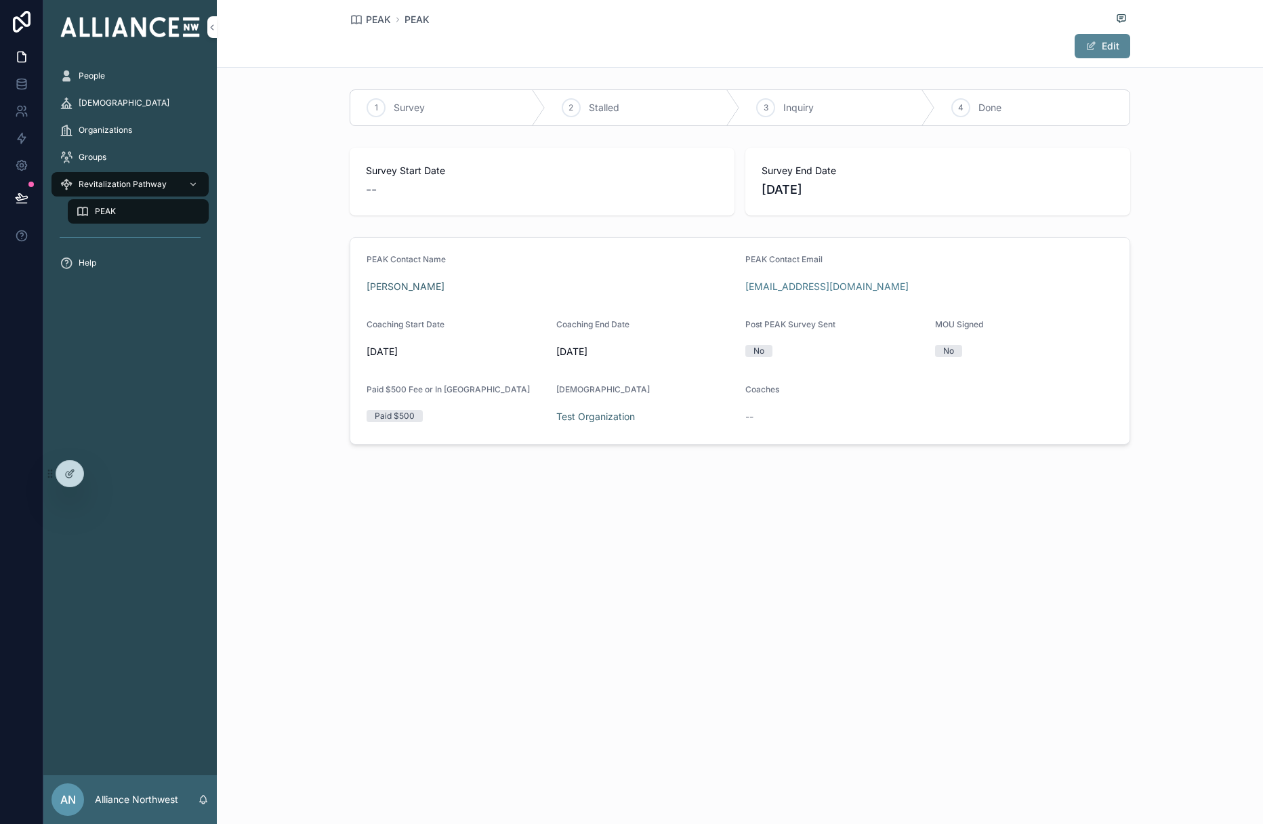
click at [859, 47] on button "Edit" at bounding box center [1103, 46] width 56 height 24
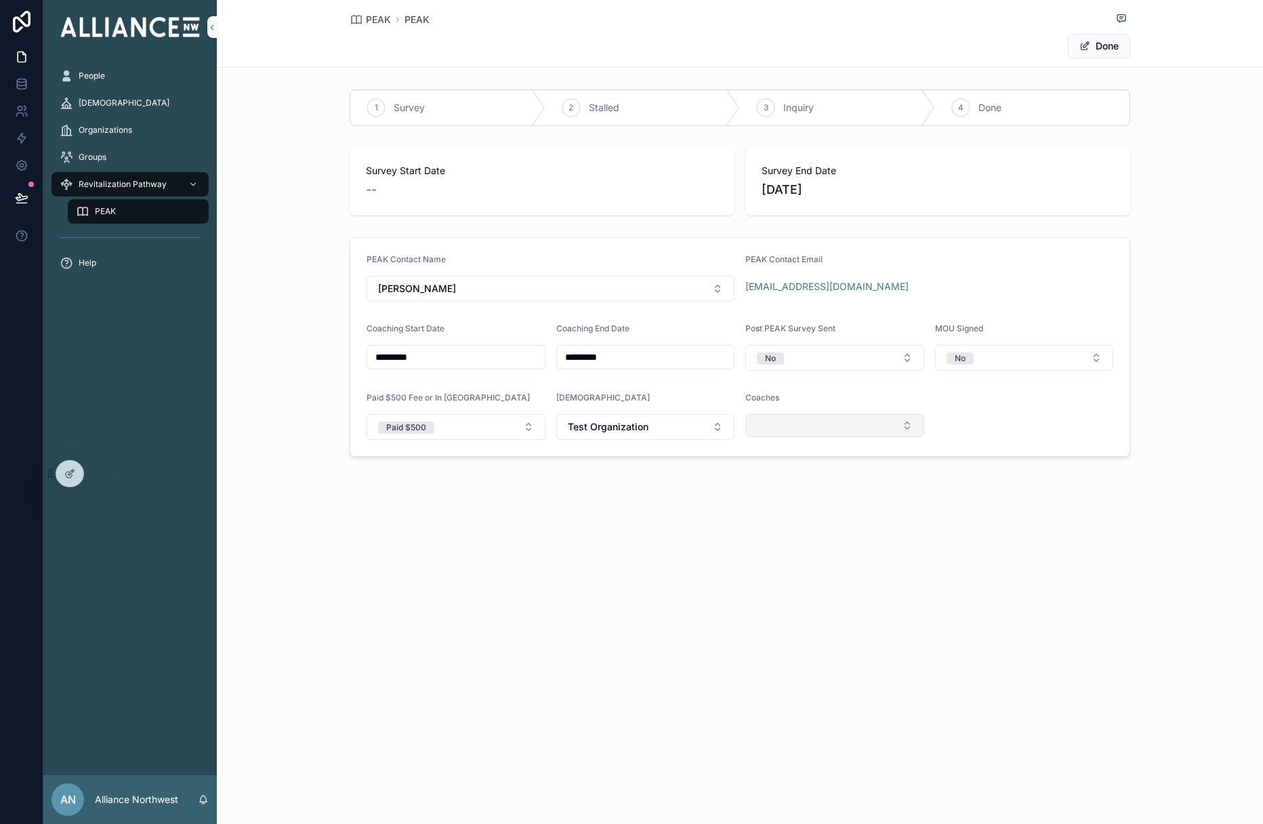
click at [859, 429] on button "Select Button" at bounding box center [834, 425] width 179 height 23
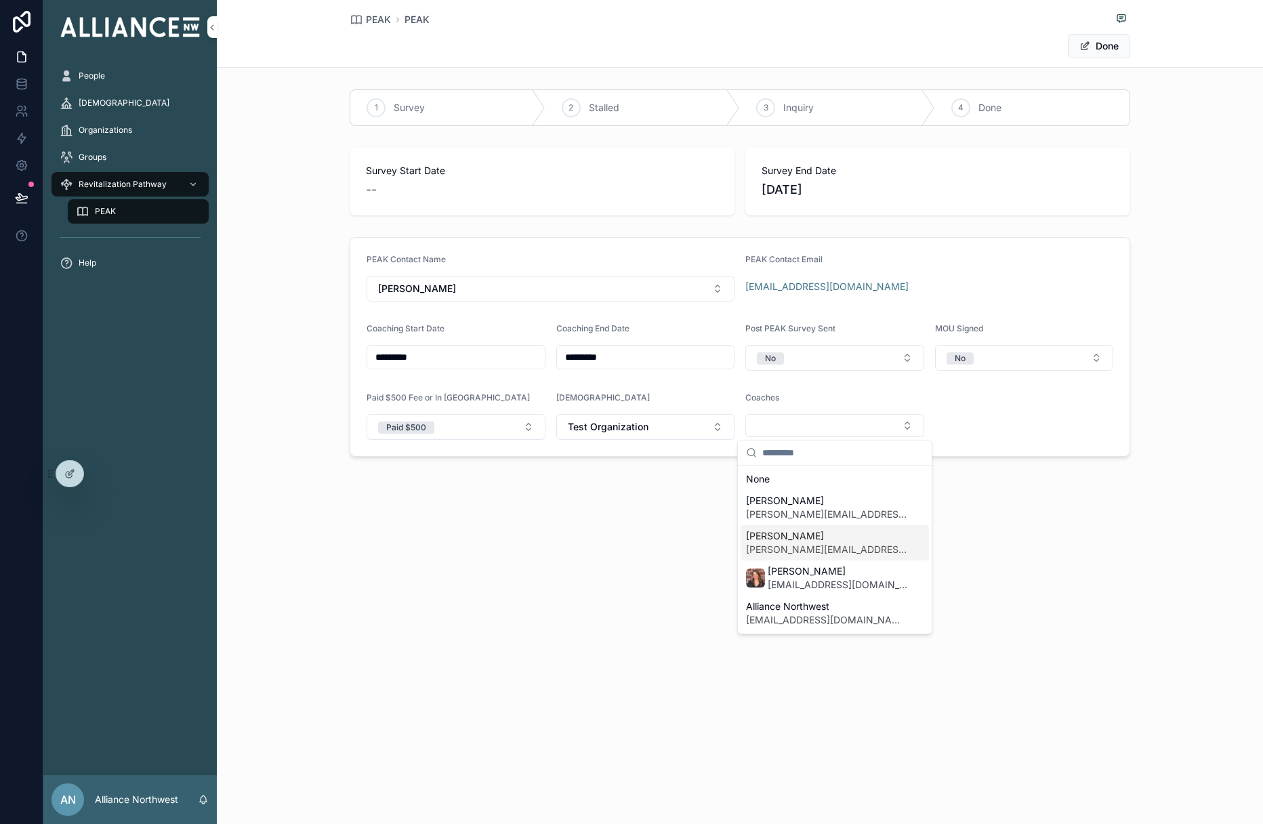
click at [821, 535] on span "[PERSON_NAME]" at bounding box center [826, 536] width 161 height 14
click at [829, 614] on span "[EMAIL_ADDRESS][DOMAIN_NAME]" at bounding box center [826, 620] width 161 height 14
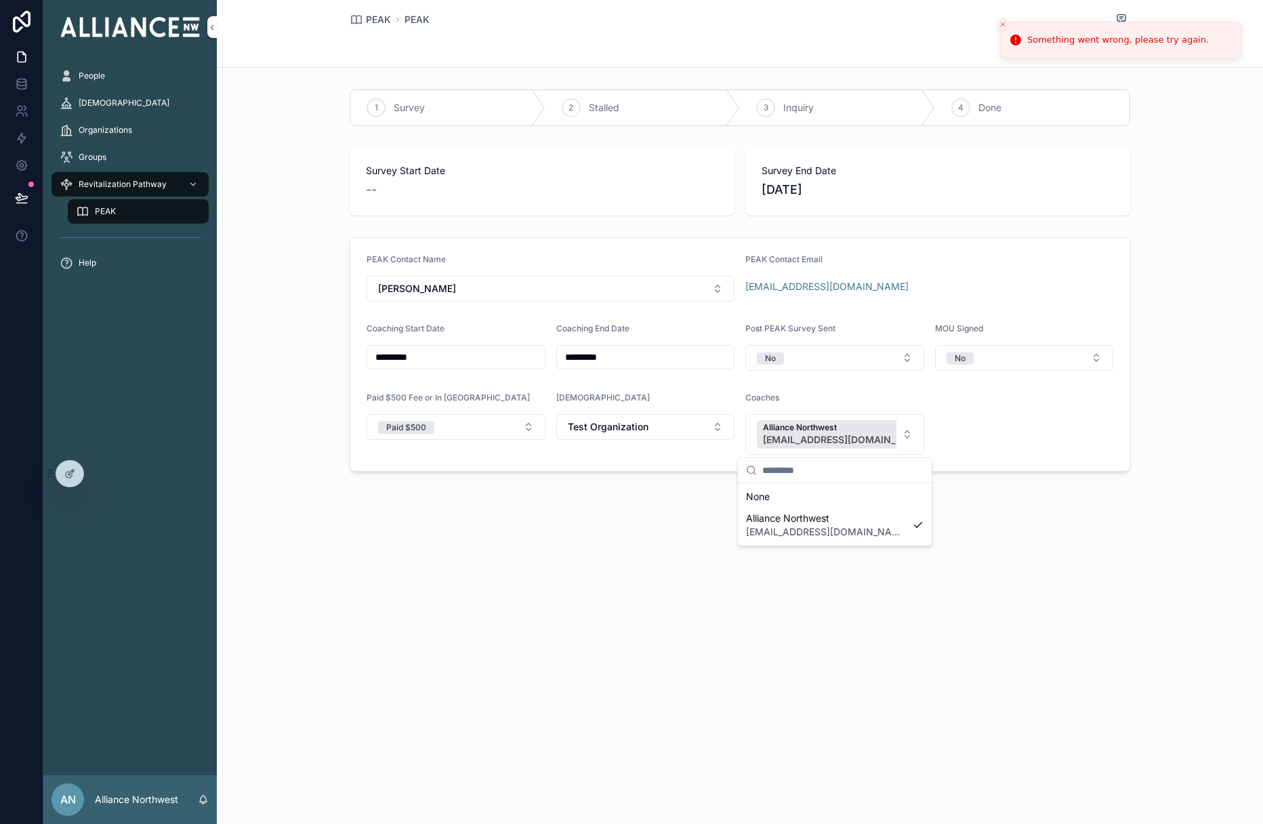
click at [859, 483] on div "PEAK PEAK Done 1 Survey 2 Stalled 3 Inquiry 4 Done Survey Start Date -- Survey …" at bounding box center [740, 282] width 1046 height 564
click at [859, 409] on form "PEAK Contact Name [PERSON_NAME] PEAK Contact Email [EMAIL_ADDRESS][DOMAIN_NAME]…" at bounding box center [739, 354] width 779 height 233
click at [859, 45] on button "Done" at bounding box center [1099, 46] width 62 height 24
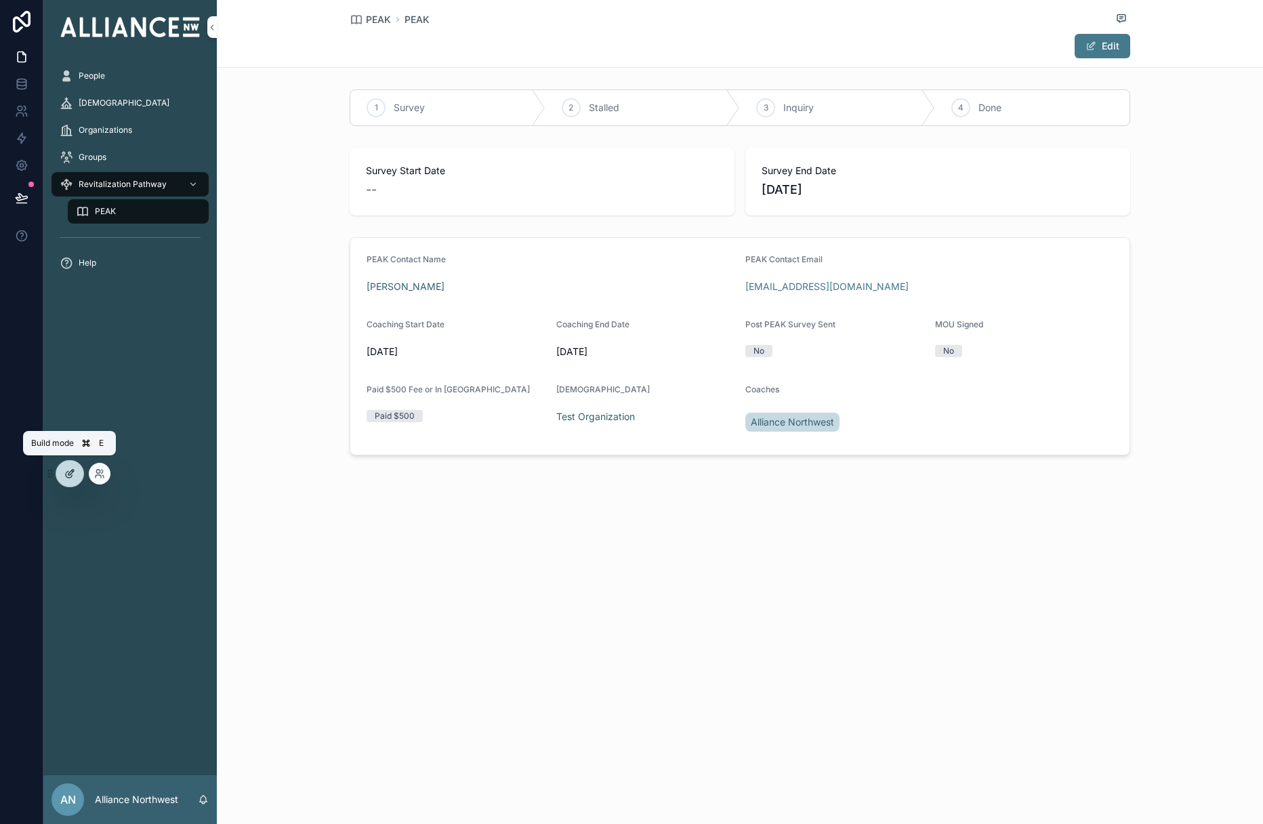
click at [63, 470] on div at bounding box center [69, 474] width 27 height 26
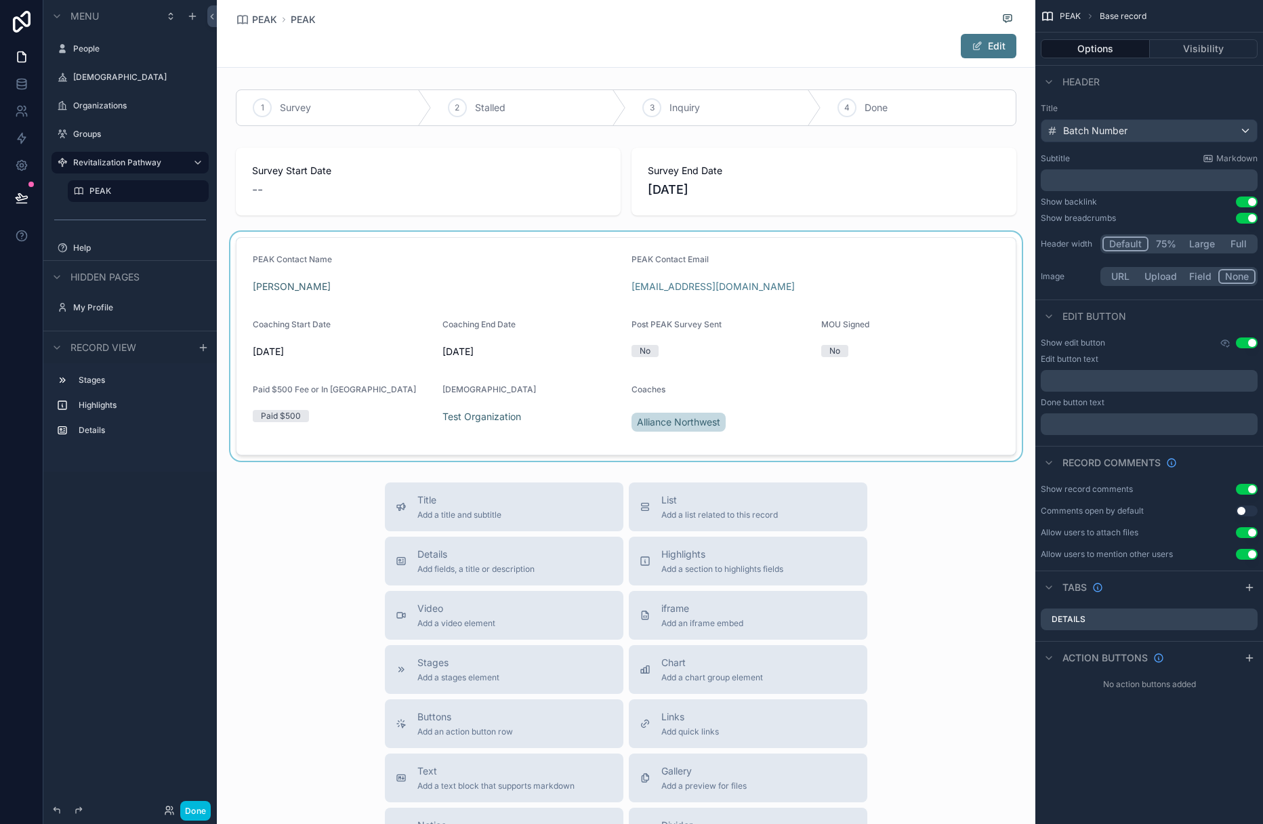
click at [859, 314] on div "scrollable content" at bounding box center [626, 346] width 819 height 229
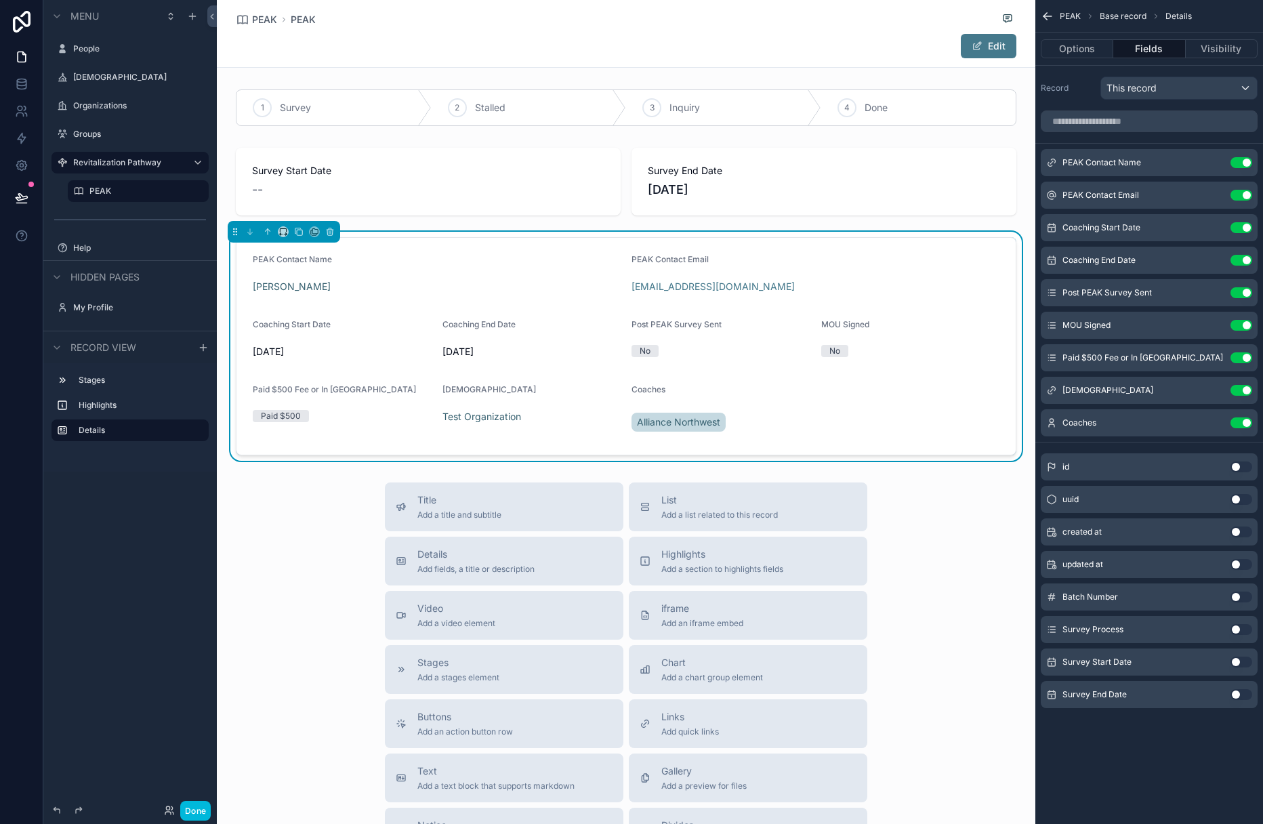
click at [859, 595] on button "Use setting" at bounding box center [1242, 597] width 22 height 11
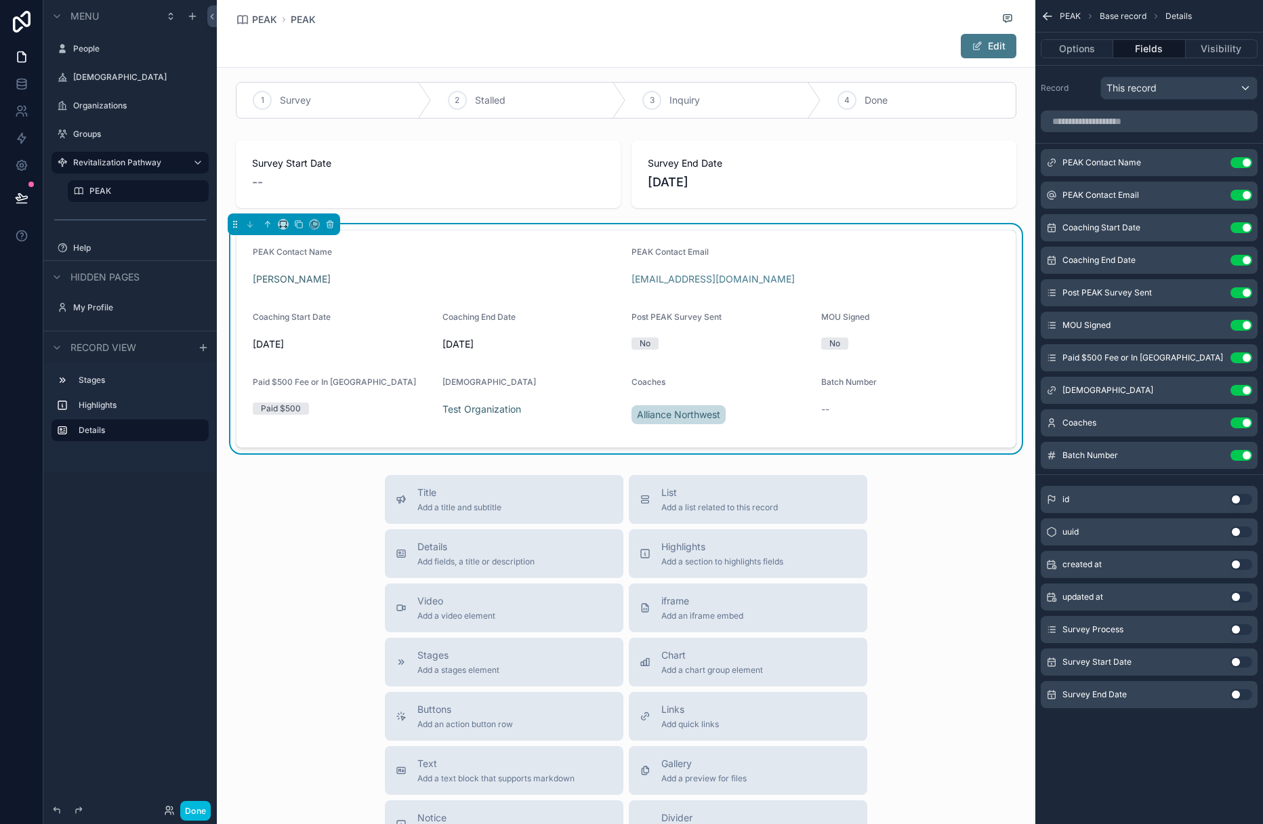
scroll to position [5, 0]
click at [191, 807] on button "Done" at bounding box center [195, 811] width 30 height 20
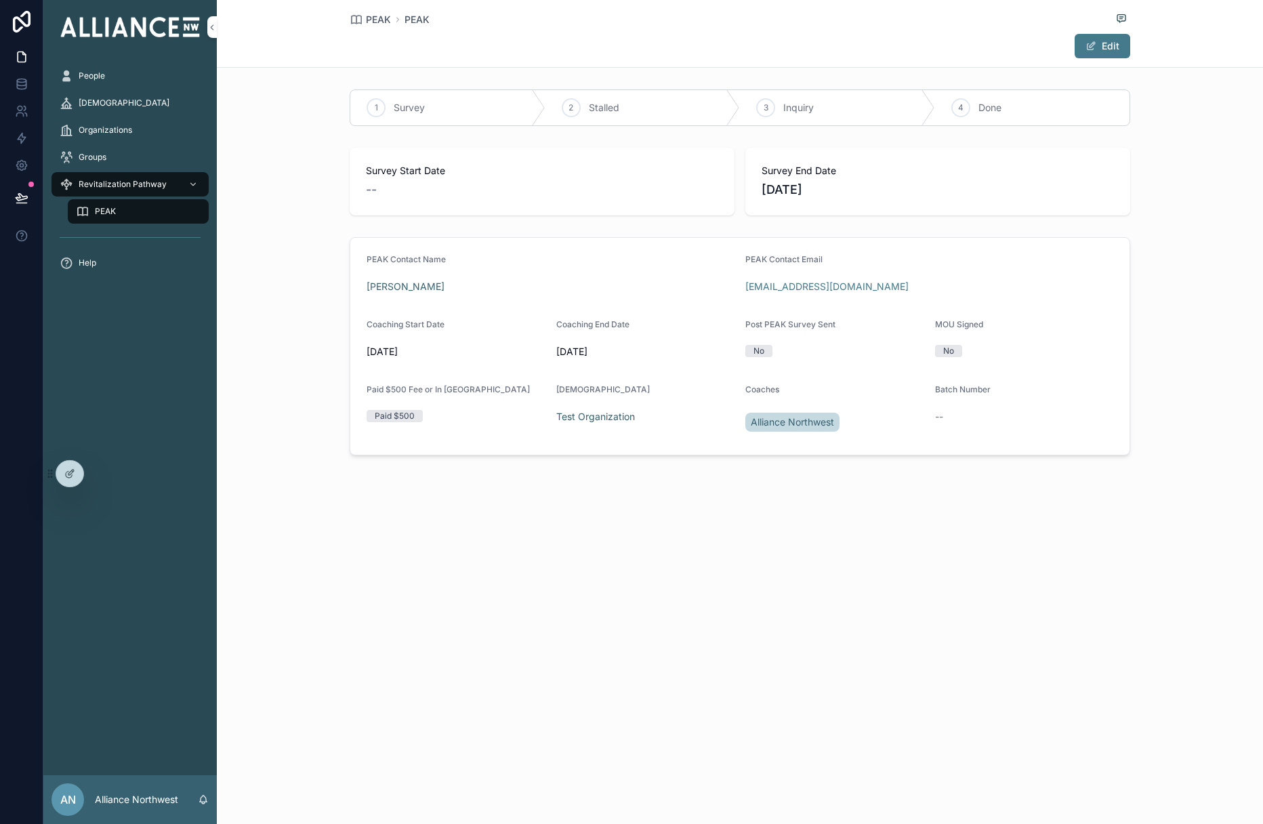
scroll to position [0, 0]
click at [859, 48] on button "Edit" at bounding box center [1103, 46] width 56 height 24
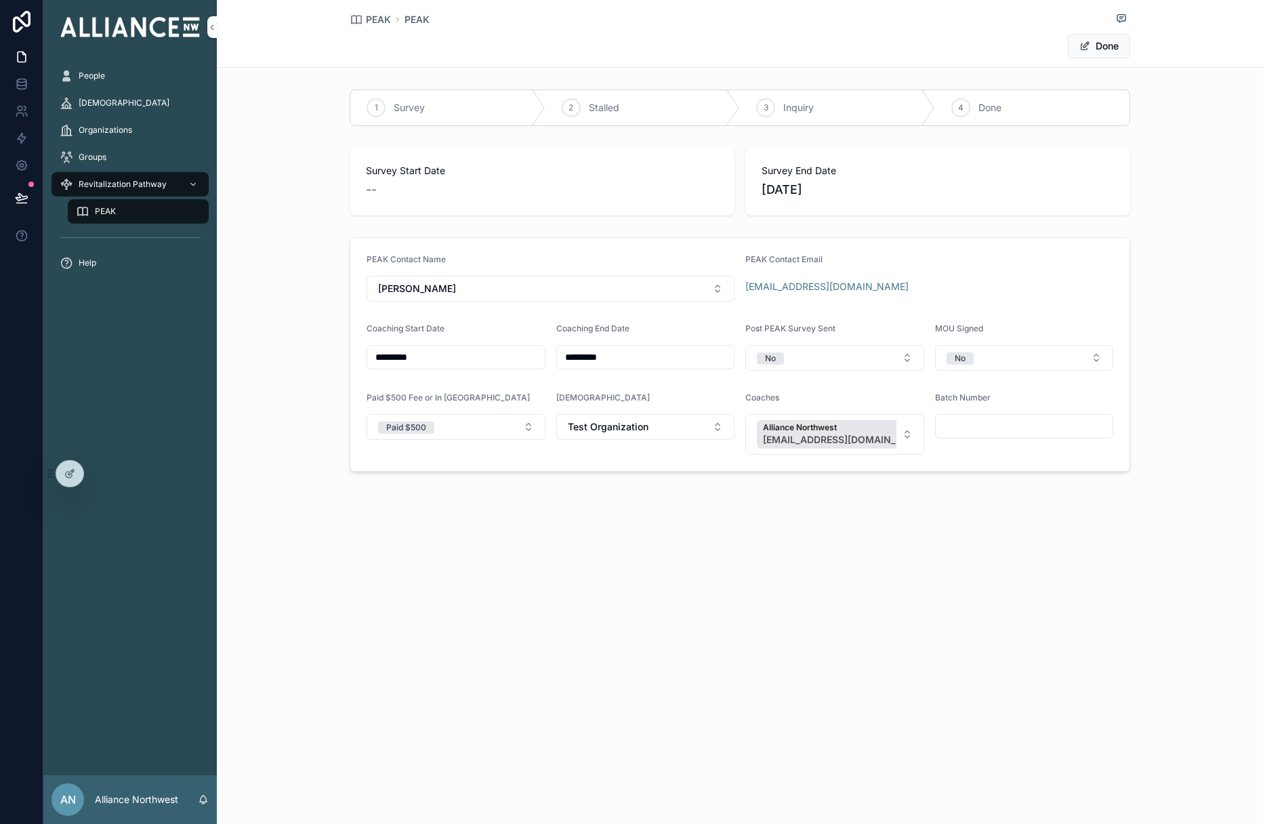
click at [859, 427] on input "scrollable content" at bounding box center [1025, 426] width 178 height 19
type input "*"
click at [844, 577] on div "PEAK PEAK Done 1 Survey 2 Stalled 3 Inquiry 4 Done Survey Start Date -- Survey …" at bounding box center [740, 412] width 1046 height 824
click at [859, 46] on button "Done" at bounding box center [1099, 46] width 62 height 24
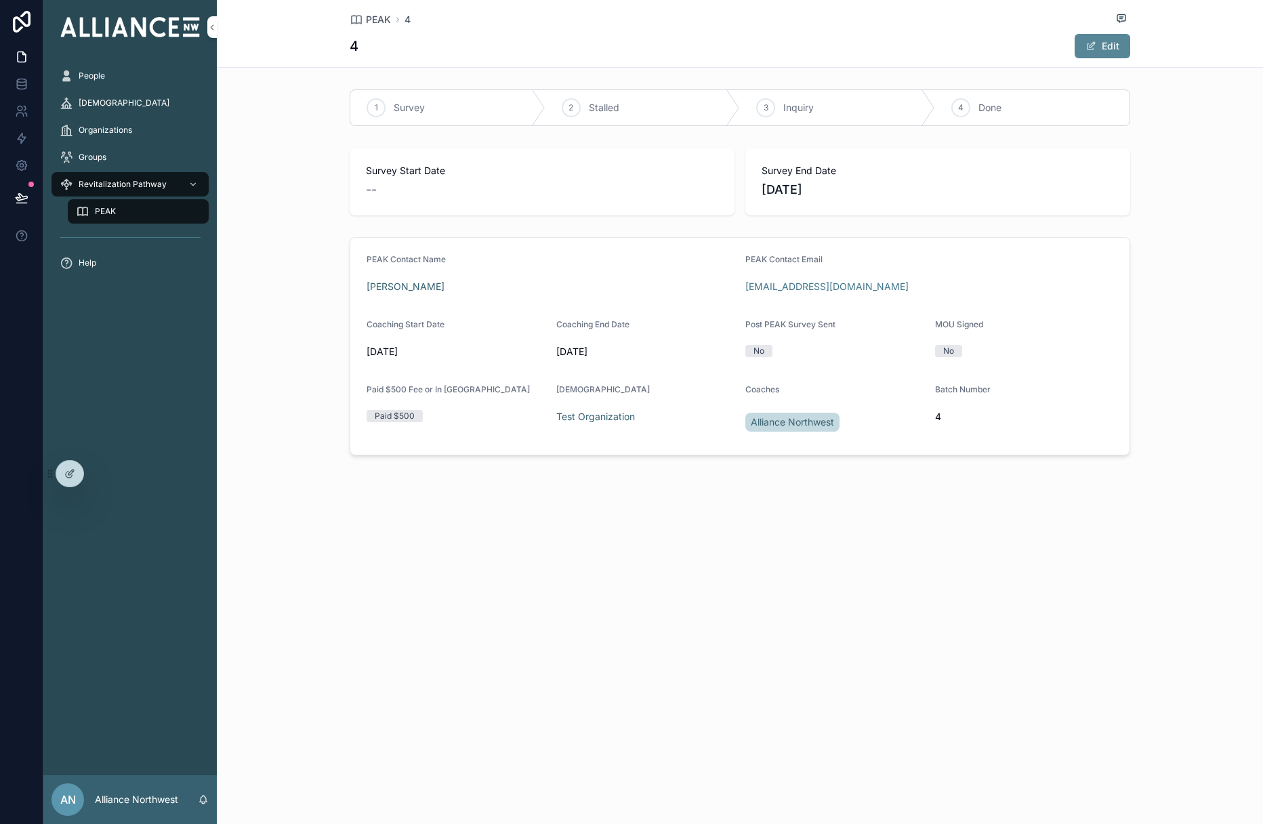
click at [859, 45] on button "Edit" at bounding box center [1103, 46] width 56 height 24
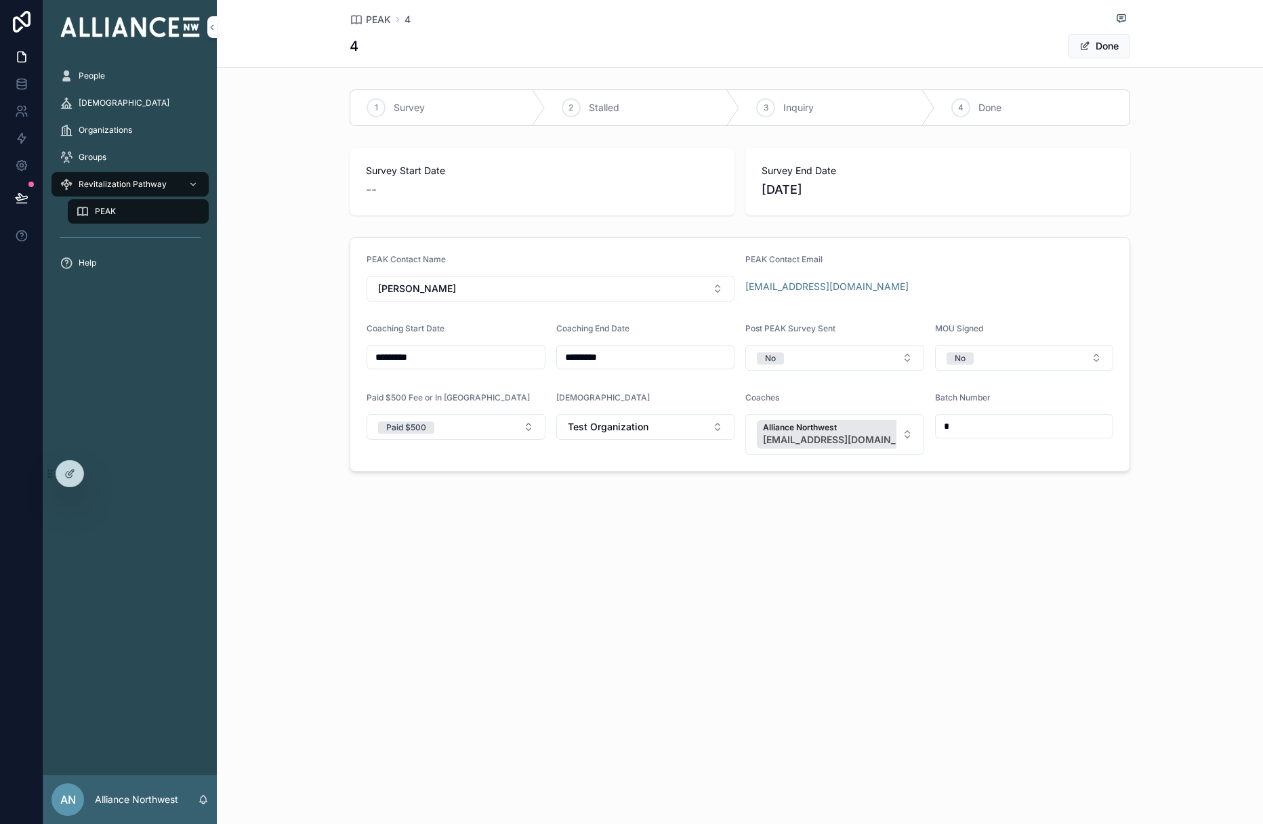
click at [859, 33] on div "PEAK 4 4 Done" at bounding box center [740, 33] width 781 height 67
click at [859, 41] on button "Done" at bounding box center [1099, 46] width 62 height 24
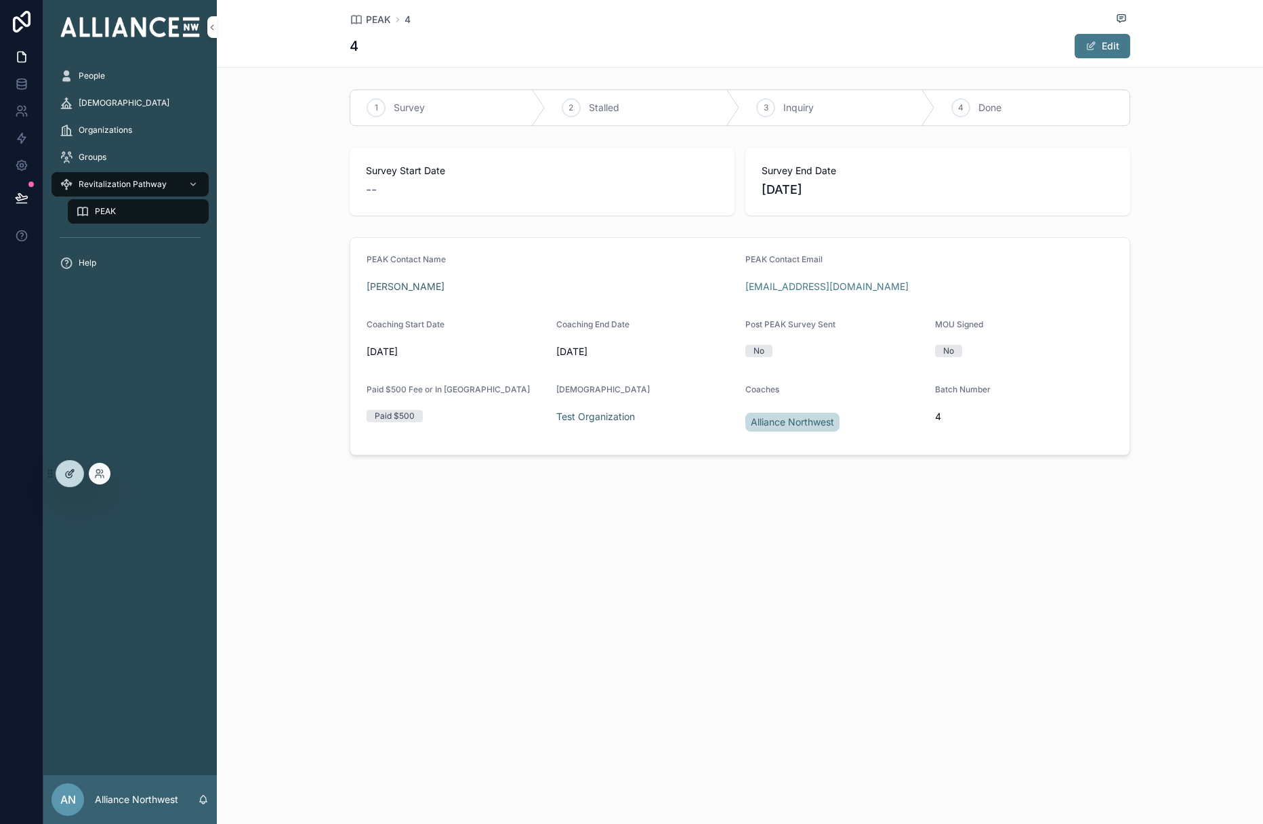
click at [63, 478] on div at bounding box center [69, 474] width 27 height 26
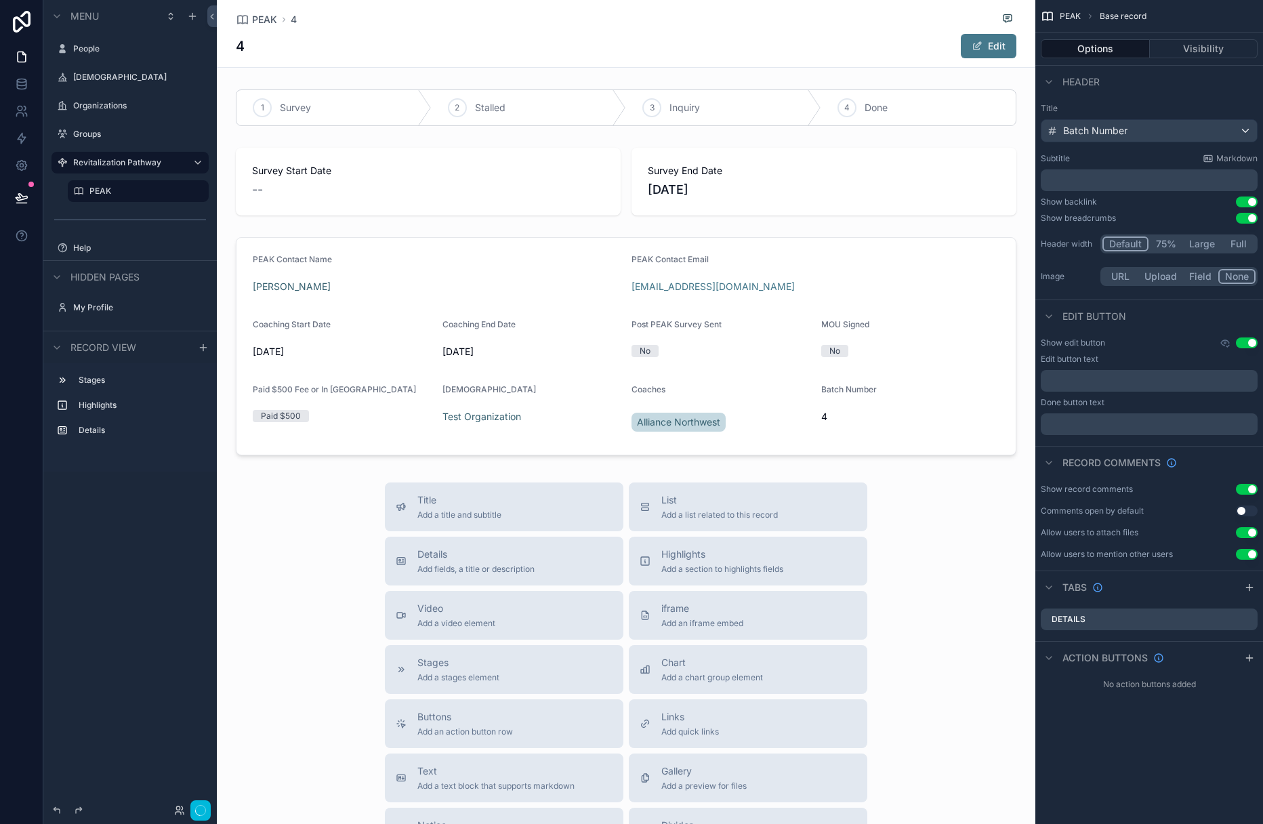
click at [252, 42] on div "4 Edit" at bounding box center [626, 46] width 781 height 26
click at [859, 128] on div "Batch Number" at bounding box center [1150, 131] width 216 height 22
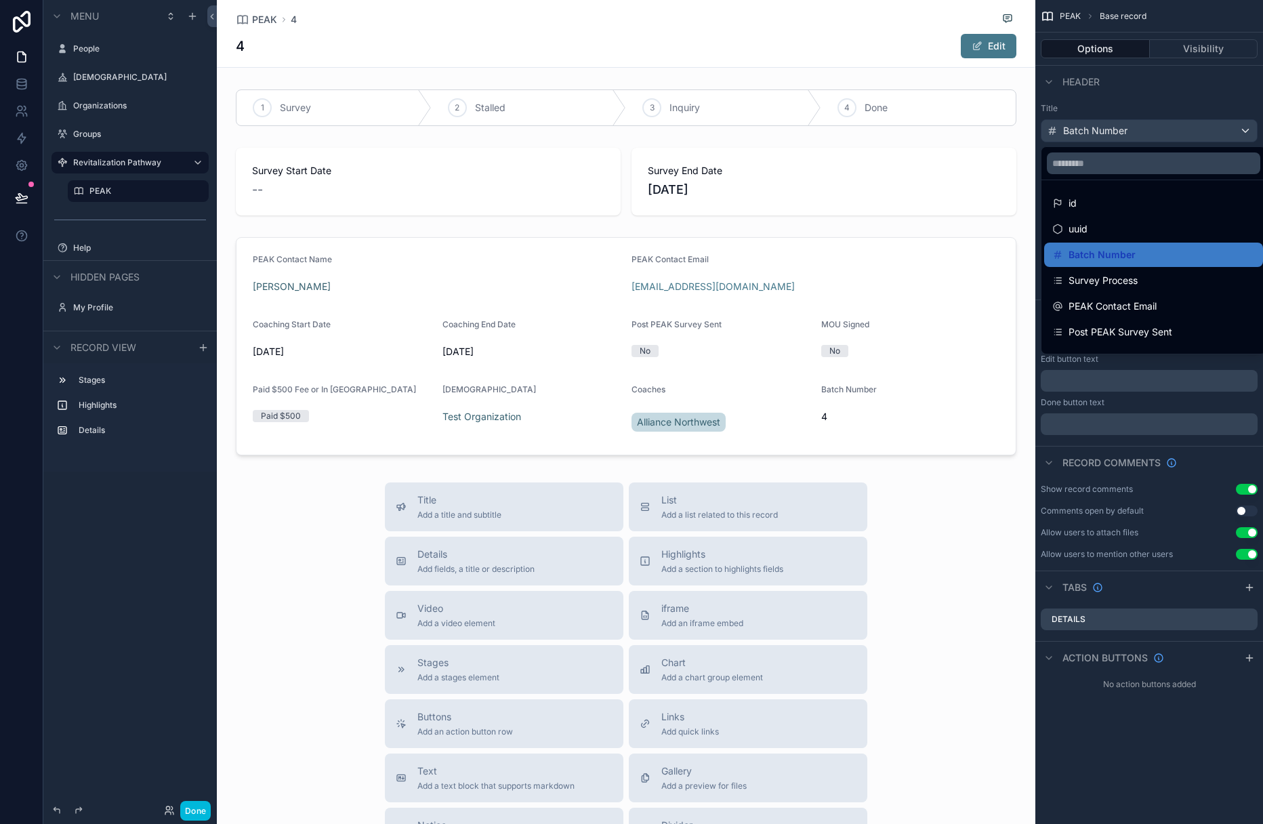
click at [859, 748] on div "scrollable content" at bounding box center [631, 412] width 1263 height 824
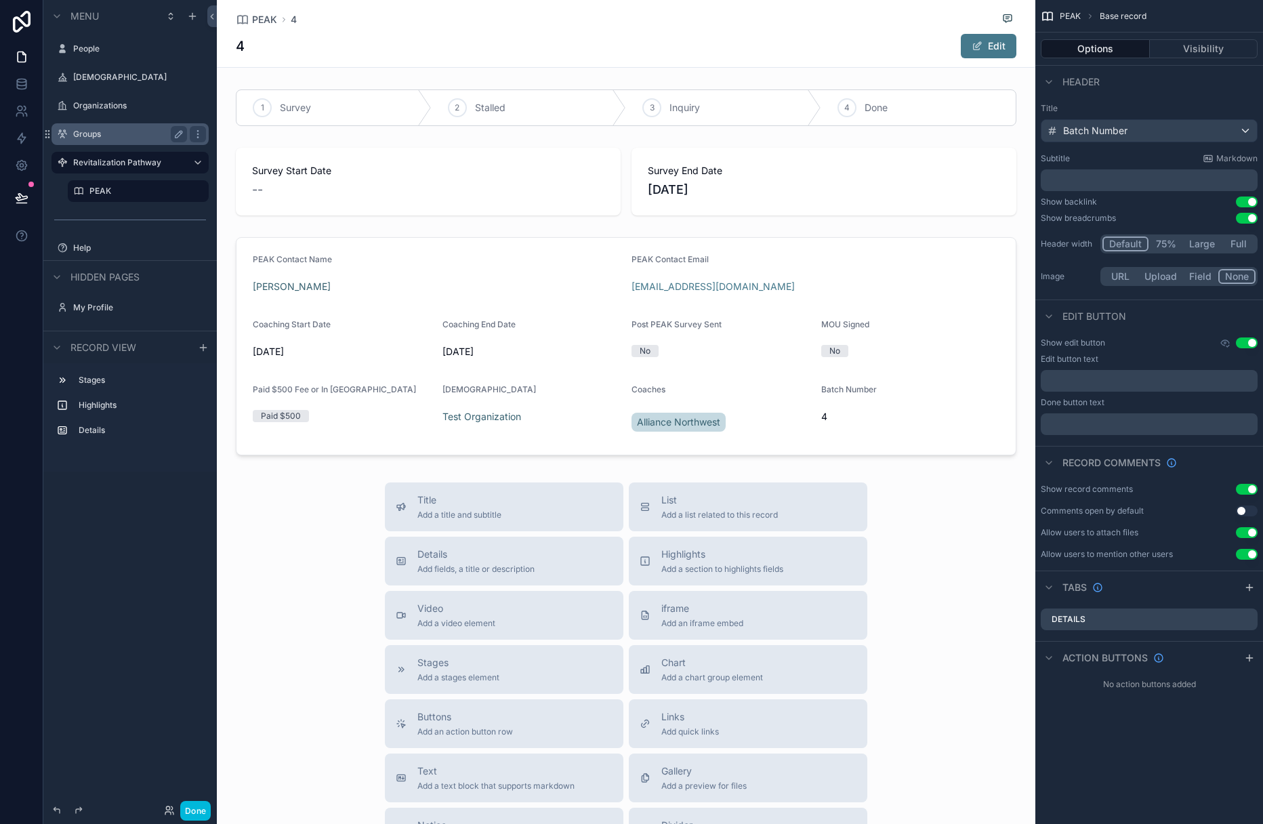
click at [104, 134] on label "Groups" at bounding box center [127, 134] width 108 height 11
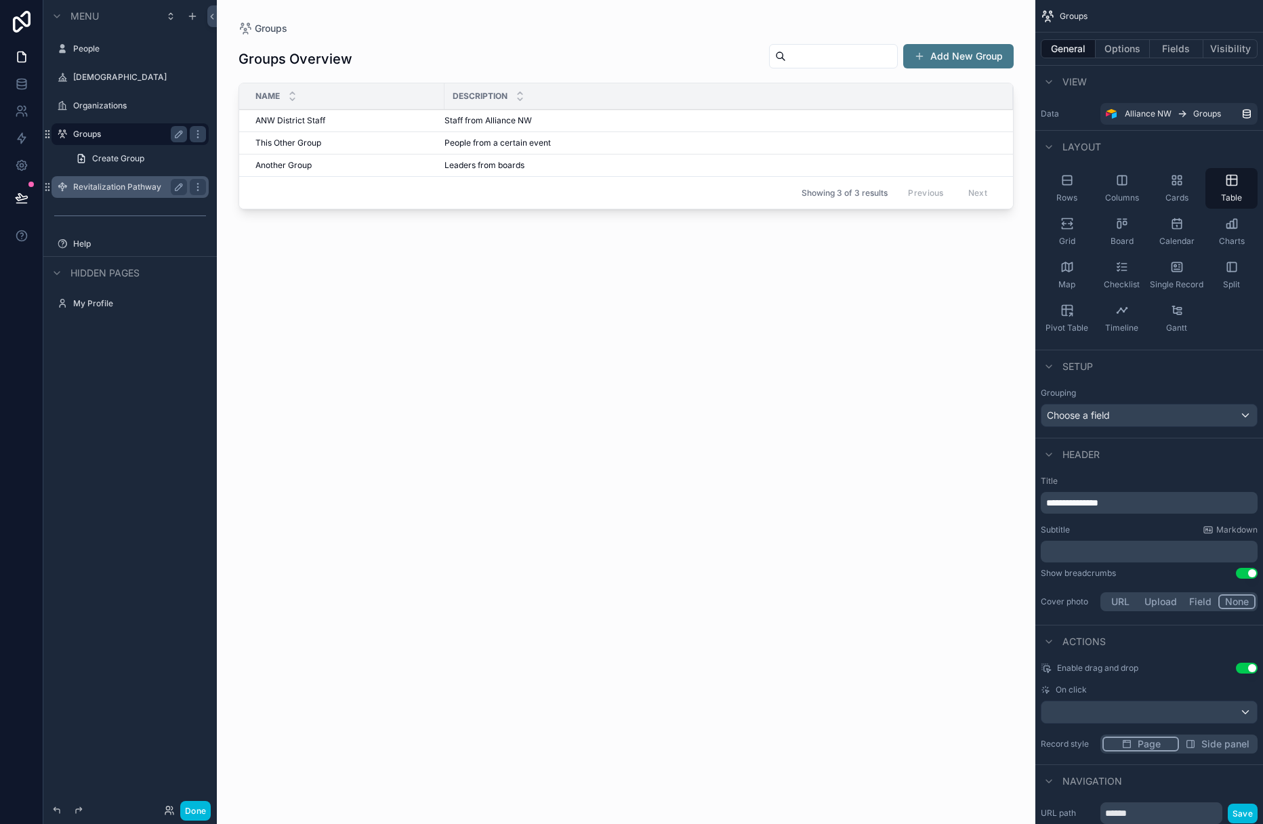
click at [99, 182] on label "Revitalization Pathway" at bounding box center [127, 187] width 108 height 11
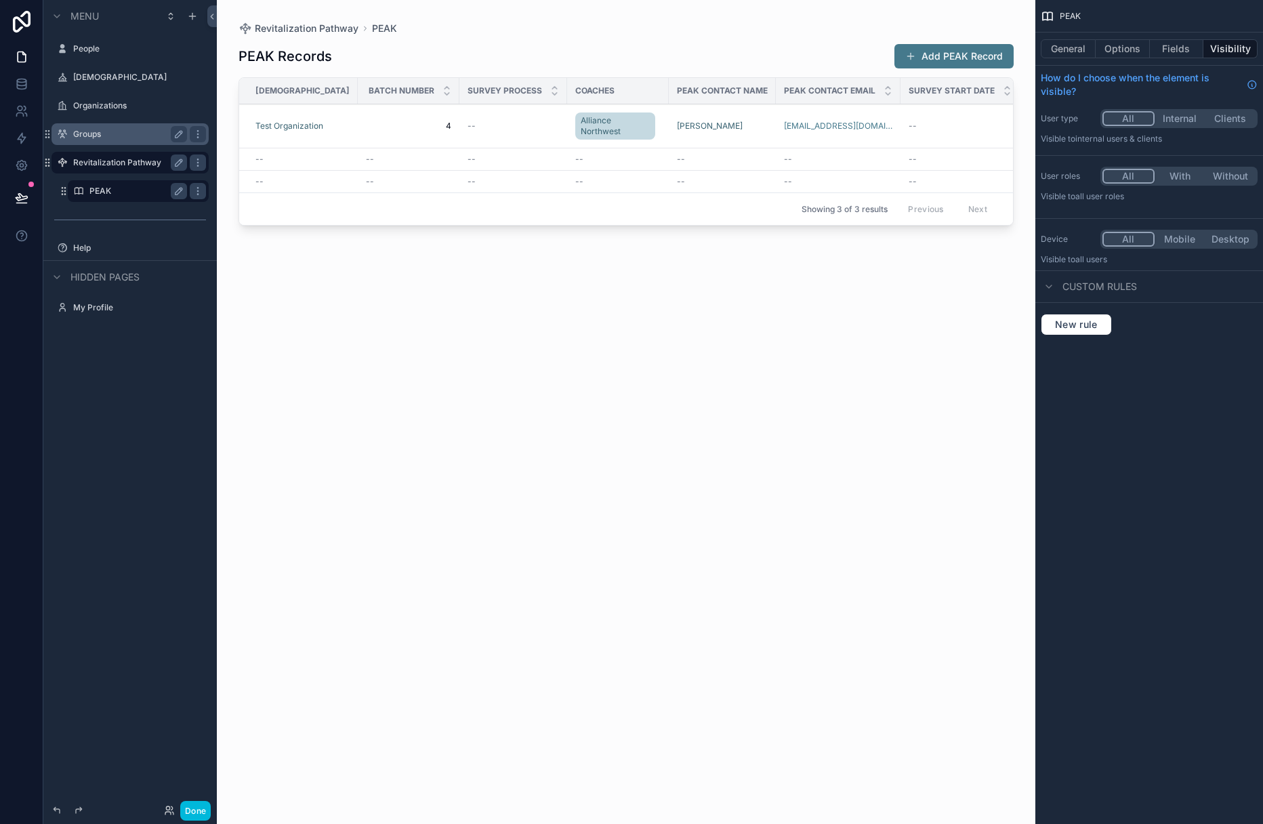
click at [97, 195] on label "PEAK" at bounding box center [135, 191] width 92 height 11
click at [274, 125] on span "Test Organization" at bounding box center [289, 126] width 68 height 11
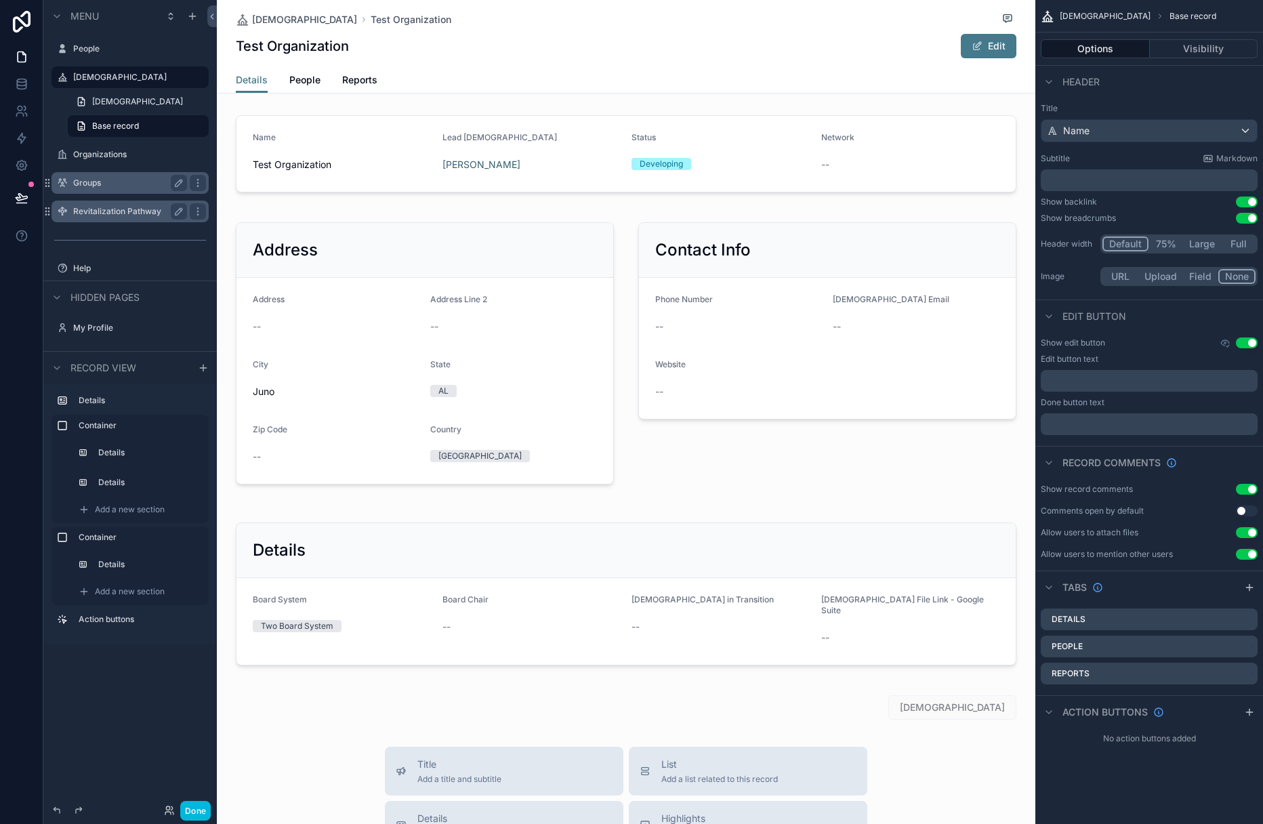
click at [152, 210] on label "Revitalization Pathway" at bounding box center [127, 211] width 108 height 11
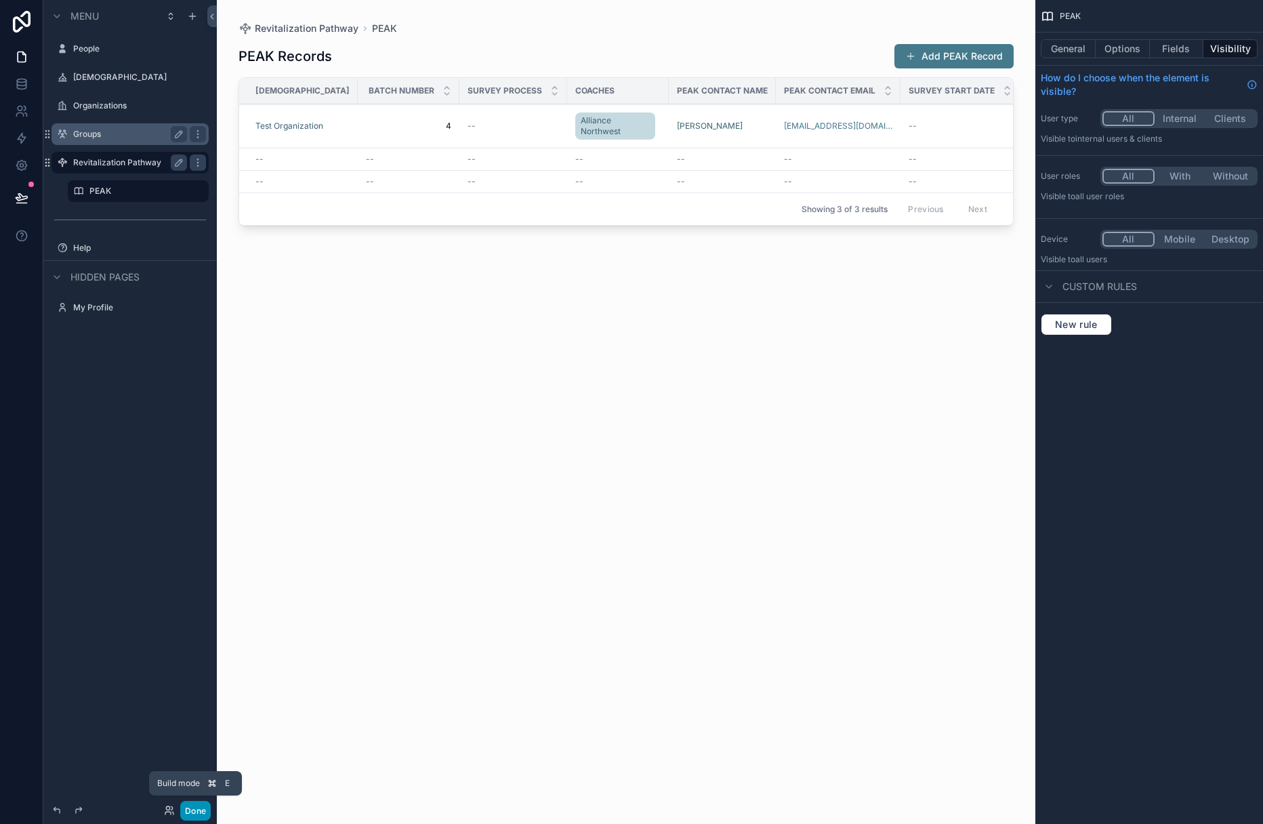
click at [189, 806] on button "Done" at bounding box center [195, 811] width 30 height 20
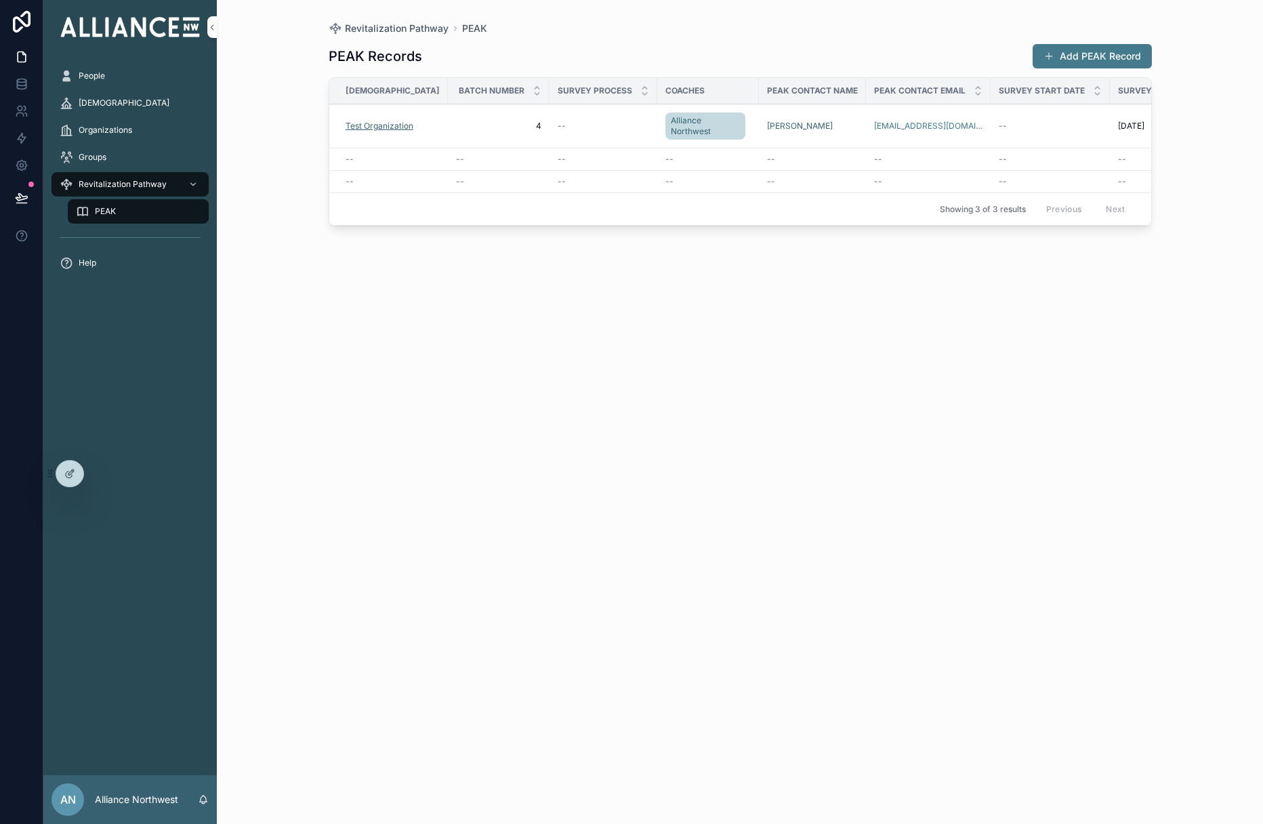
click at [352, 125] on span "Test Organization" at bounding box center [380, 126] width 68 height 11
click at [456, 130] on span "4" at bounding box center [498, 126] width 85 height 11
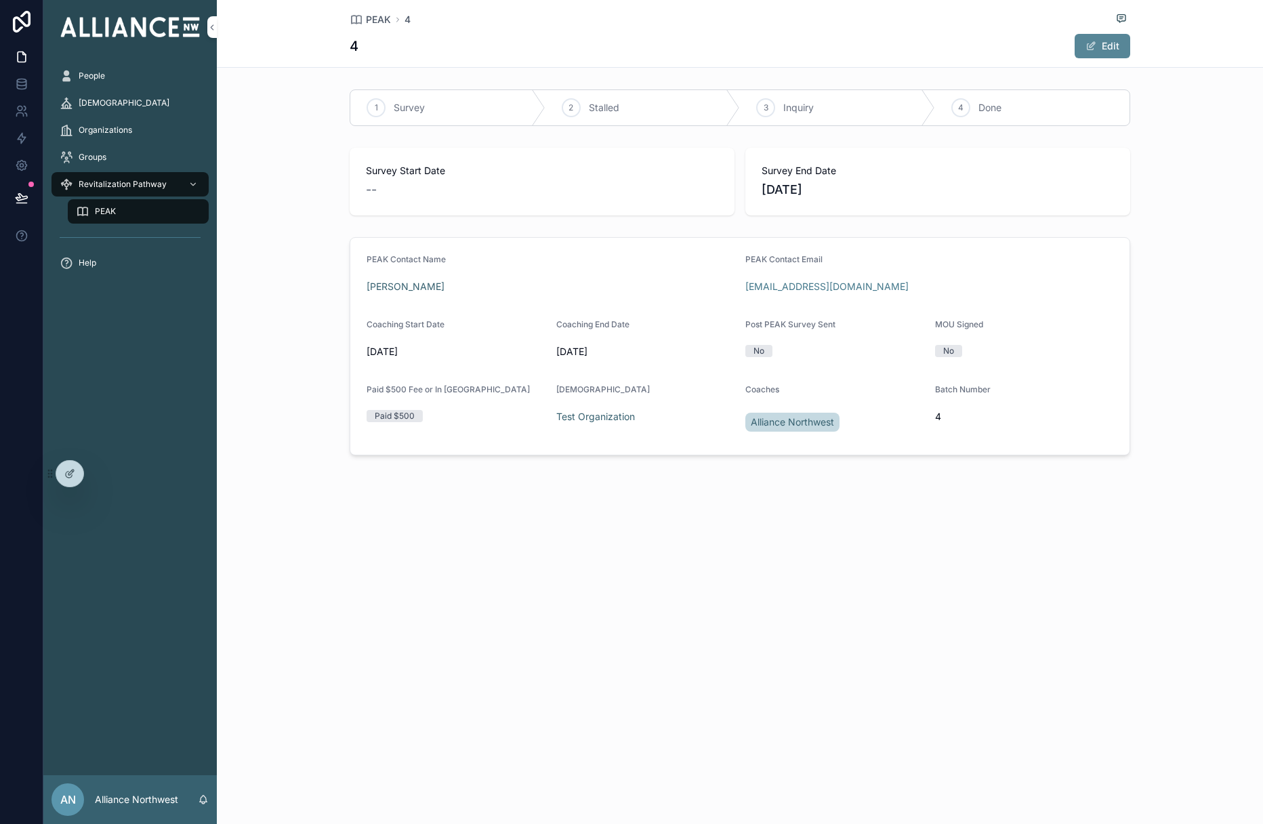
click at [859, 50] on button "Edit" at bounding box center [1103, 46] width 56 height 24
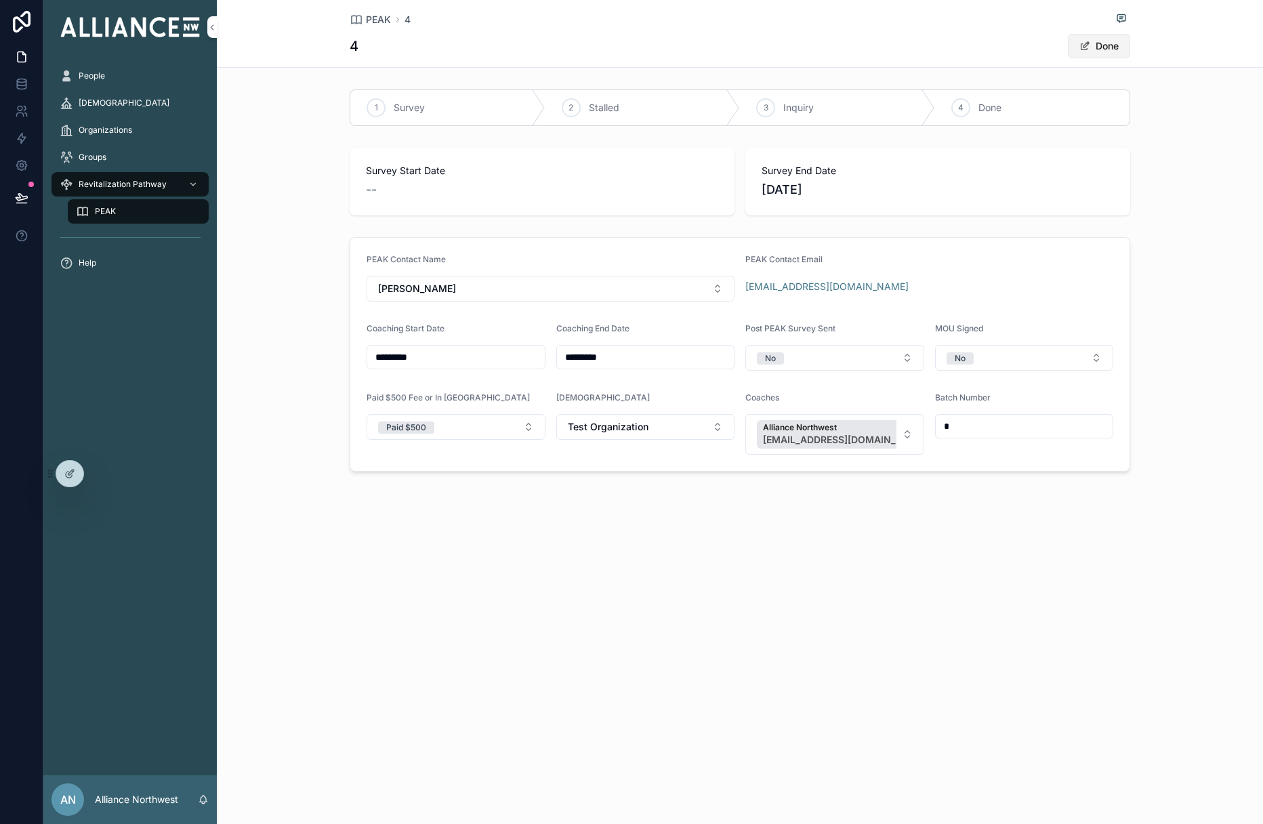
click at [859, 50] on button "Done" at bounding box center [1099, 46] width 62 height 24
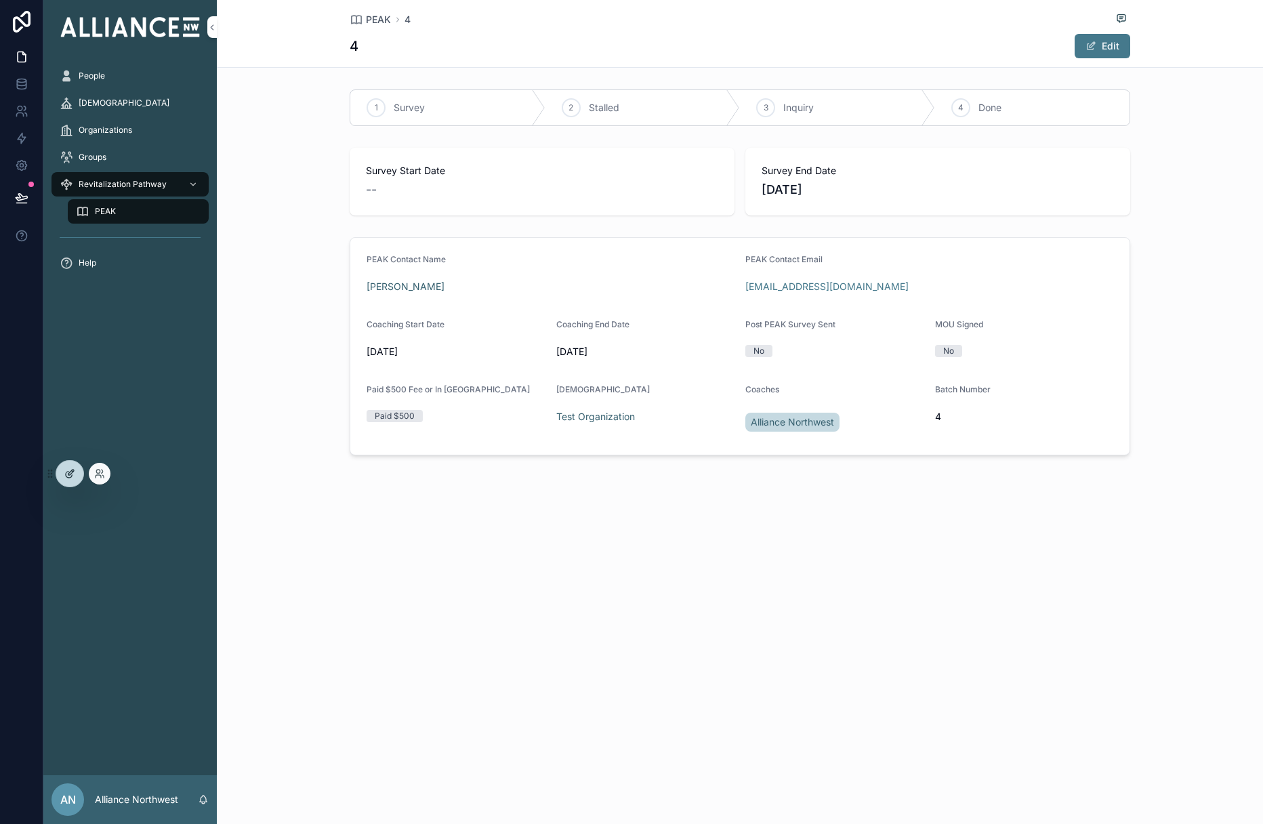
click at [64, 470] on icon at bounding box center [69, 473] width 11 height 11
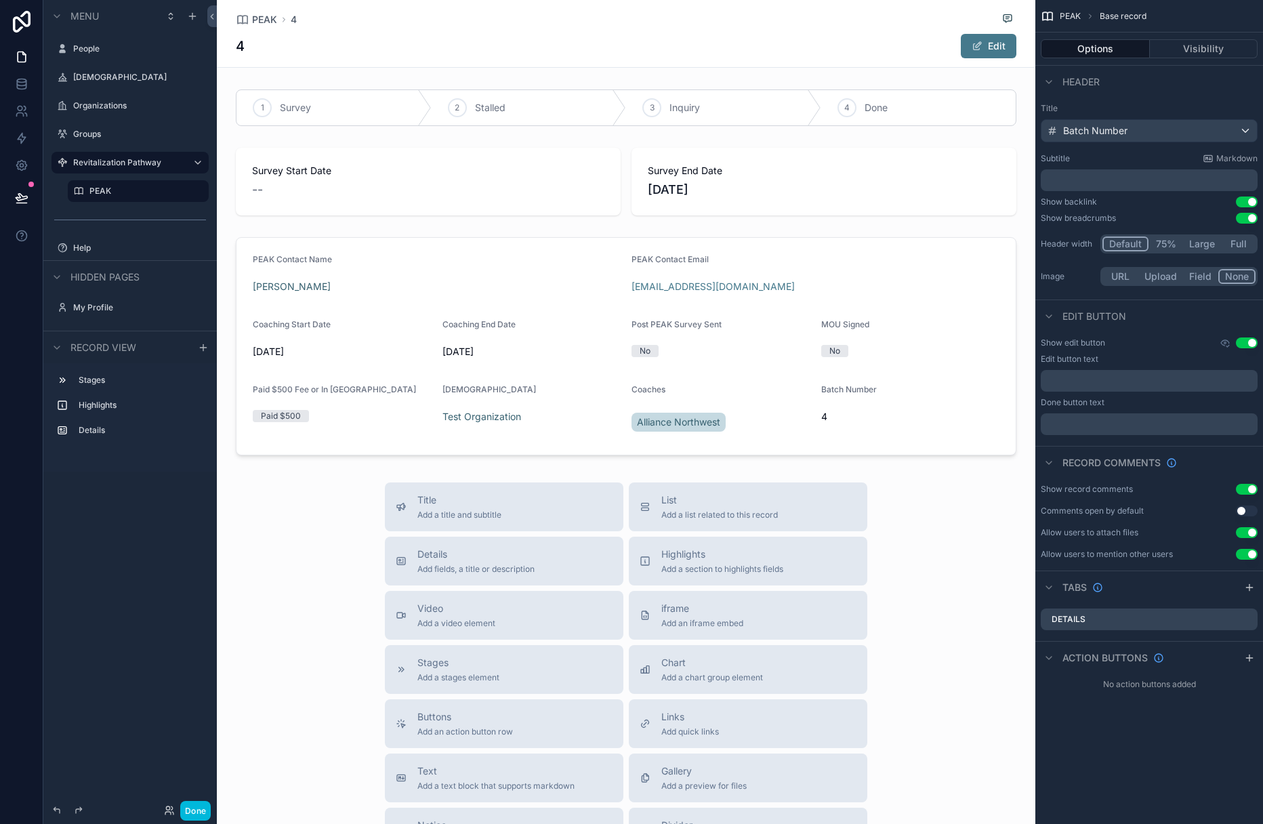
click at [298, 39] on div "4 Edit" at bounding box center [626, 46] width 781 height 26
click at [859, 128] on div "Batch Number" at bounding box center [1150, 131] width 216 height 22
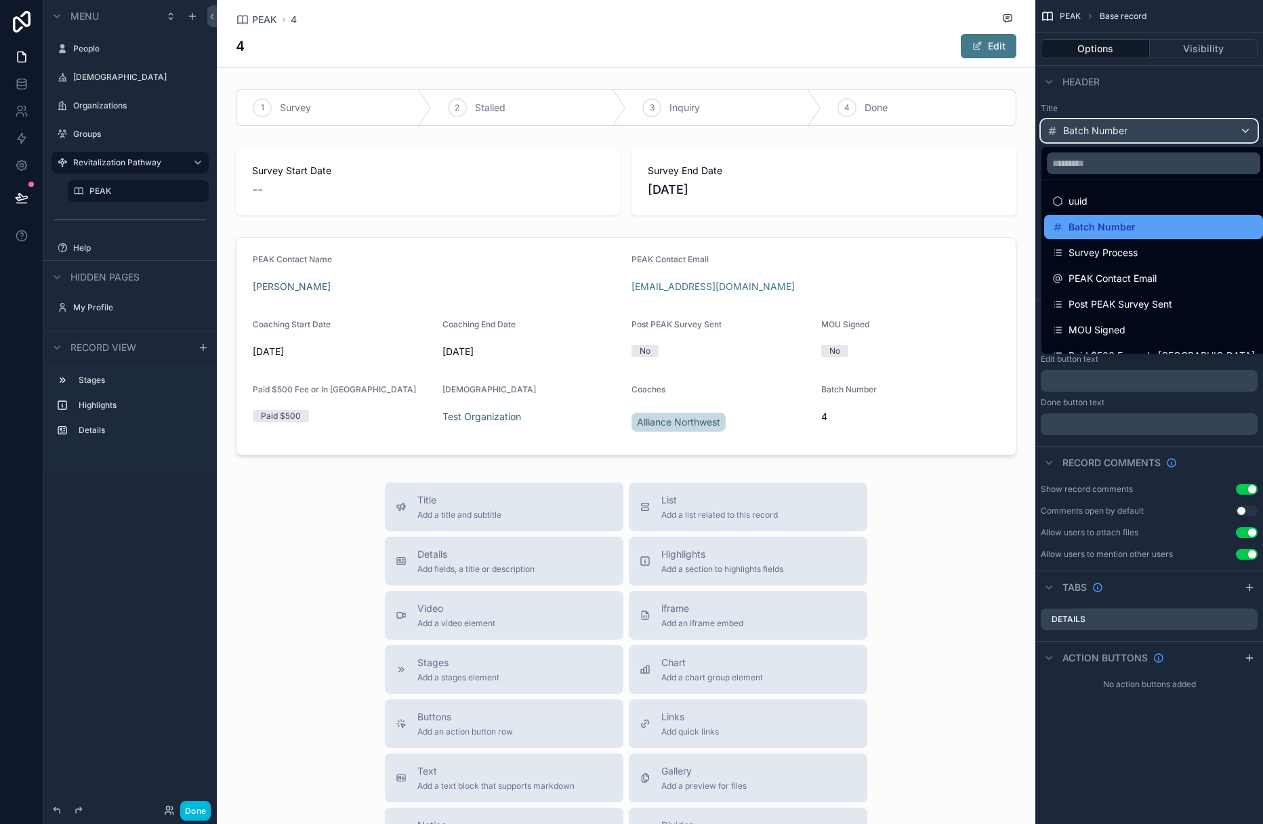
scroll to position [70, 0]
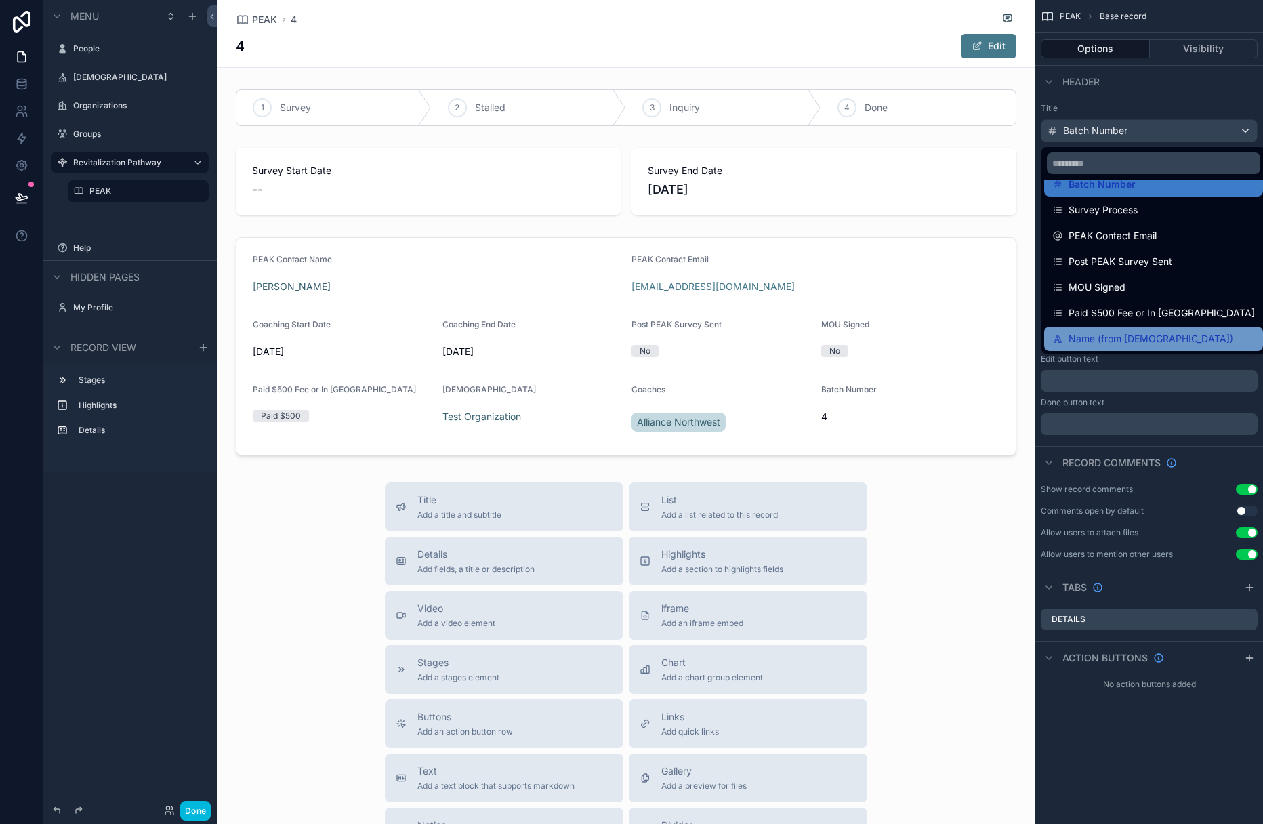
click at [859, 337] on span "Name (from [DEMOGRAPHIC_DATA])" at bounding box center [1151, 339] width 165 height 16
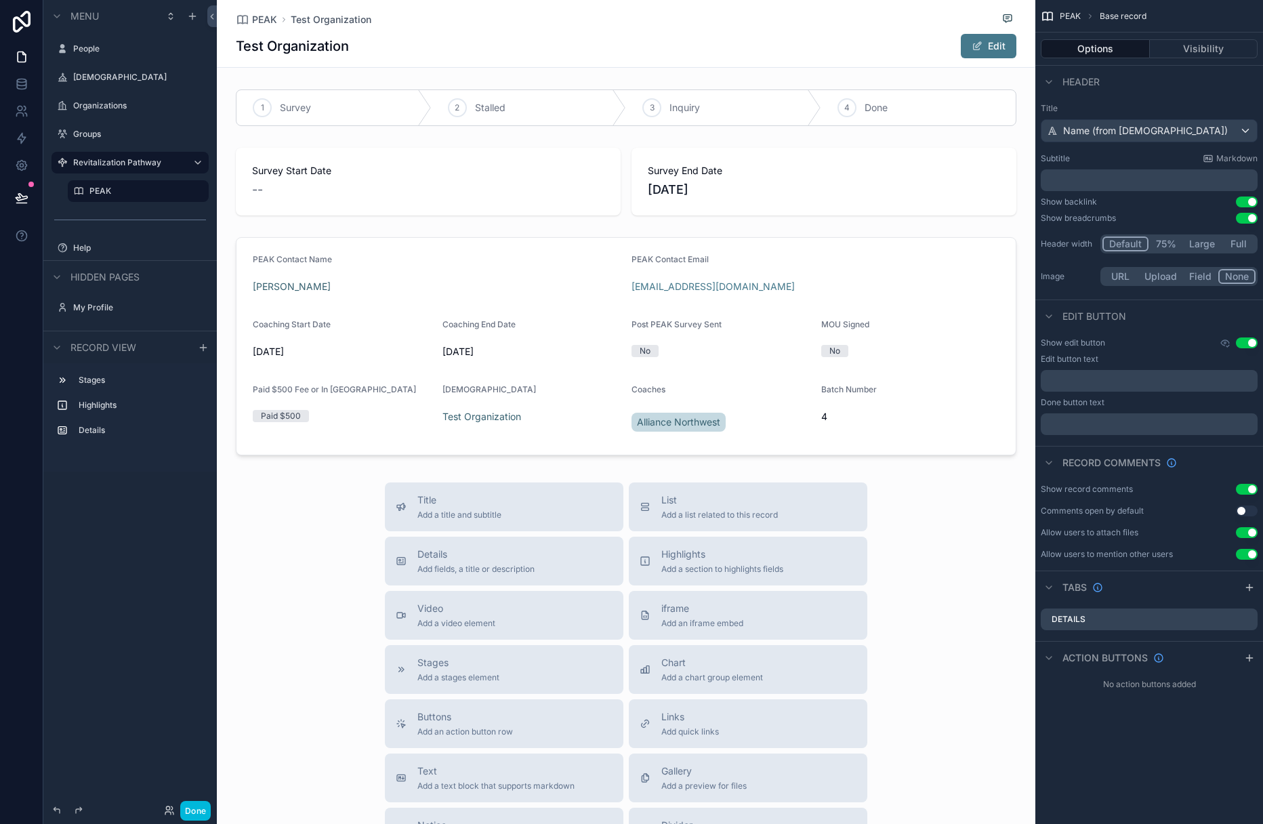
click at [196, 815] on button "Done" at bounding box center [195, 811] width 30 height 20
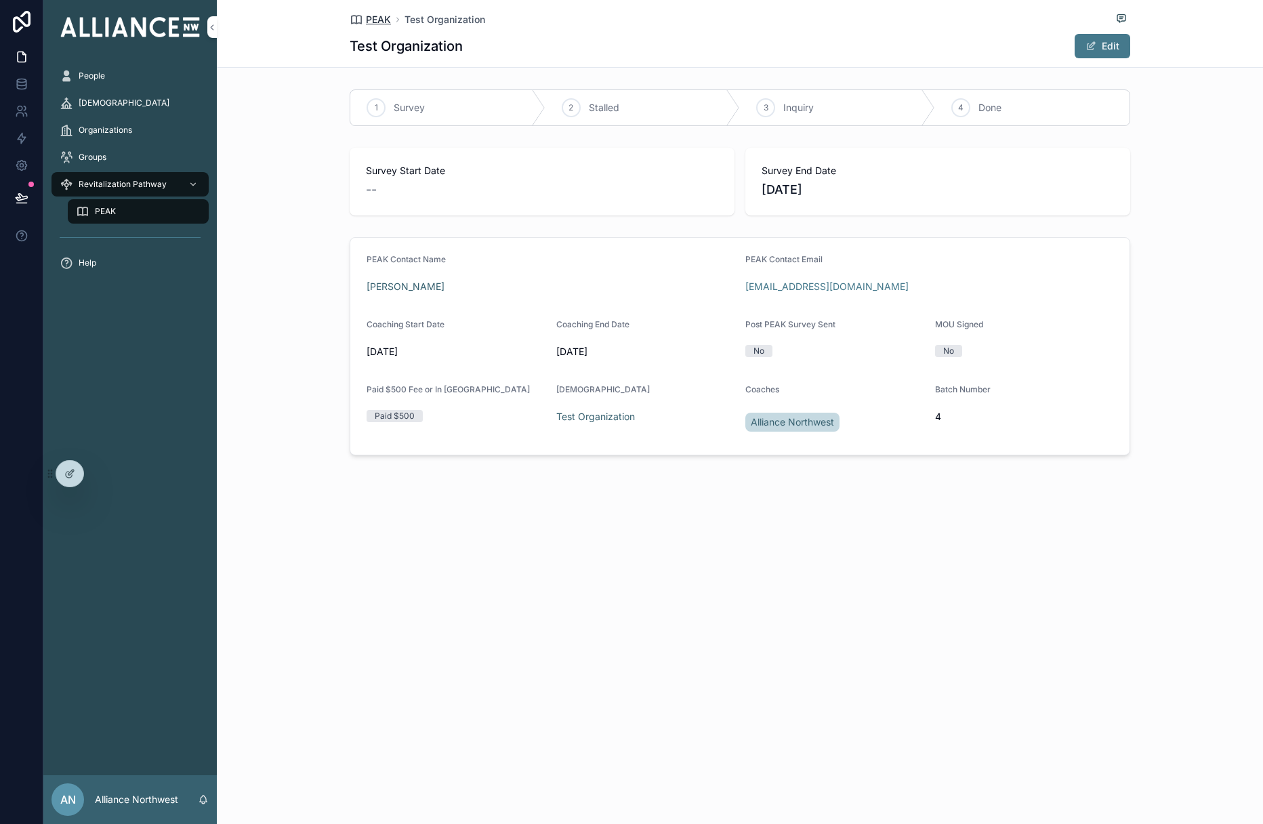
click at [373, 19] on span "PEAK" at bounding box center [378, 20] width 25 height 14
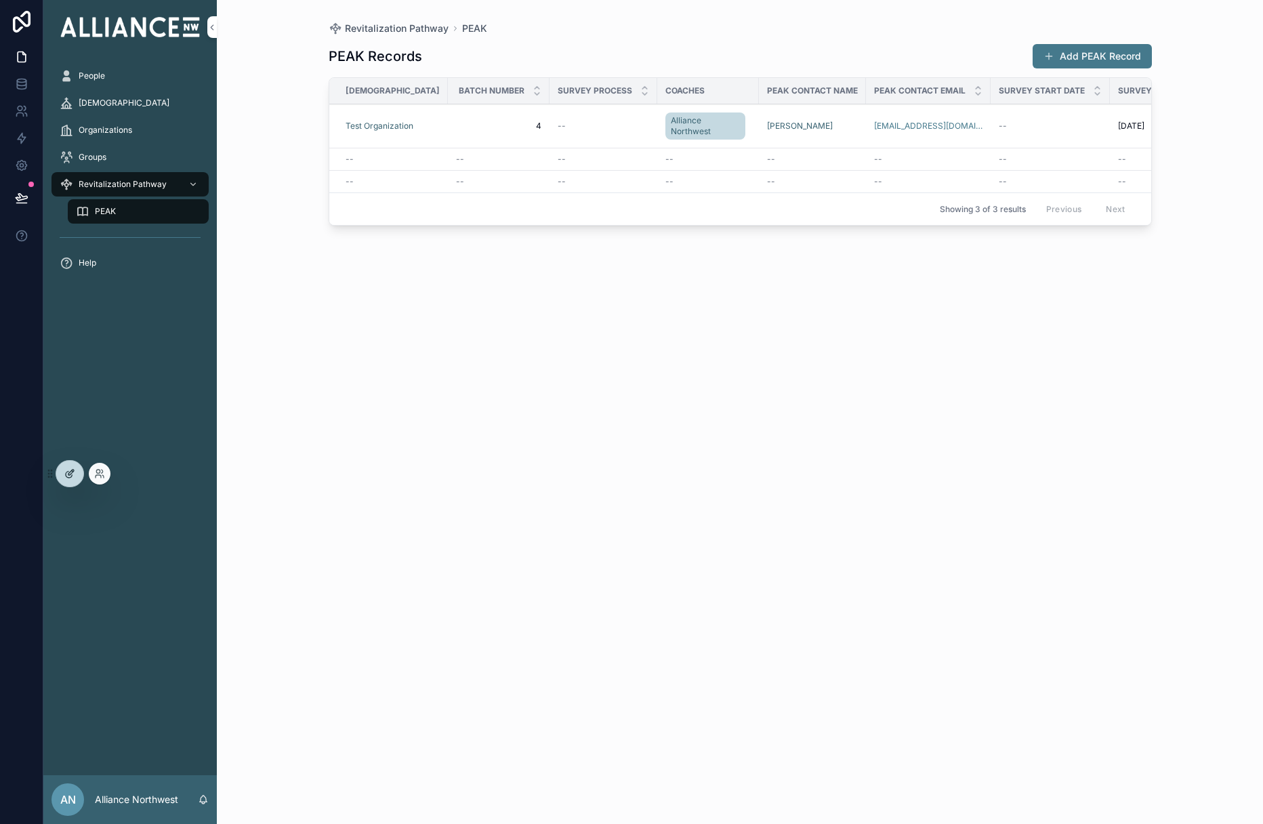
click at [67, 477] on icon at bounding box center [69, 475] width 6 height 6
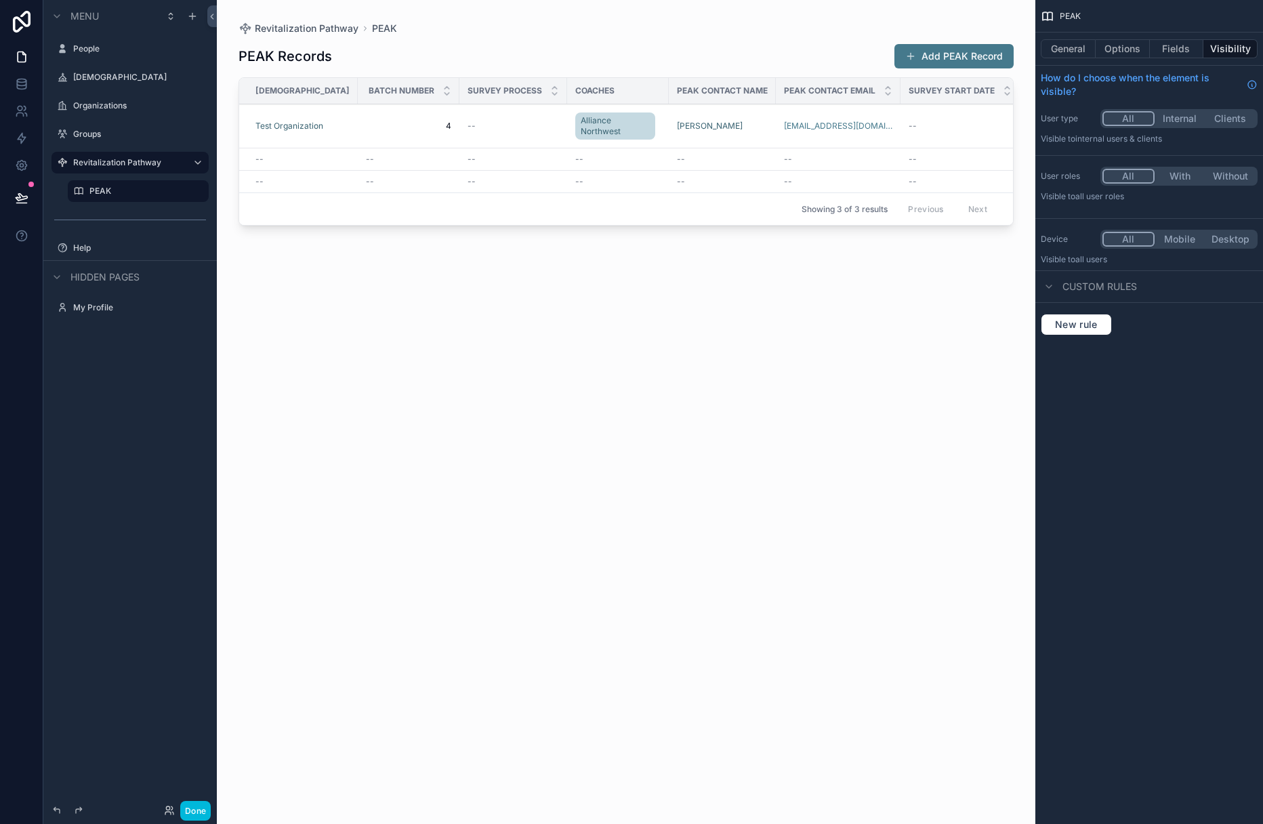
click at [355, 123] on div "scrollable content" at bounding box center [626, 404] width 819 height 808
click at [859, 52] on button "Fields" at bounding box center [1177, 48] width 54 height 19
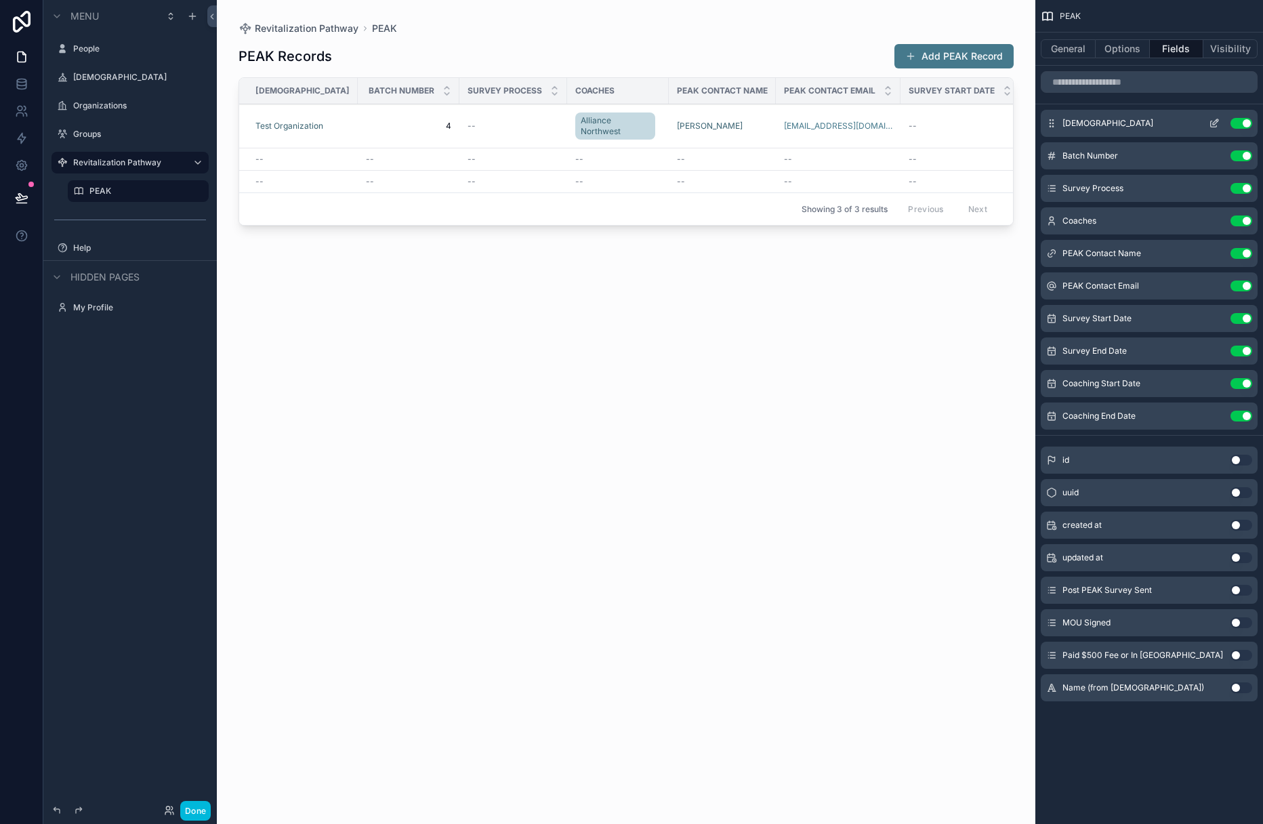
click at [859, 123] on icon "scrollable content" at bounding box center [1214, 123] width 11 height 11
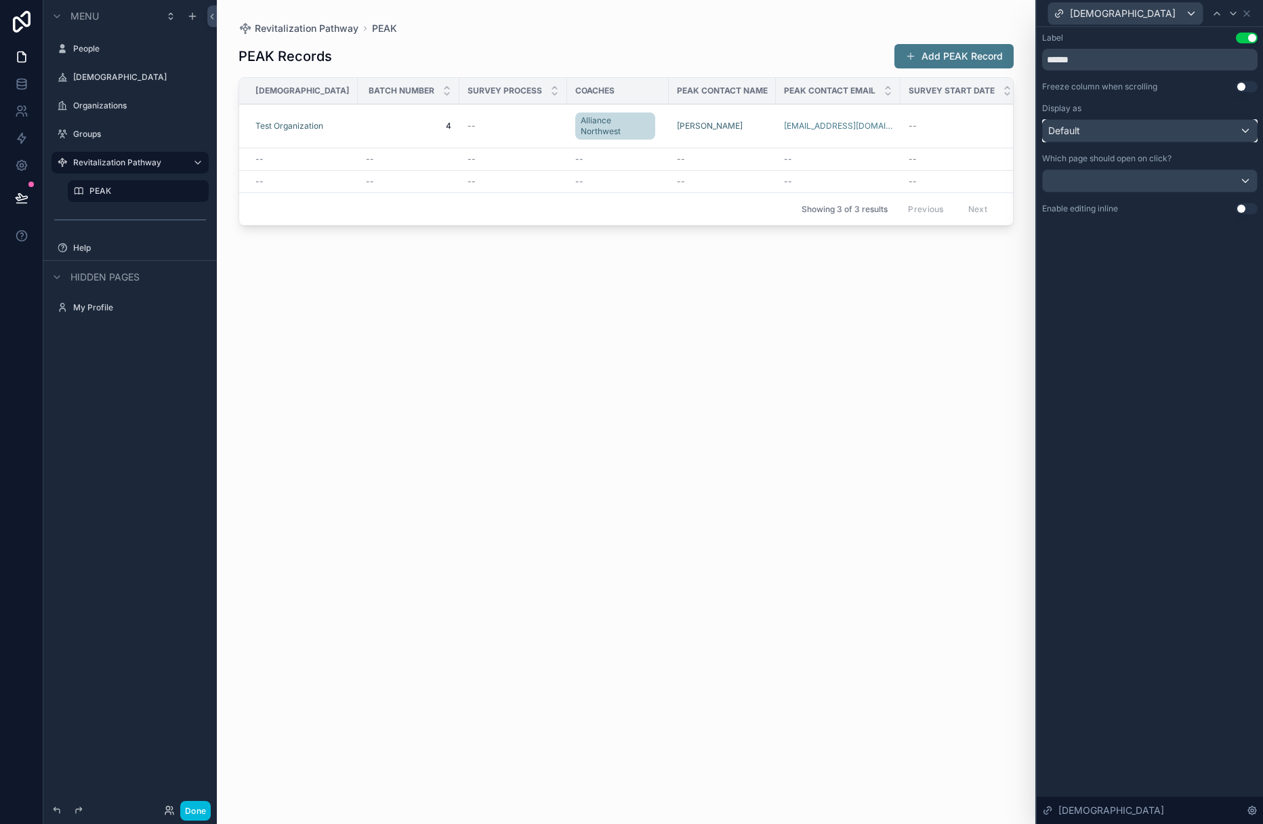
click at [859, 127] on div "Default" at bounding box center [1150, 131] width 214 height 22
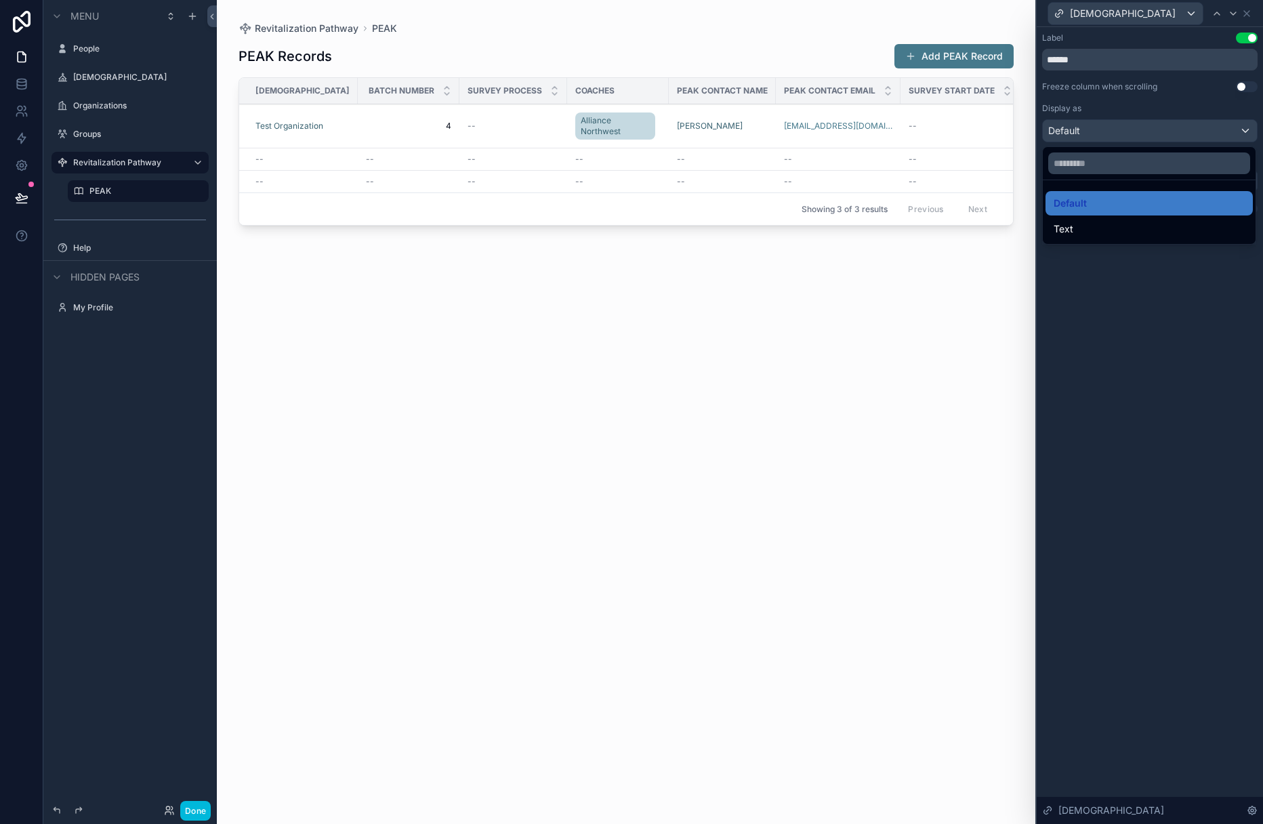
click at [859, 231] on div "Text" at bounding box center [1149, 229] width 191 height 16
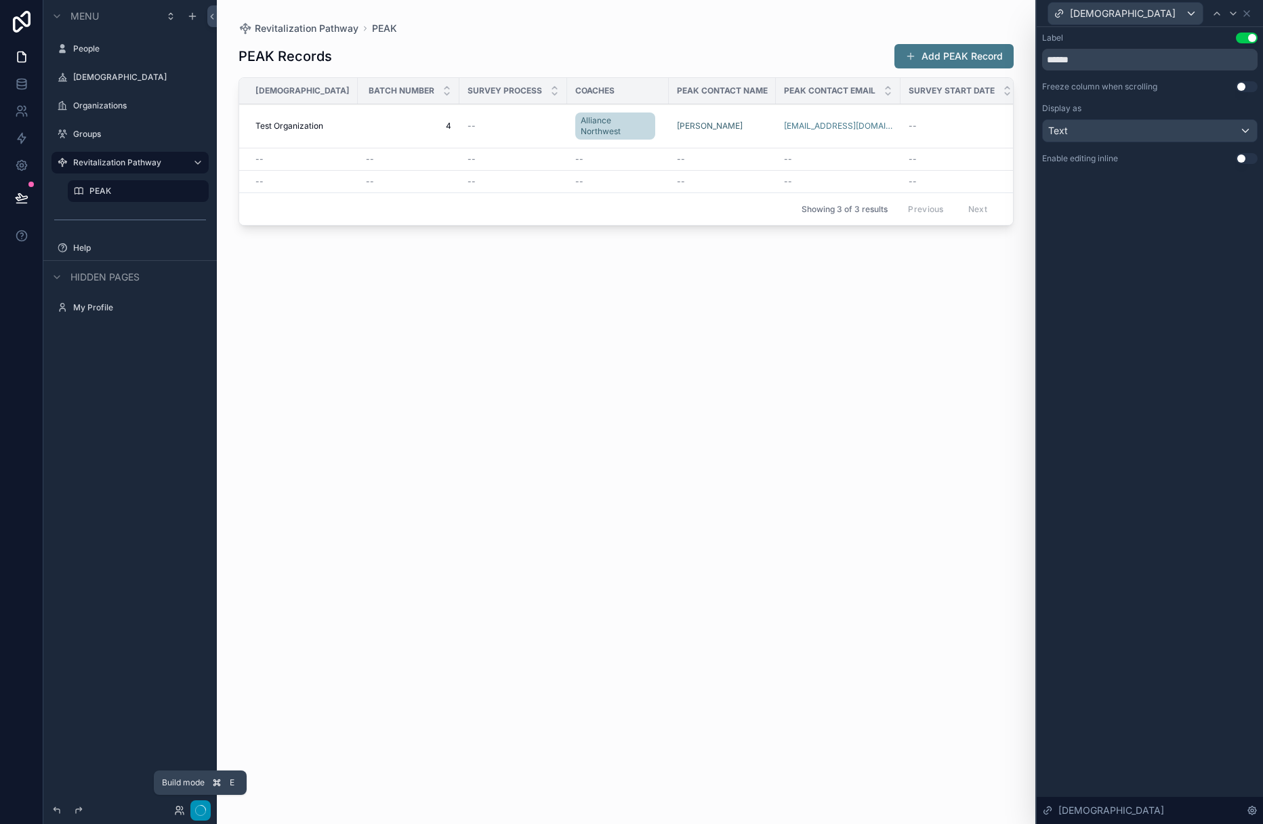
click at [202, 811] on icon "button" at bounding box center [200, 810] width 11 height 11
click at [333, 584] on div "PEAK Records Add PEAK Record [DEMOGRAPHIC_DATA] Batch Number Survey Process Coa…" at bounding box center [626, 421] width 775 height 773
drag, startPoint x: 409, startPoint y: 523, endPoint x: 418, endPoint y: 521, distance: 8.9
click at [409, 523] on div "PEAK Records Add PEAK Record [DEMOGRAPHIC_DATA] Batch Number Survey Process Coa…" at bounding box center [626, 421] width 775 height 773
click at [859, 205] on div "Label Use setting ****** Freeze column when scrolling Use setting Display as Te…" at bounding box center [1150, 425] width 226 height 797
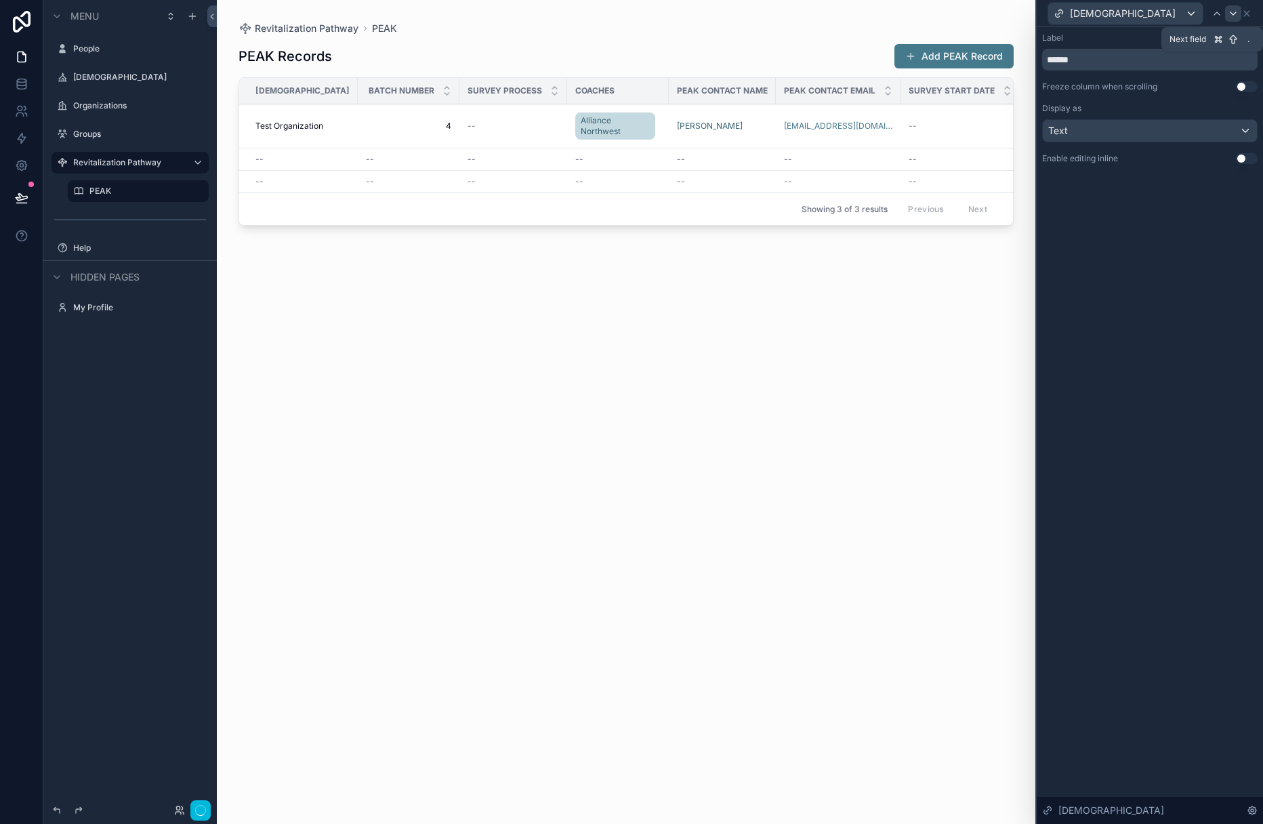
click at [859, 16] on icon at bounding box center [1233, 13] width 11 height 11
click at [859, 16] on div "Batch Number" at bounding box center [1150, 13] width 216 height 26
click at [859, 14] on icon at bounding box center [1247, 13] width 11 height 11
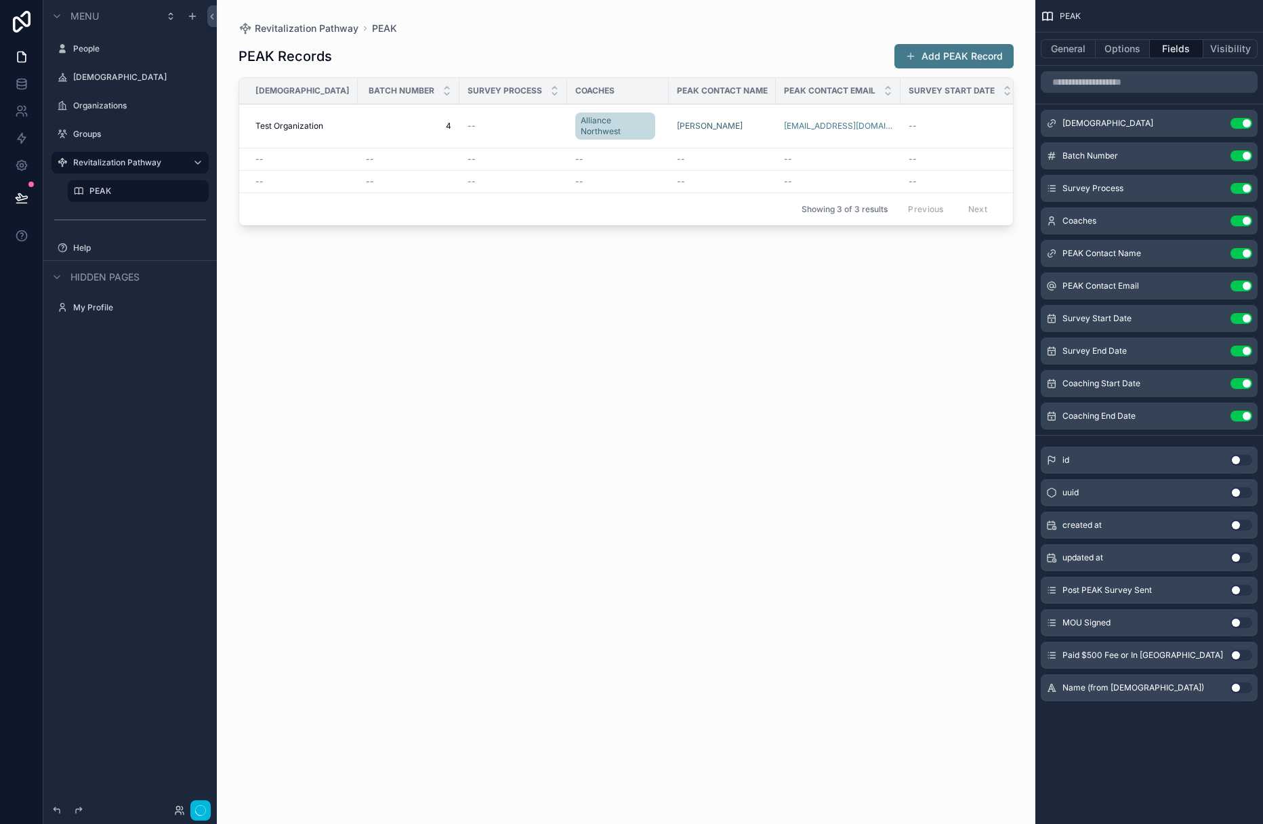
drag, startPoint x: 659, startPoint y: 433, endPoint x: 661, endPoint y: 417, distance: 15.6
click at [659, 433] on div "PEAK Records Add PEAK Record [DEMOGRAPHIC_DATA] Batch Number Survey Process Coa…" at bounding box center [626, 421] width 775 height 773
click at [109, 129] on label "Groups" at bounding box center [127, 134] width 108 height 11
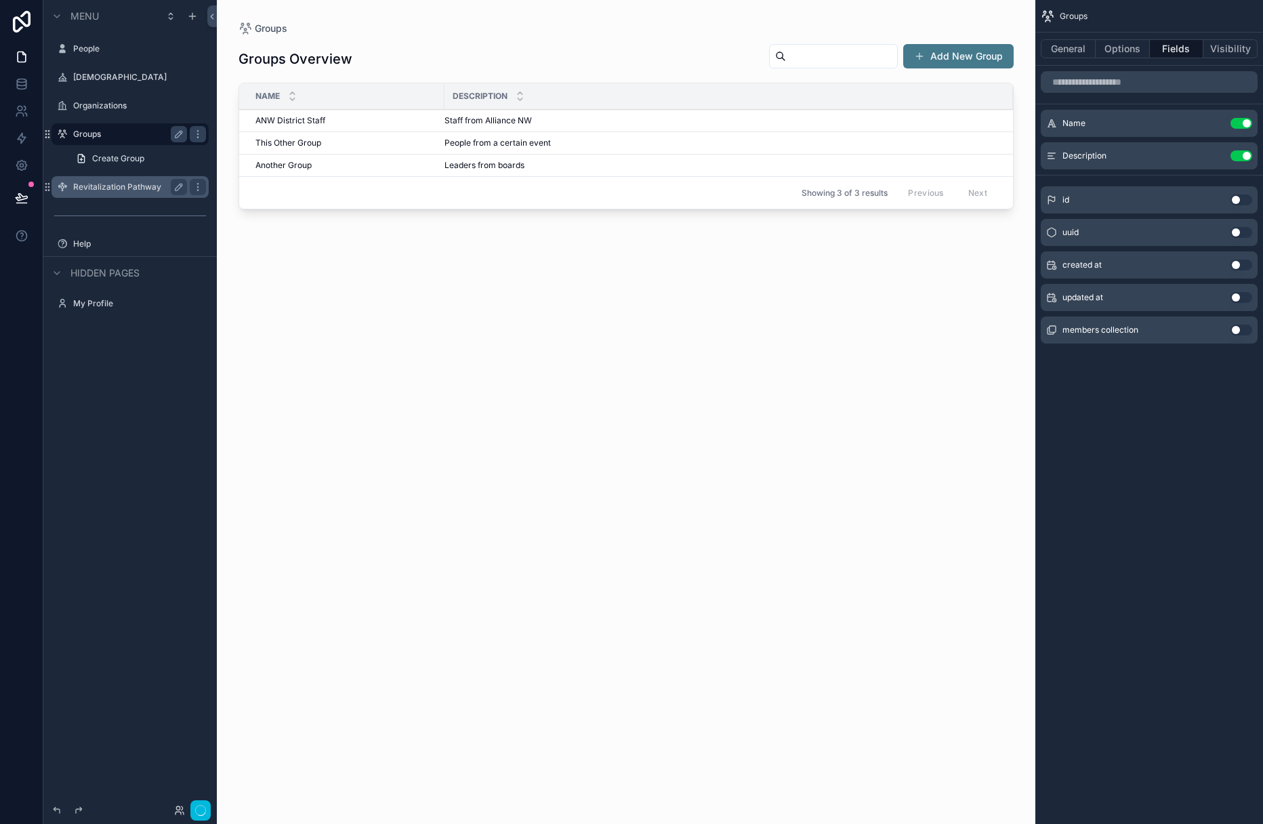
click at [131, 184] on label "Revitalization Pathway" at bounding box center [127, 187] width 108 height 11
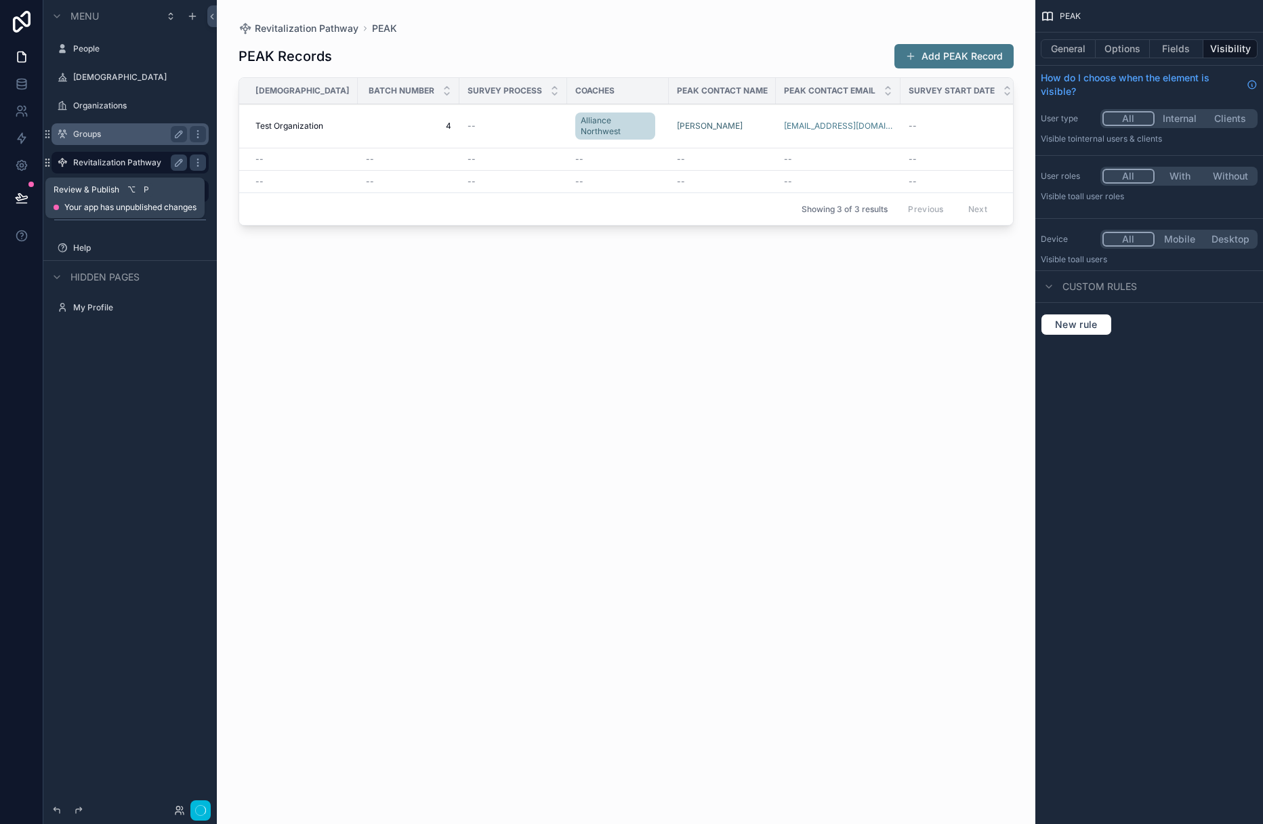
click at [90, 192] on span "Review & Publish" at bounding box center [87, 189] width 66 height 11
click at [24, 199] on icon at bounding box center [22, 198] width 14 height 14
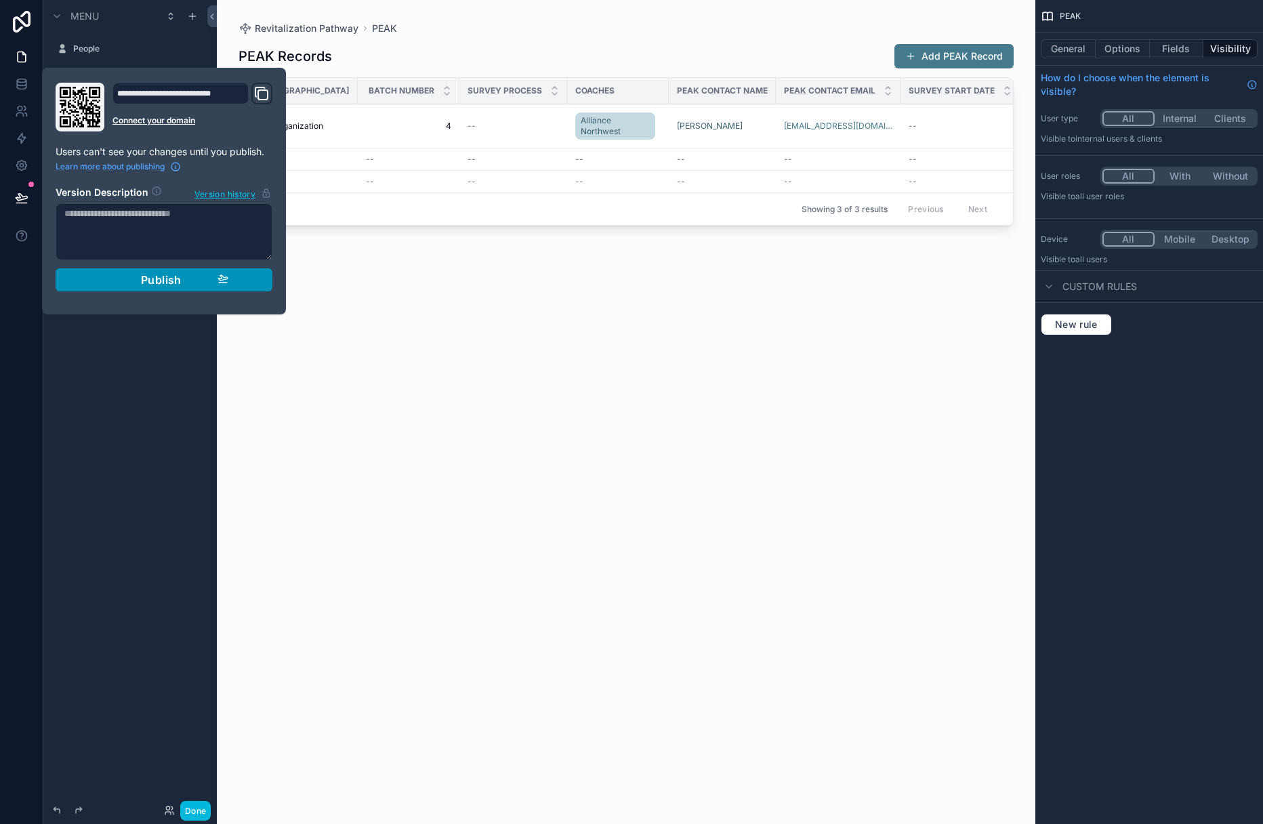
click at [155, 280] on span "Publish" at bounding box center [161, 280] width 41 height 14
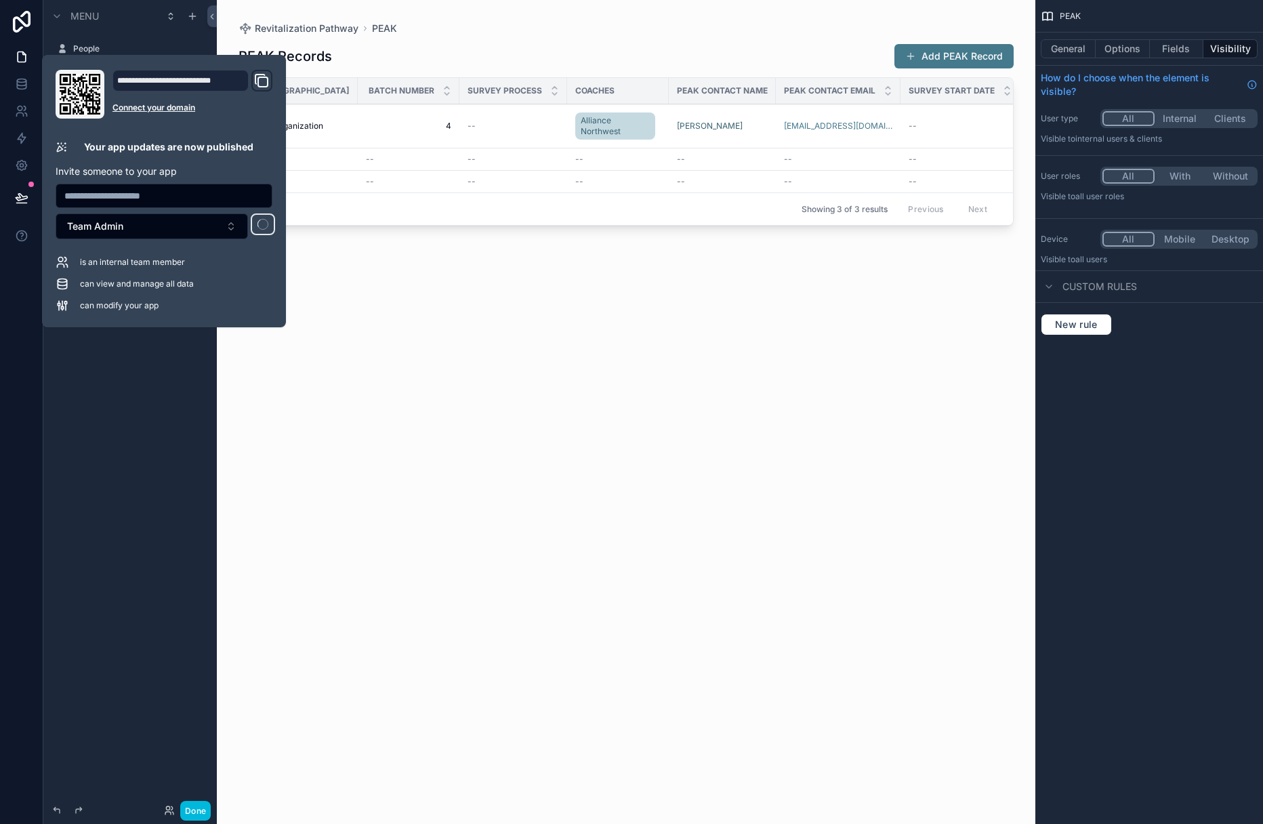
click at [291, 695] on div "PEAK Records Add PEAK Record [DEMOGRAPHIC_DATA] Batch Number Survey Process Coa…" at bounding box center [626, 421] width 775 height 773
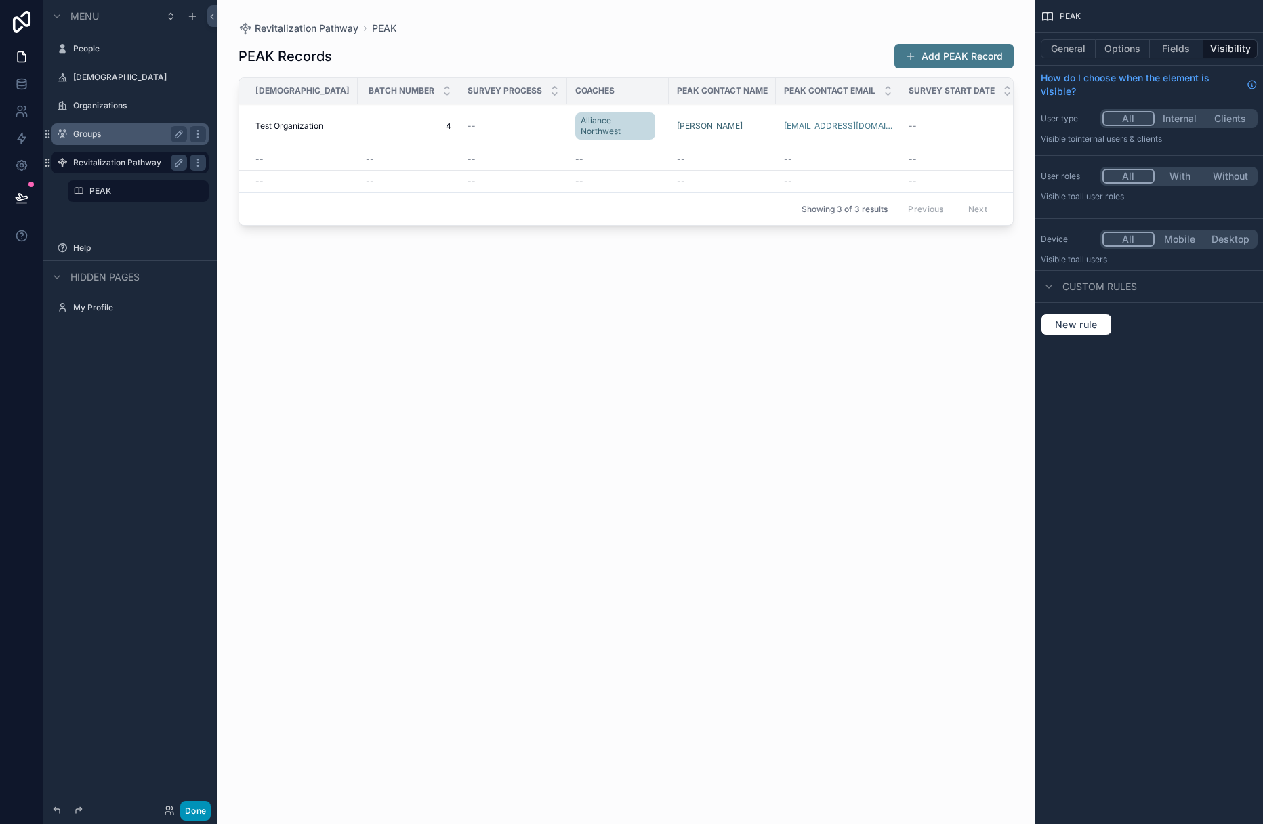
click at [201, 806] on button "Done" at bounding box center [195, 811] width 30 height 20
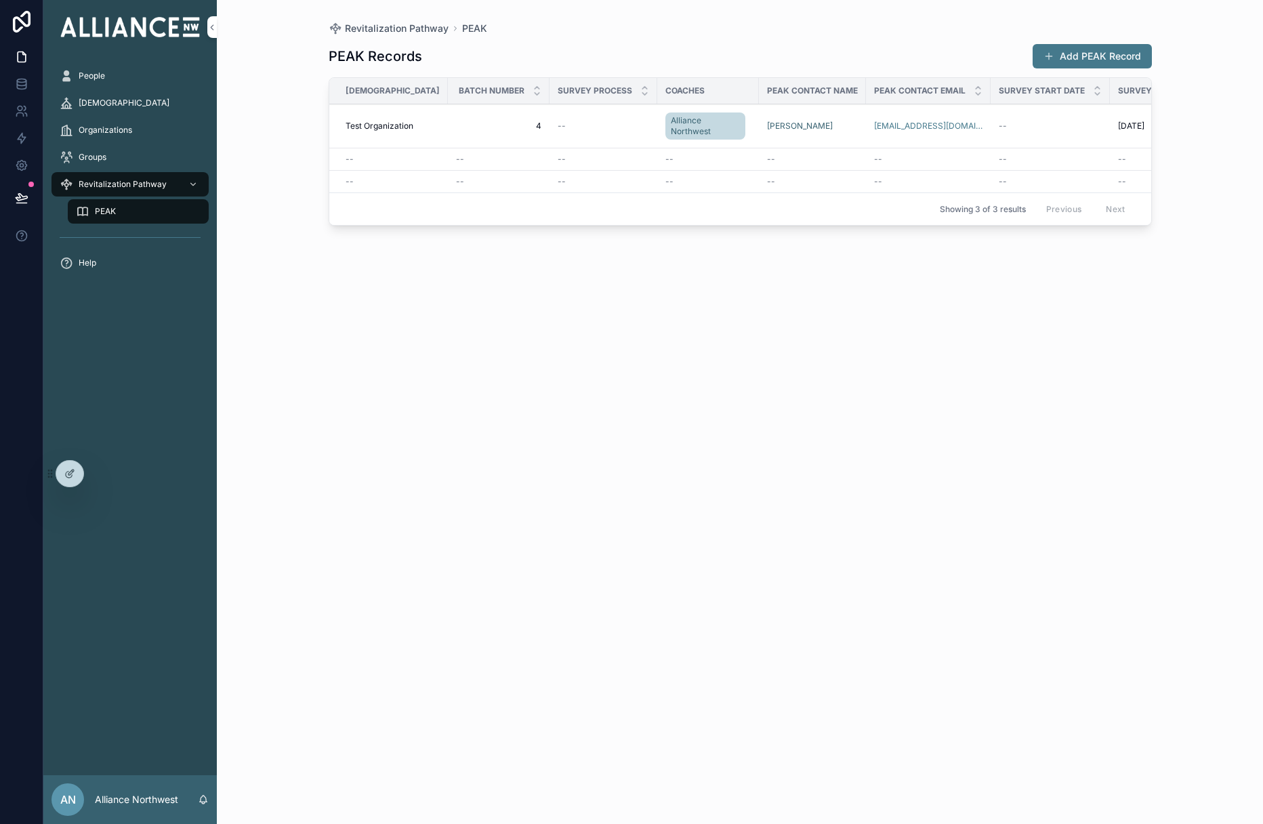
click at [366, 126] on span "Test Organization" at bounding box center [380, 126] width 68 height 11
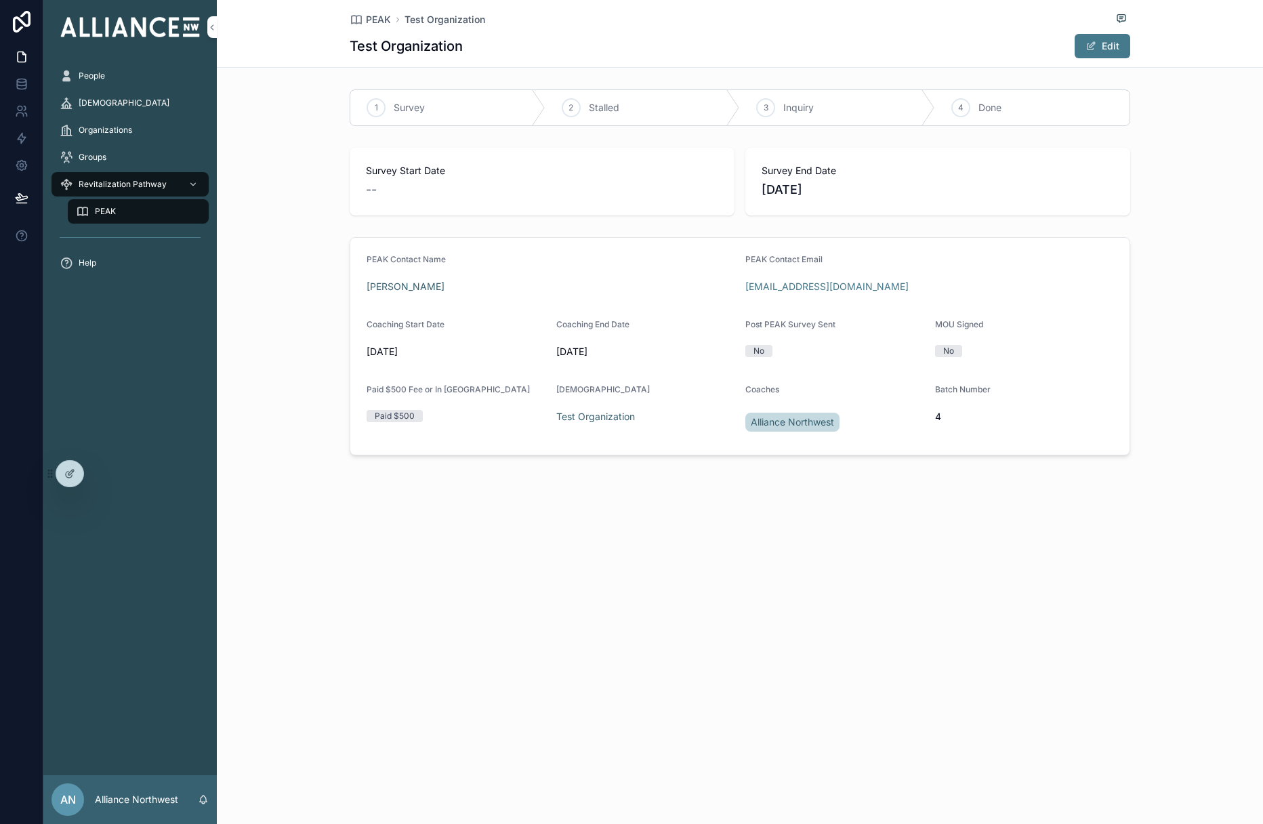
click at [258, 214] on div "Survey Start Date -- Survey End Date [DATE]" at bounding box center [740, 181] width 1046 height 79
click at [380, 20] on span "PEAK" at bounding box center [378, 20] width 25 height 14
